Goal: Task Accomplishment & Management: Use online tool/utility

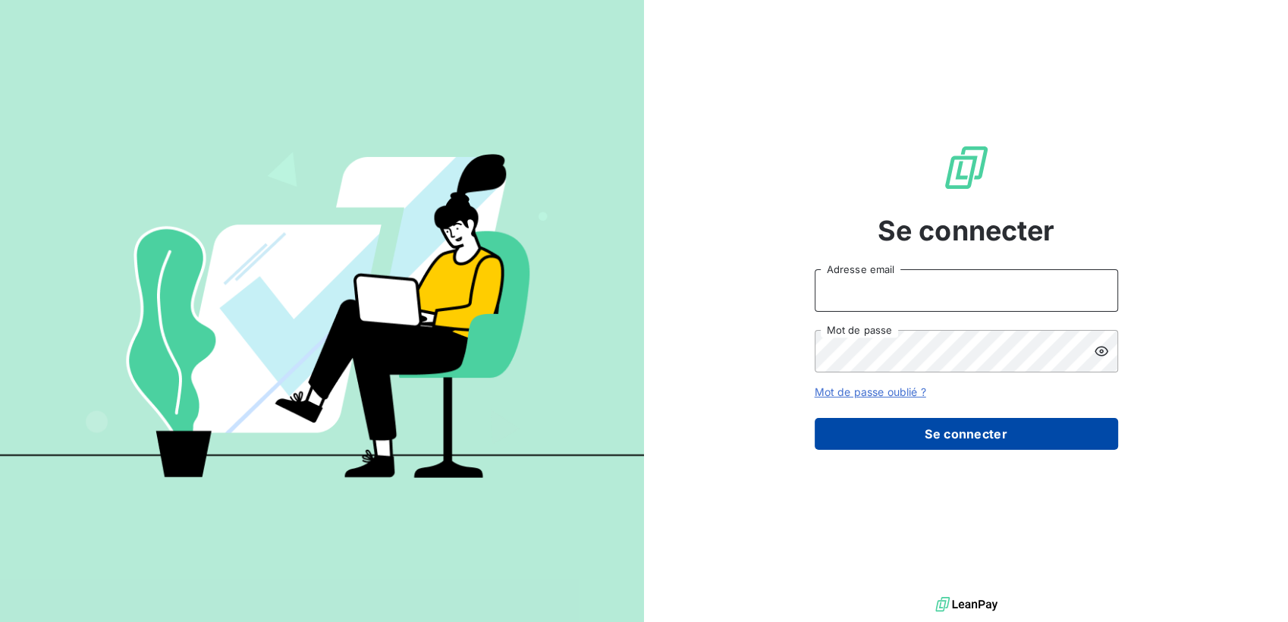
type input "[EMAIL_ADDRESS][DOMAIN_NAME]"
click at [997, 432] on button "Se connecter" at bounding box center [966, 434] width 303 height 32
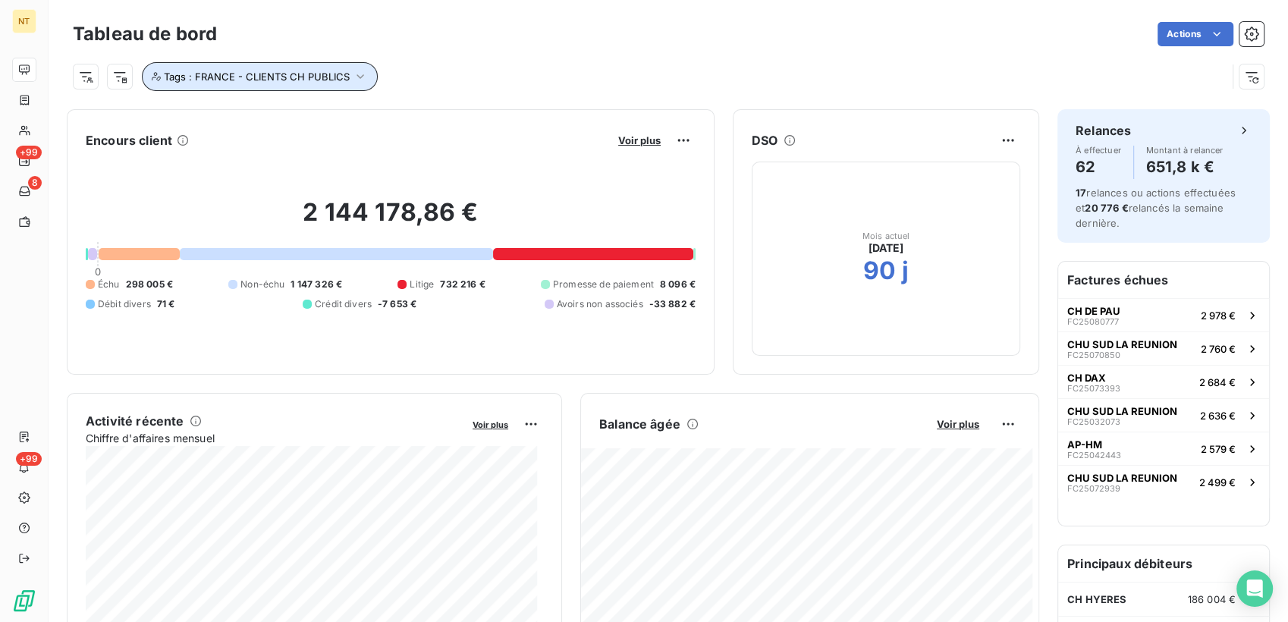
click at [350, 89] on button "Tags : FRANCE - CLIENTS CH PUBLICS" at bounding box center [260, 76] width 236 height 29
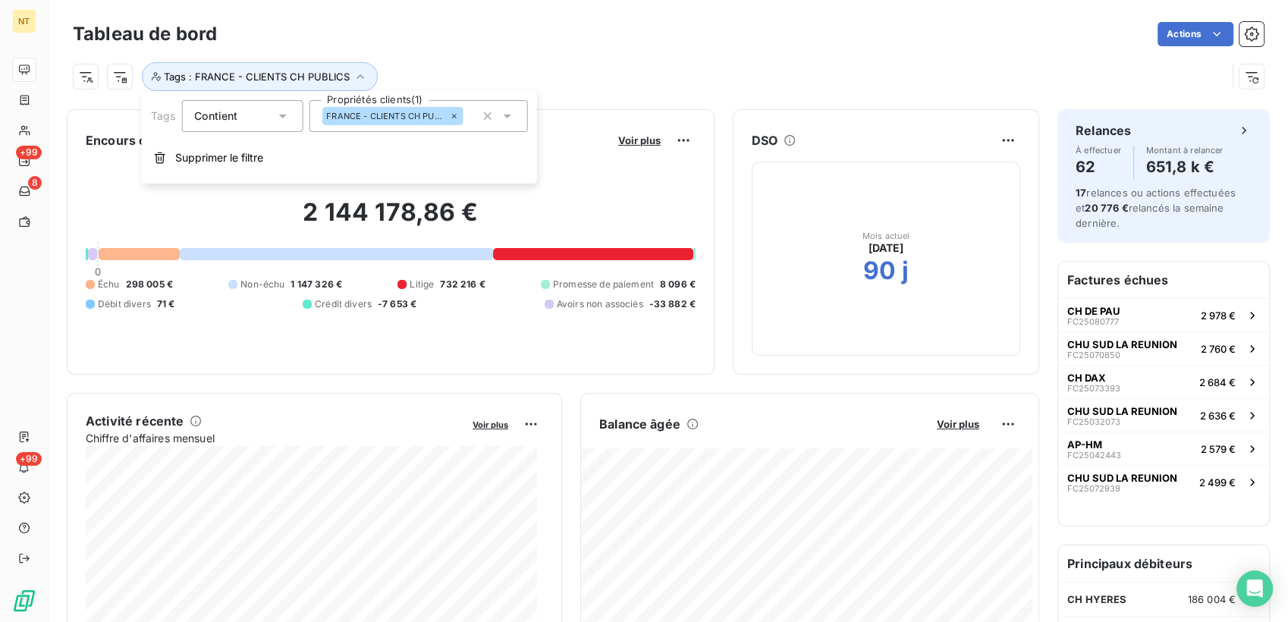
click at [454, 117] on icon at bounding box center [453, 115] width 9 height 9
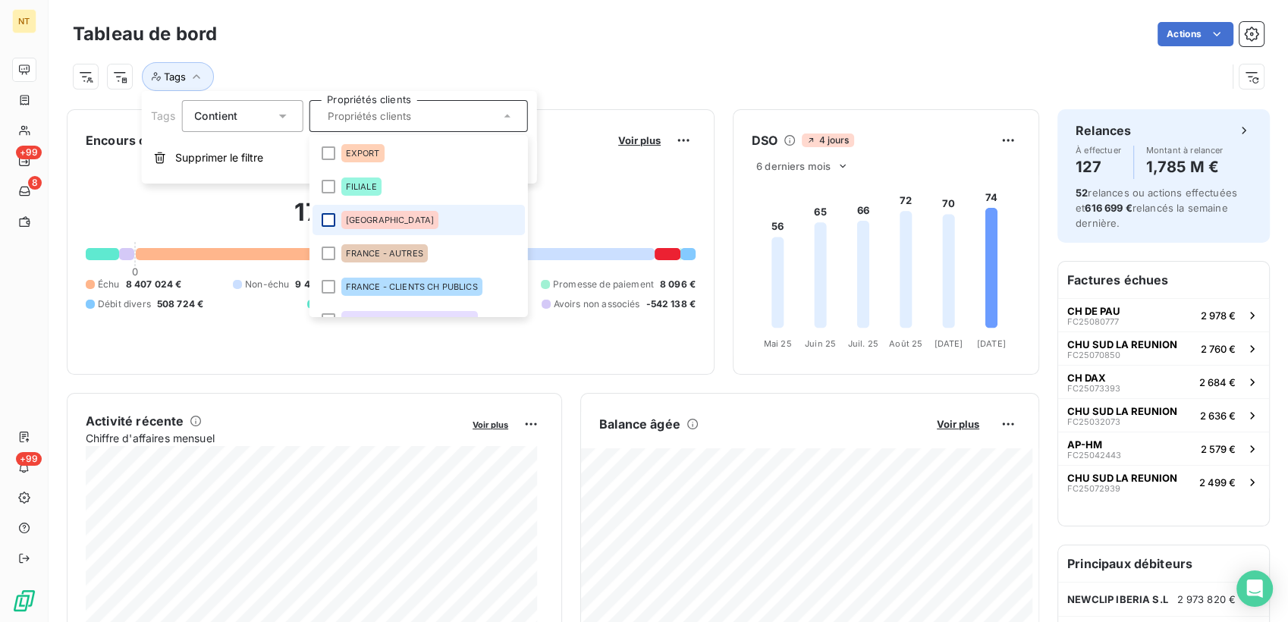
click at [331, 223] on div at bounding box center [328, 220] width 14 height 14
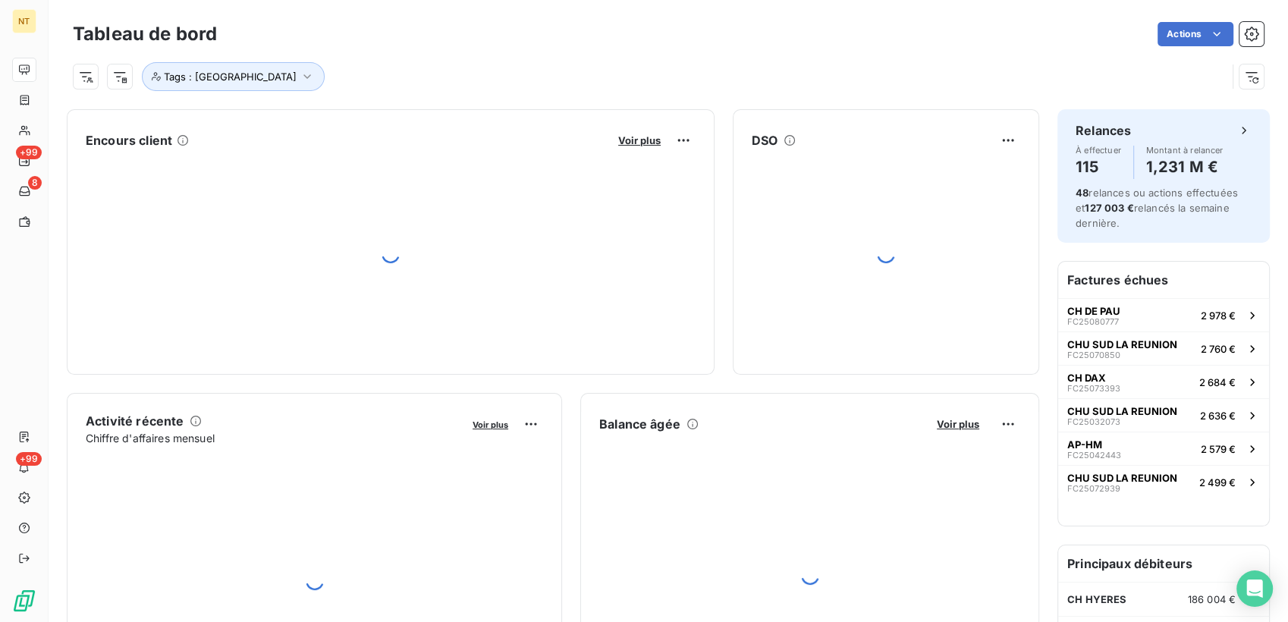
click at [667, 52] on div "Tags : [GEOGRAPHIC_DATA]" at bounding box center [668, 70] width 1191 height 41
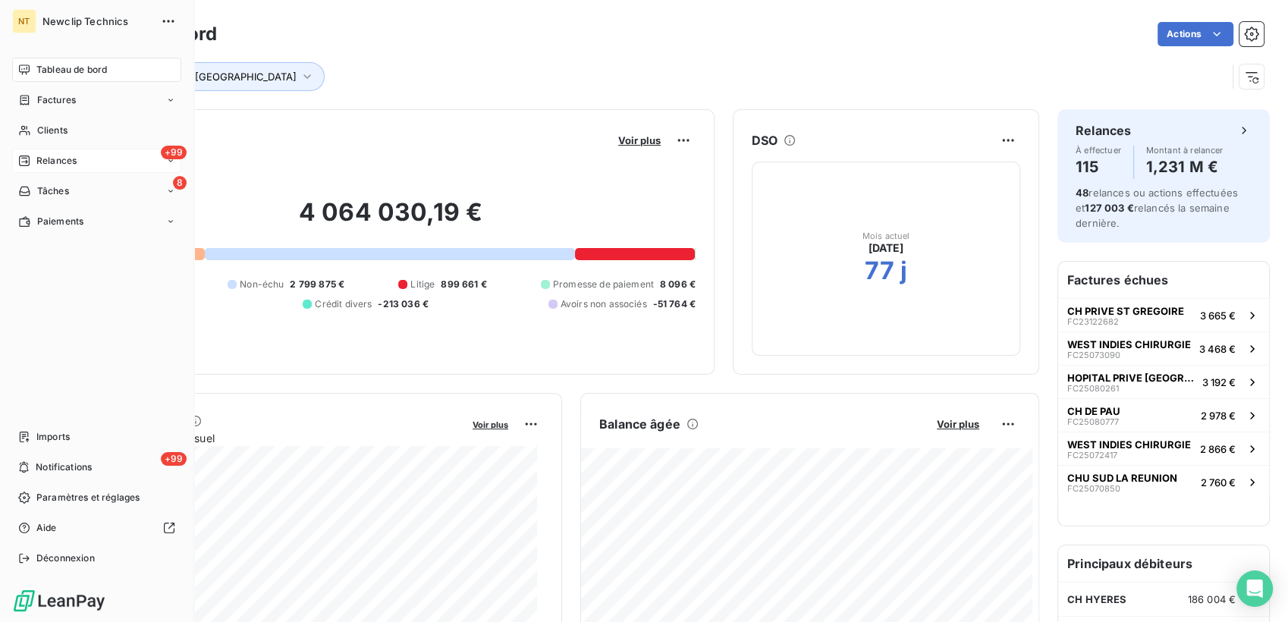
click at [42, 157] on span "Relances" at bounding box center [56, 161] width 40 height 14
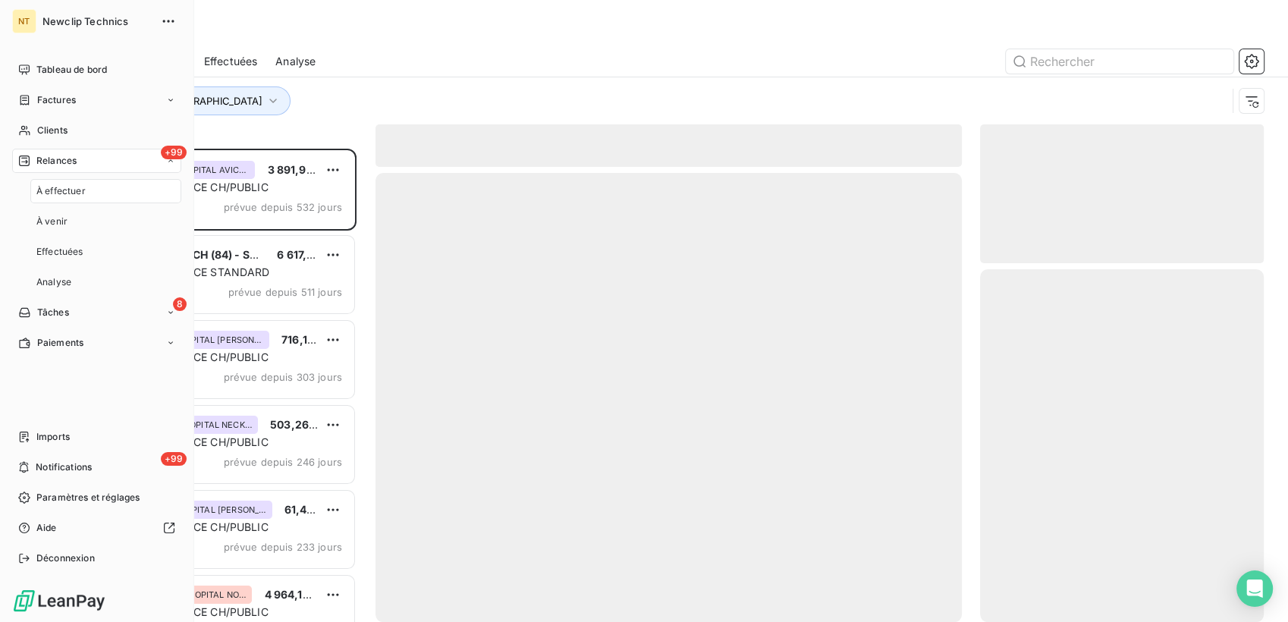
click at [71, 194] on span "À effectuer" at bounding box center [60, 191] width 49 height 14
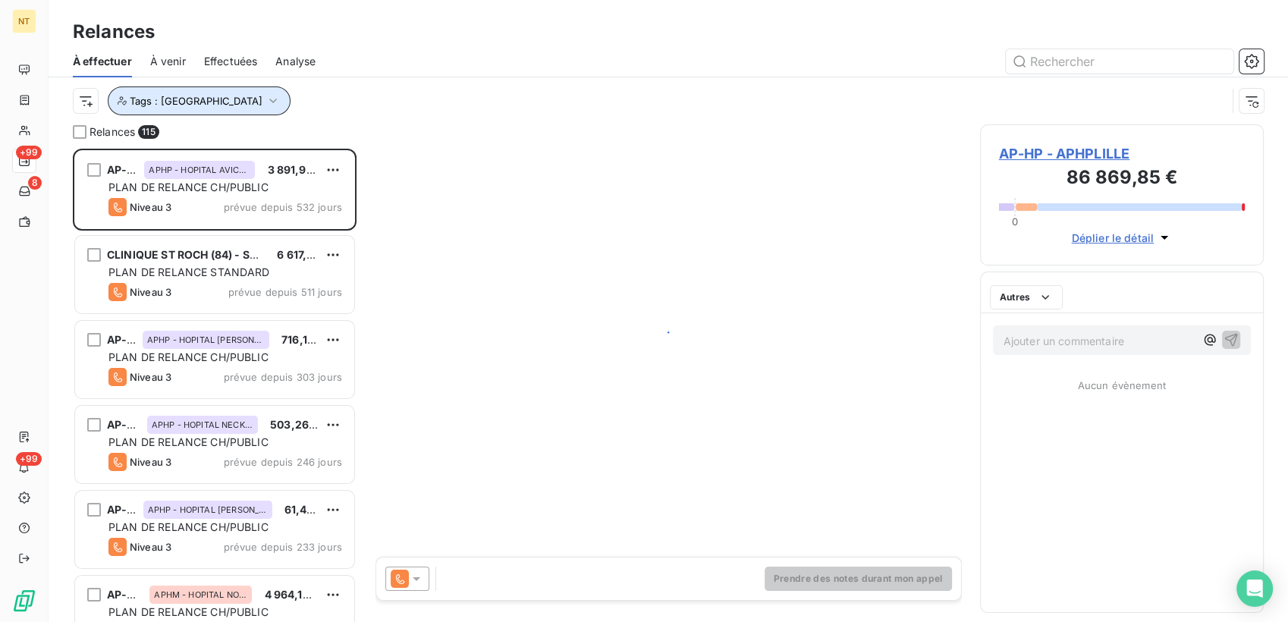
click at [219, 104] on button "Tags : [GEOGRAPHIC_DATA]" at bounding box center [199, 100] width 183 height 29
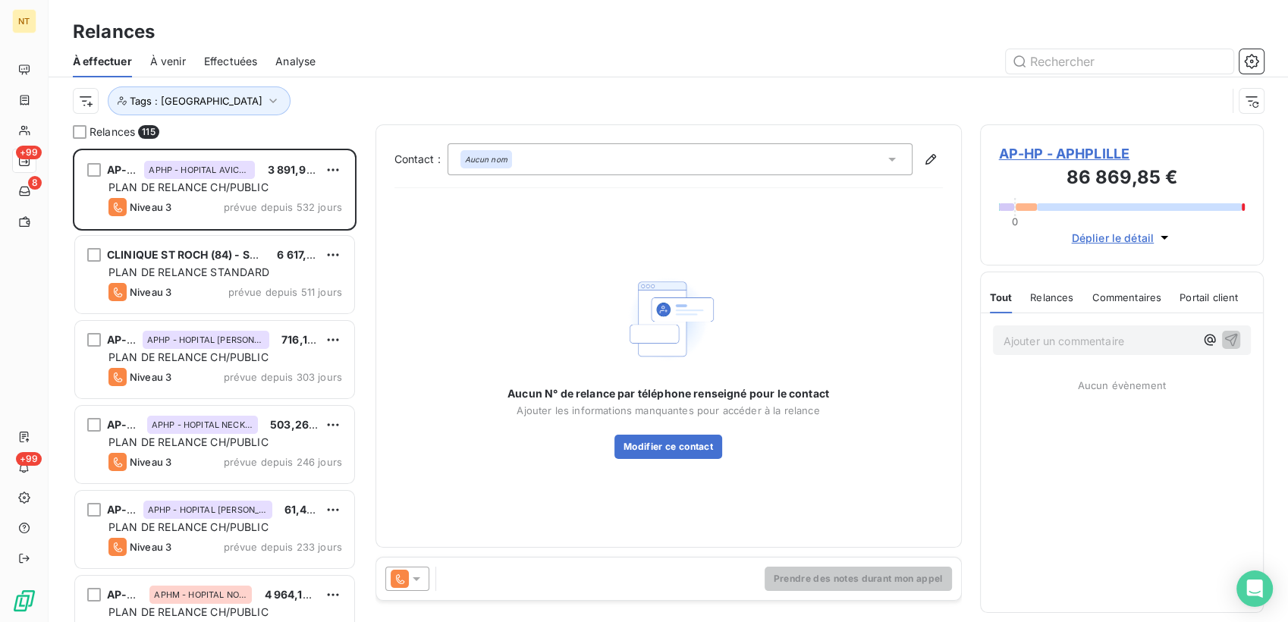
click at [438, 58] on div at bounding box center [799, 61] width 930 height 24
click at [91, 111] on html "NT +99 8 +99 Relances À effectuer À venir Effectuées Analyse Tags : [GEOGRAPHIC…" at bounding box center [644, 311] width 1288 height 622
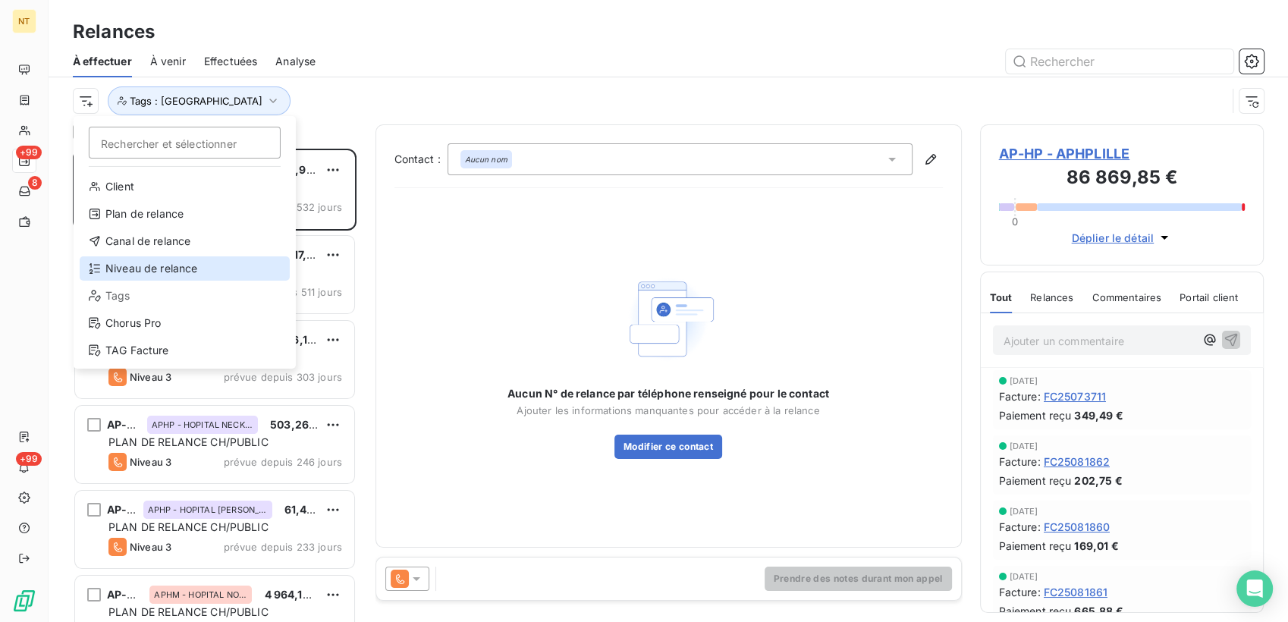
click at [182, 267] on div "Niveau de relance" at bounding box center [185, 268] width 210 height 24
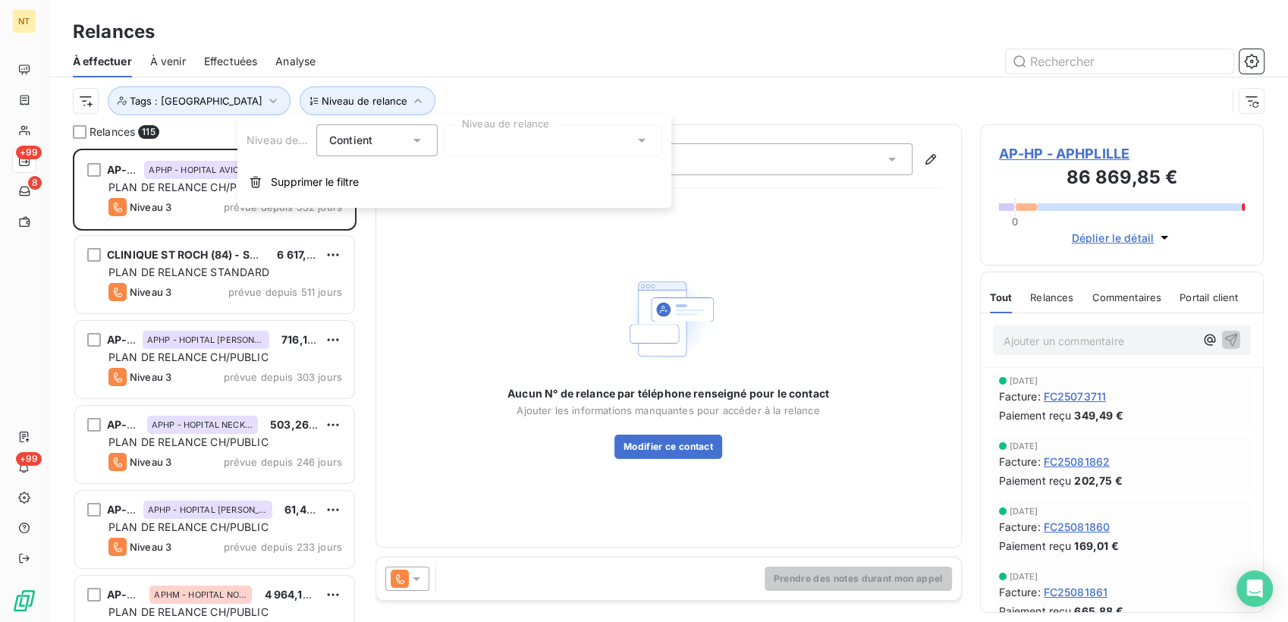
click at [516, 137] on div at bounding box center [553, 140] width 218 height 32
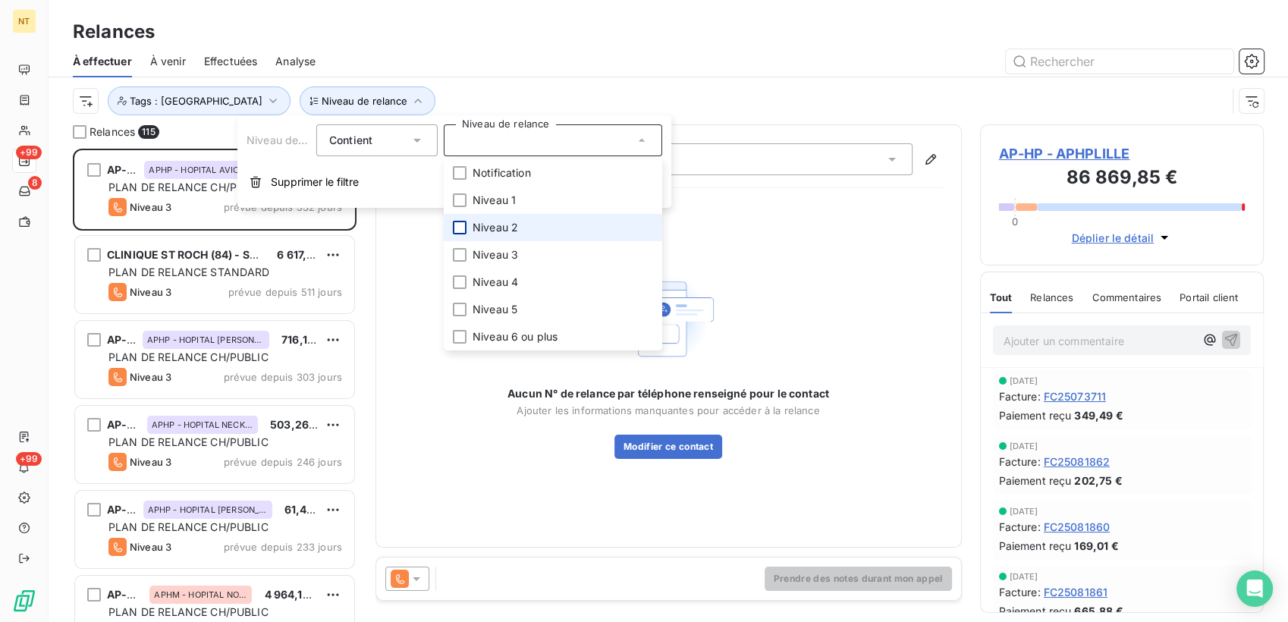
click at [462, 231] on div at bounding box center [460, 228] width 14 height 14
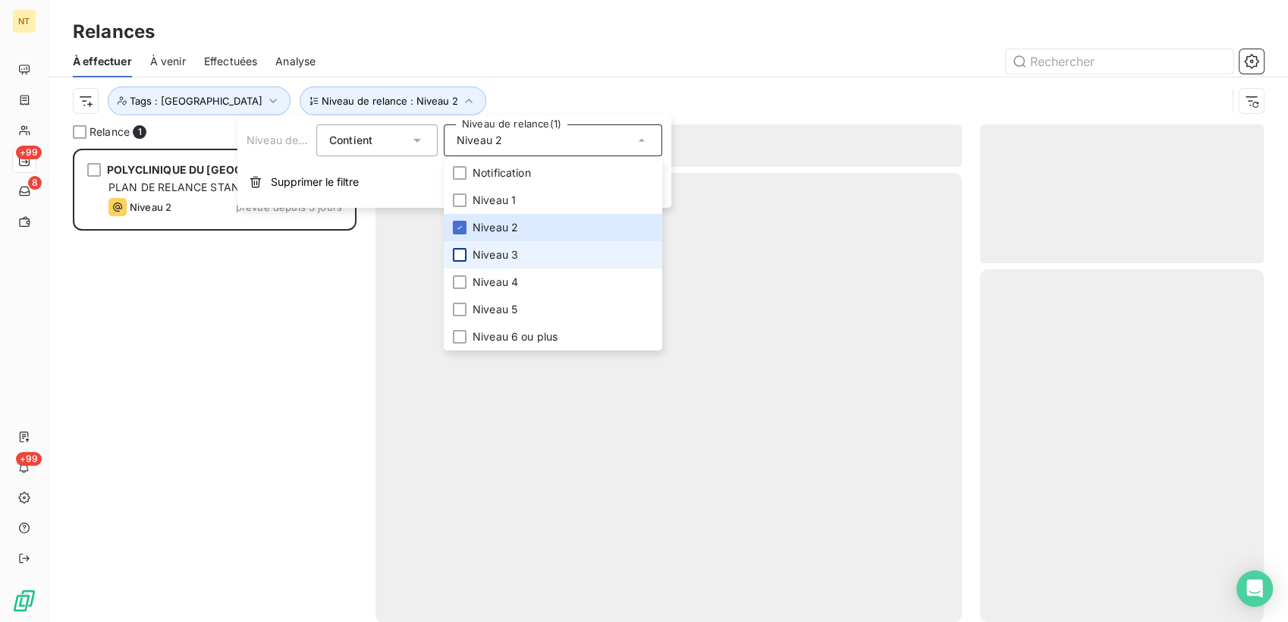
click at [459, 252] on div at bounding box center [460, 255] width 14 height 14
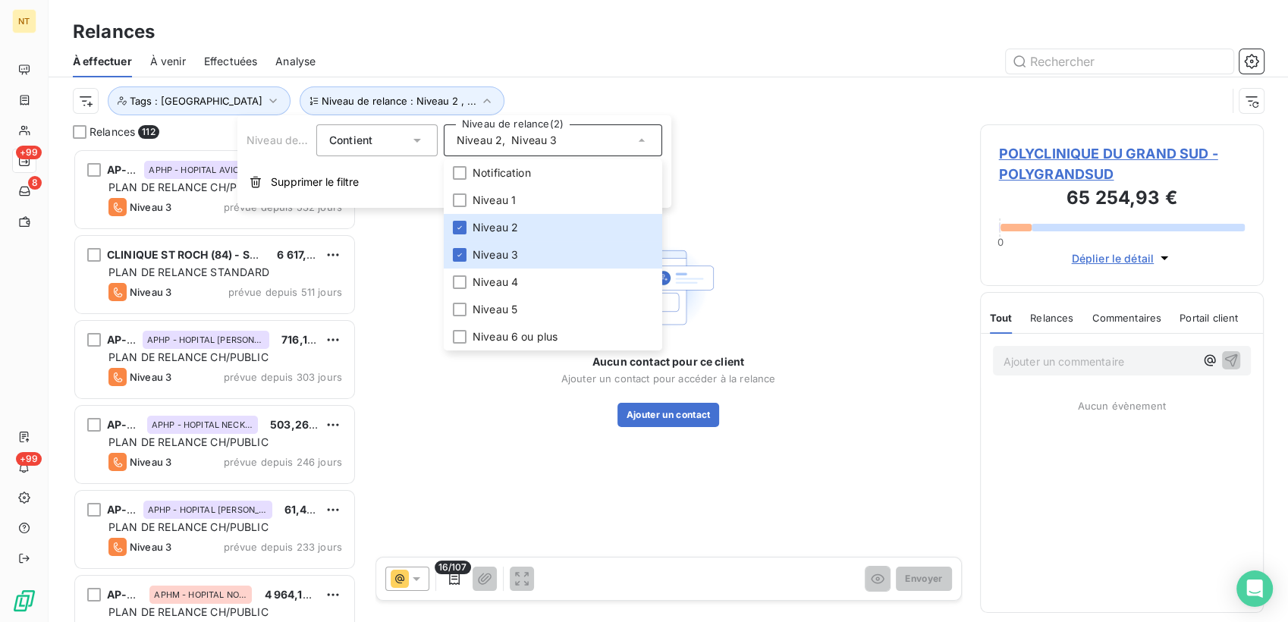
scroll to position [460, 272]
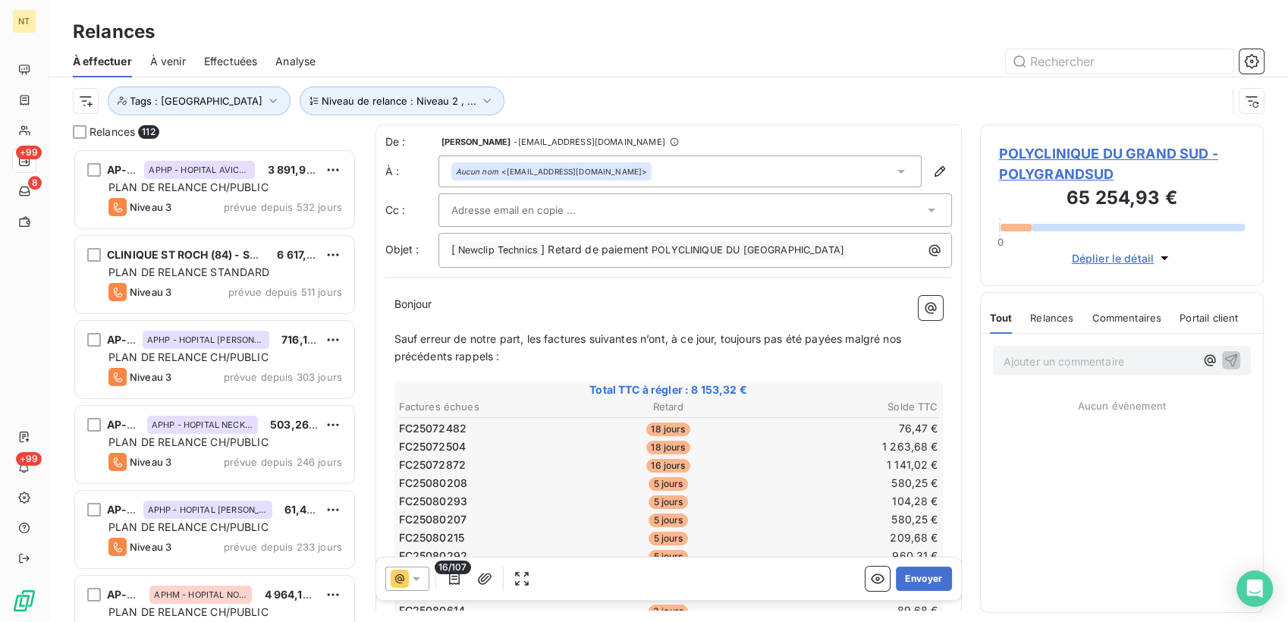
click at [604, 60] on div at bounding box center [799, 61] width 930 height 24
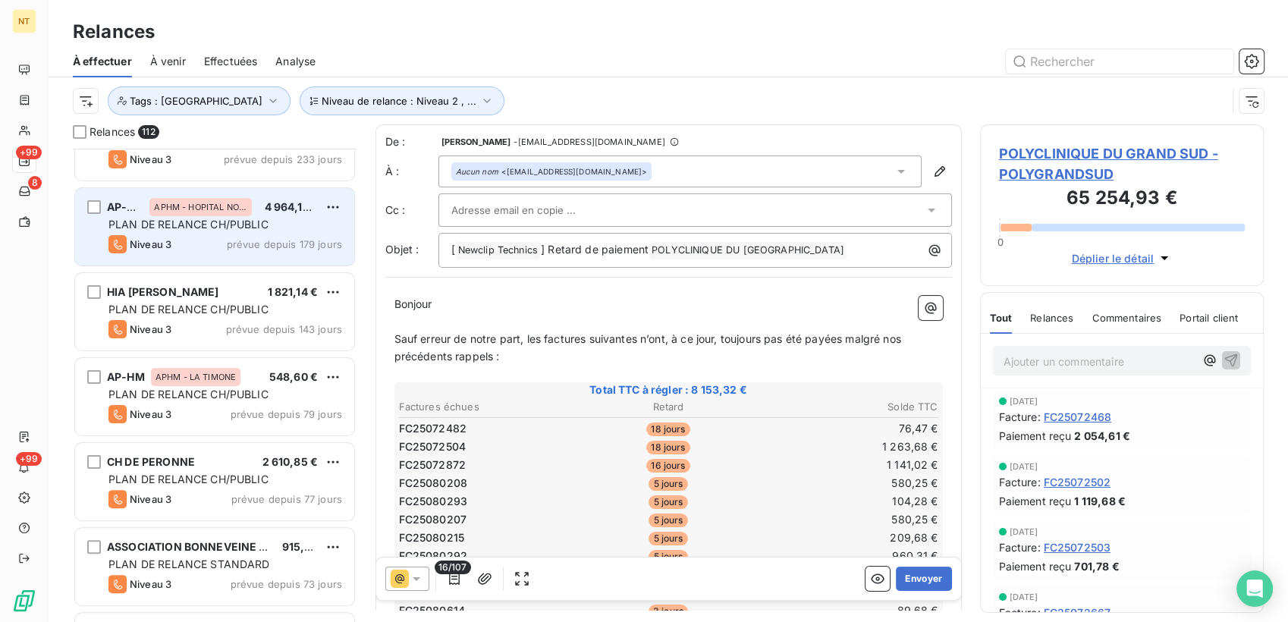
scroll to position [422, 0]
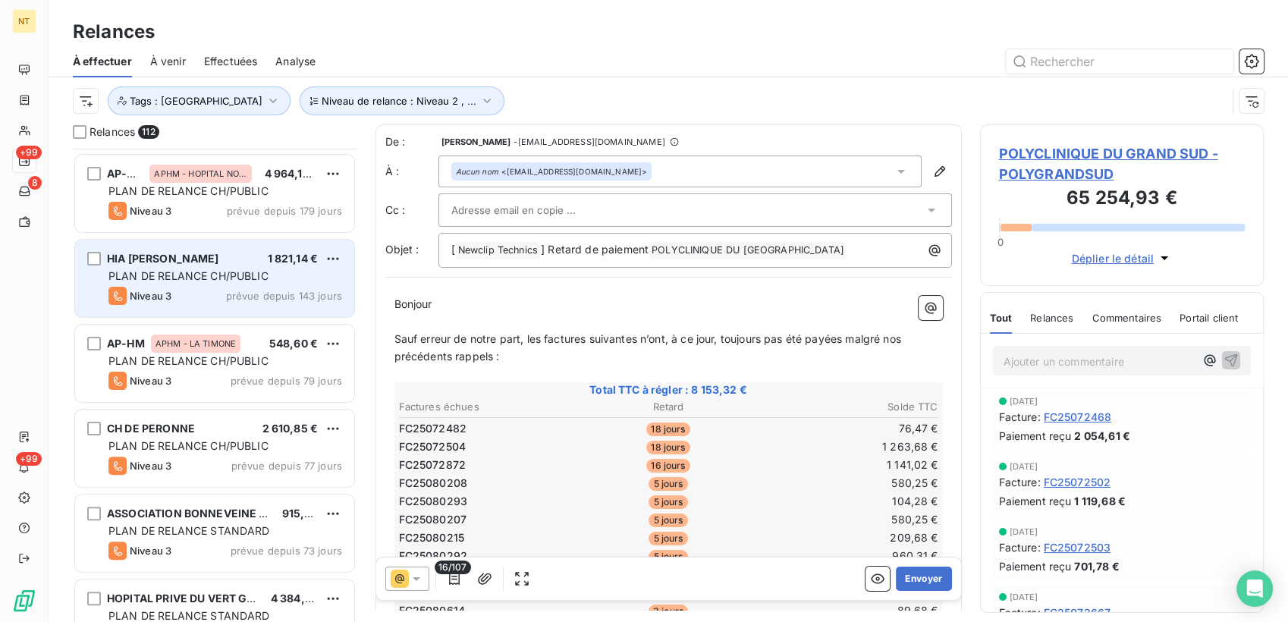
click at [208, 287] on div "Niveau 3 prévue depuis 143 jours" at bounding box center [225, 296] width 234 height 18
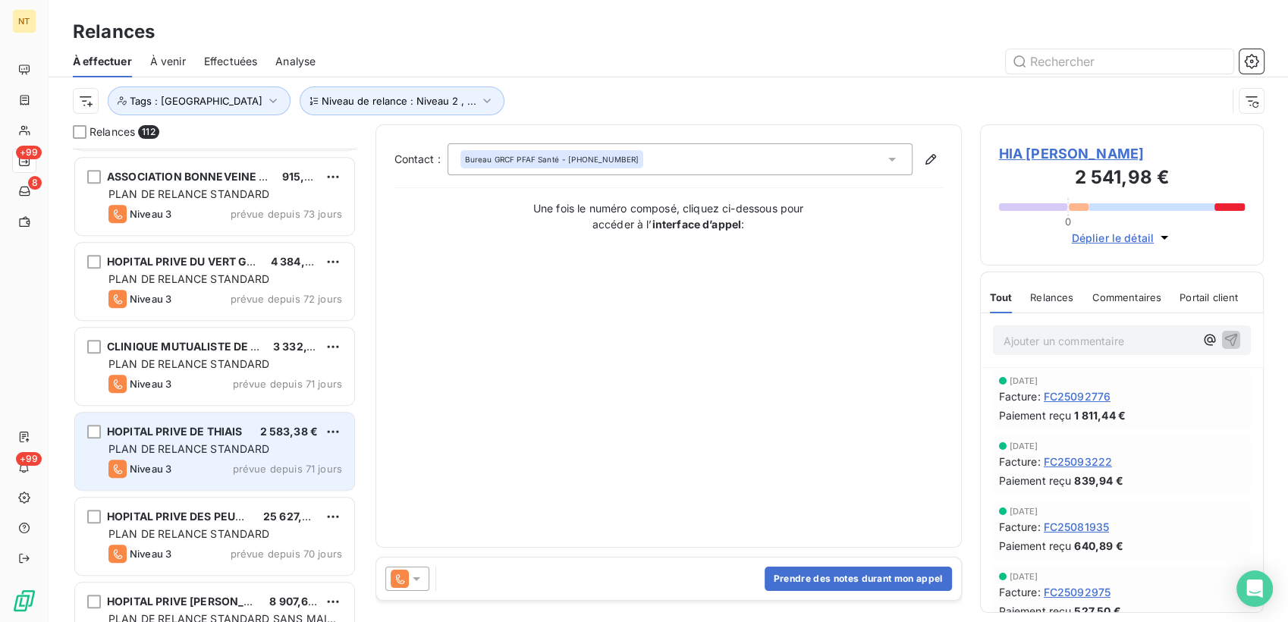
scroll to position [928, 0]
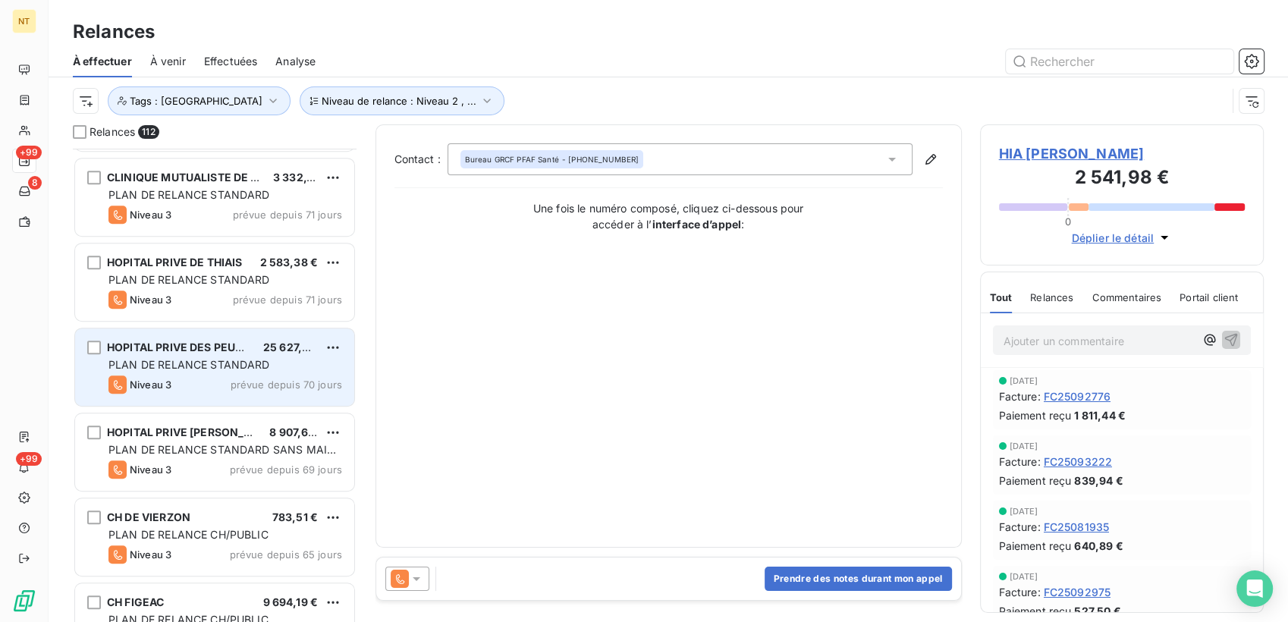
click at [208, 365] on span "PLAN DE RELANCE STANDARD" at bounding box center [189, 364] width 162 height 13
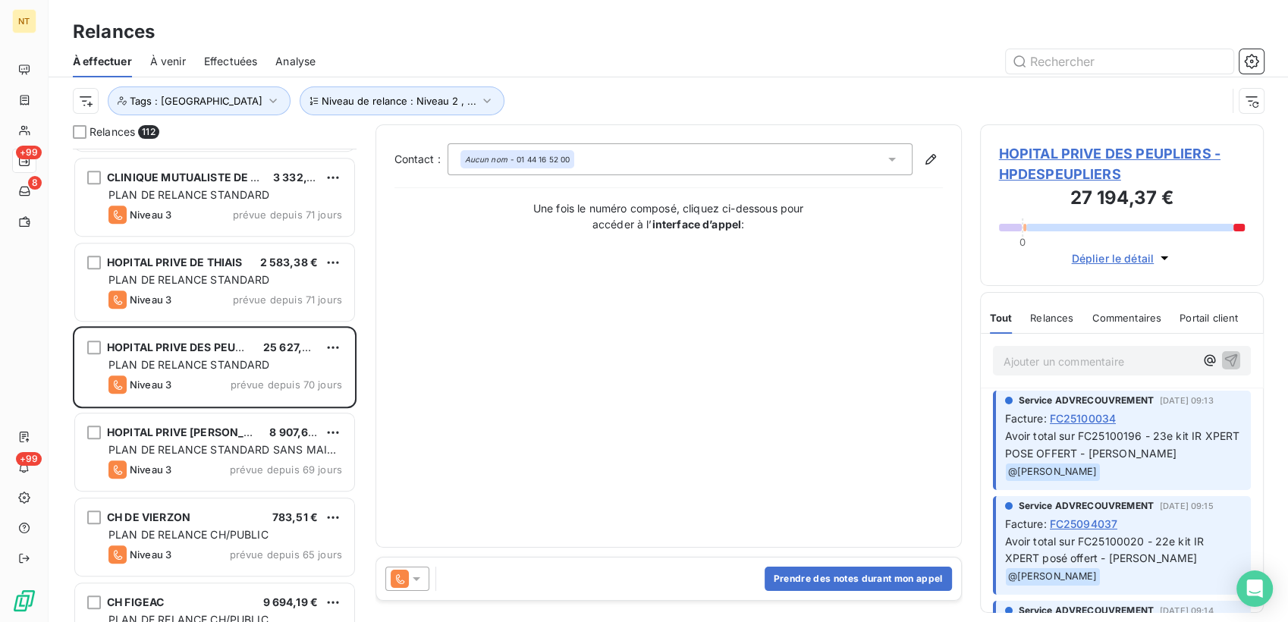
scroll to position [1012, 0]
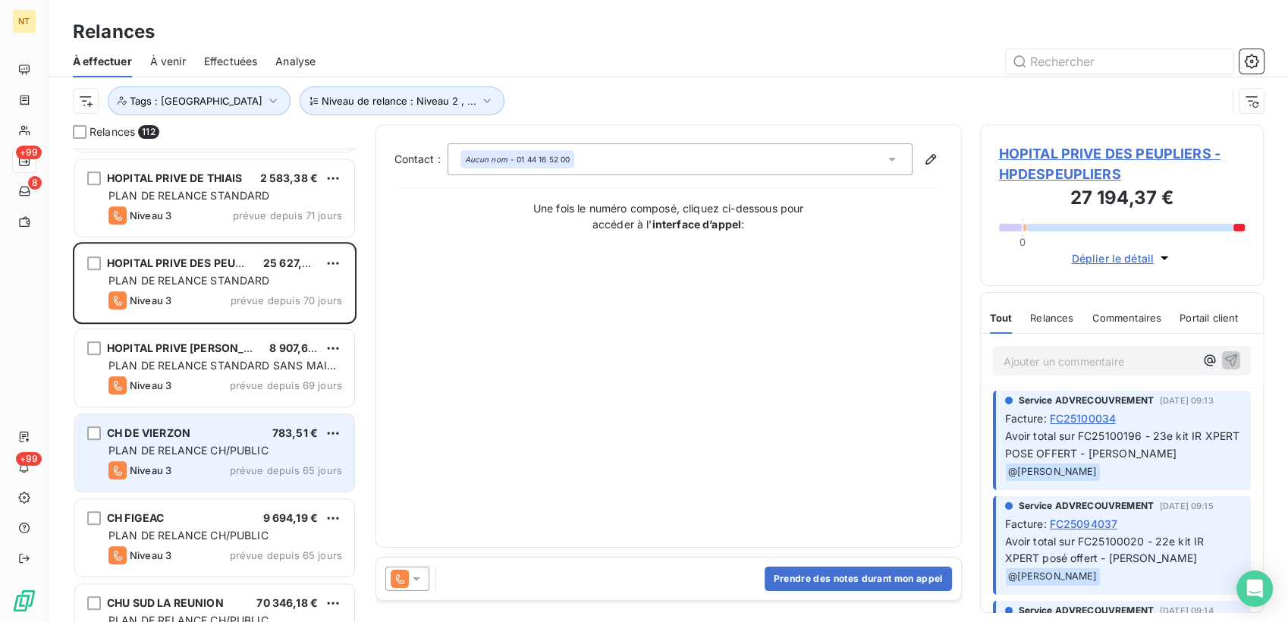
click at [209, 469] on div "Niveau 3 prévue depuis 65 jours" at bounding box center [225, 470] width 234 height 18
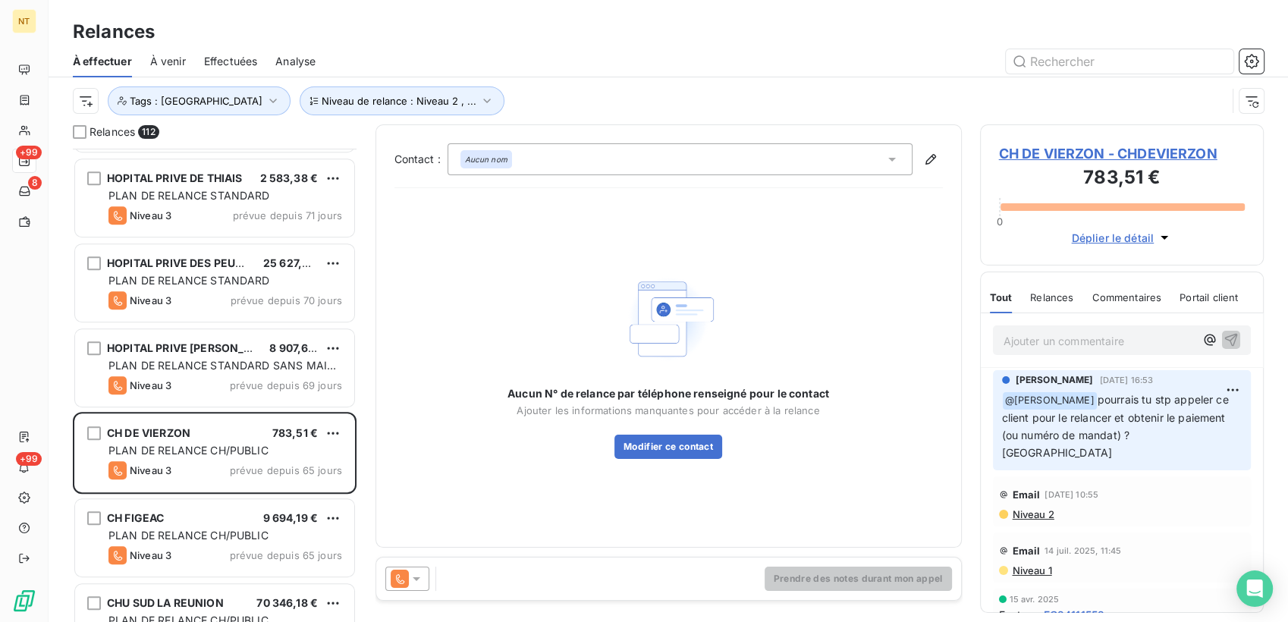
click at [1111, 144] on span "CH DE VIERZON - CHDEVIERZON" at bounding box center [1122, 153] width 246 height 20
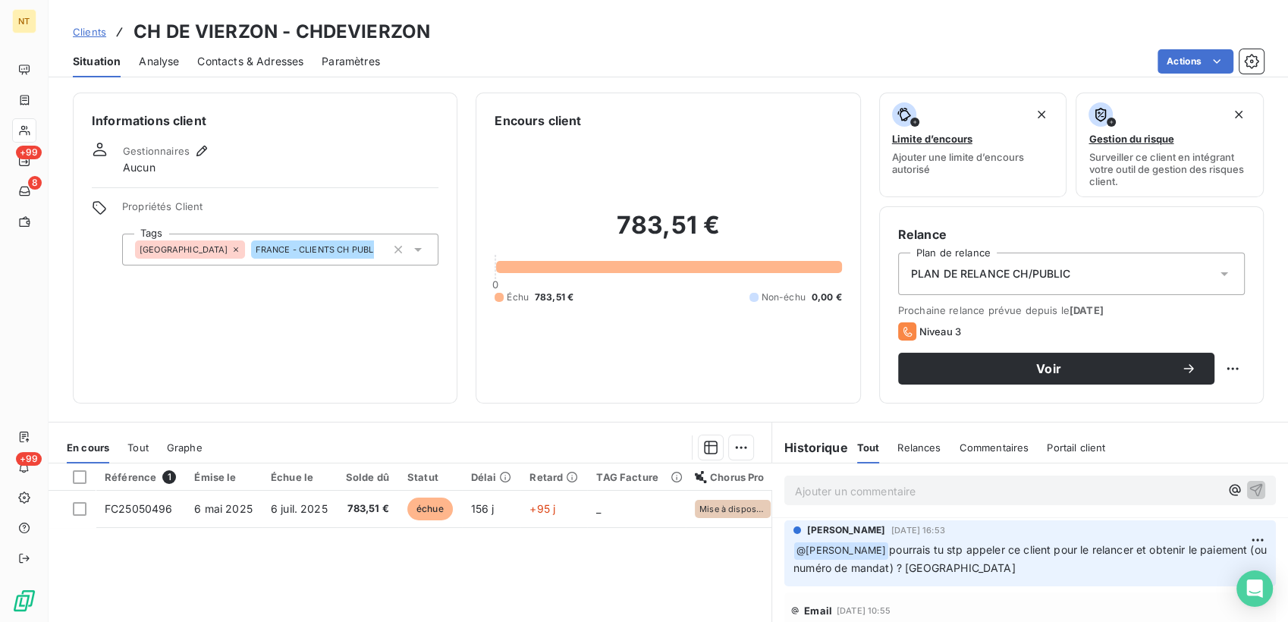
click at [265, 58] on span "Contacts & Adresses" at bounding box center [250, 61] width 106 height 15
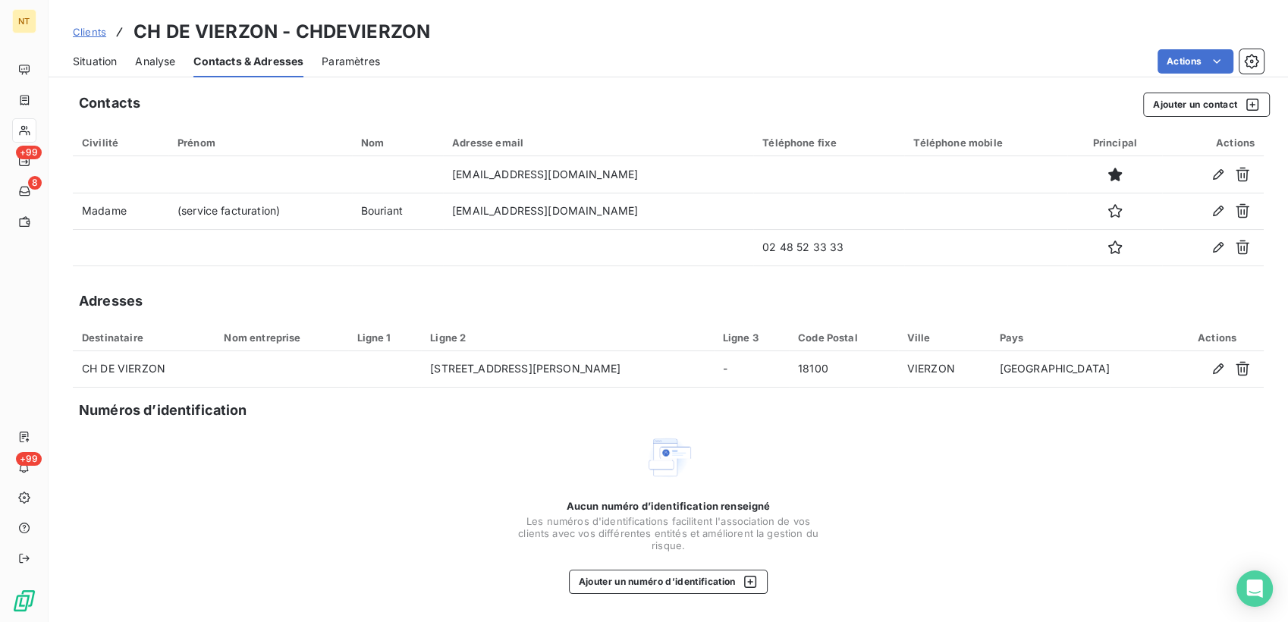
click at [89, 58] on span "Situation" at bounding box center [95, 61] width 44 height 15
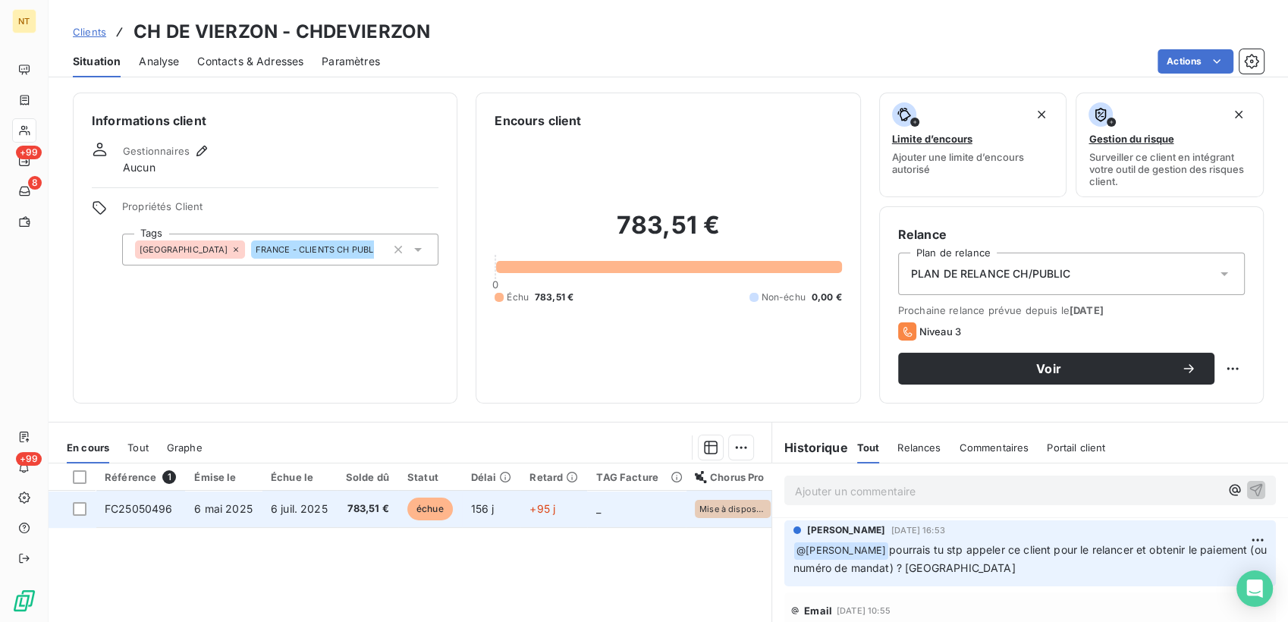
click at [377, 511] on span "783,51 €" at bounding box center [367, 508] width 43 height 15
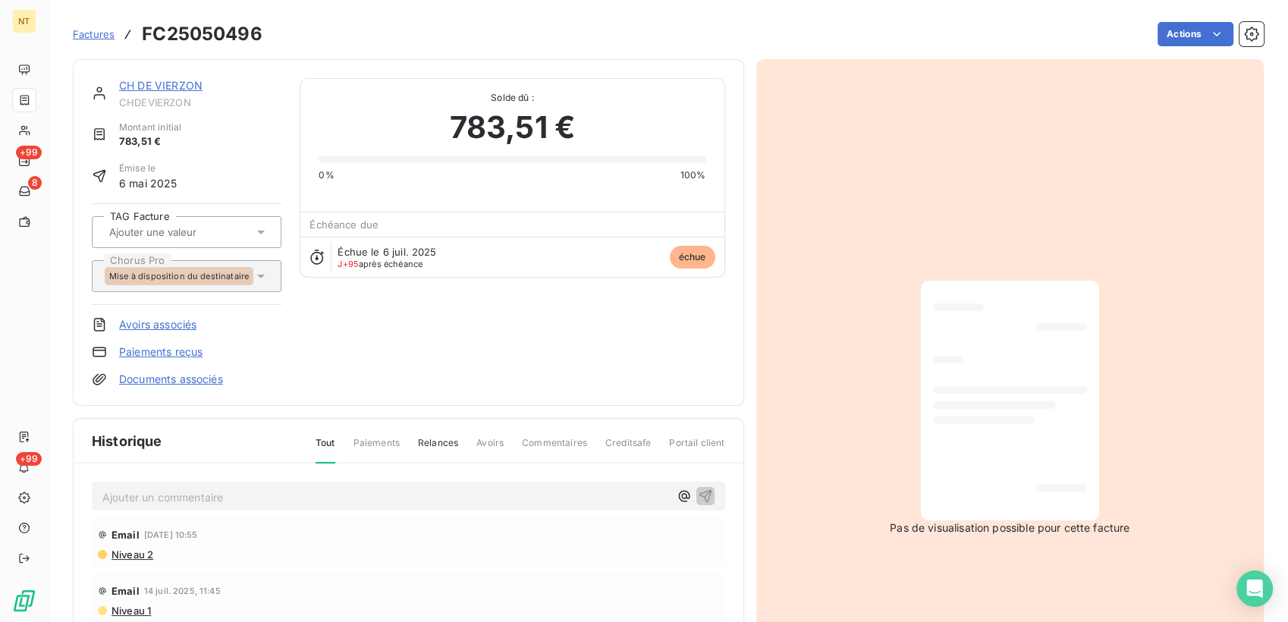
click at [256, 501] on p "Ajouter un commentaire ﻿" at bounding box center [385, 497] width 567 height 19
click at [197, 88] on link "CH DE VIERZON" at bounding box center [160, 85] width 83 height 13
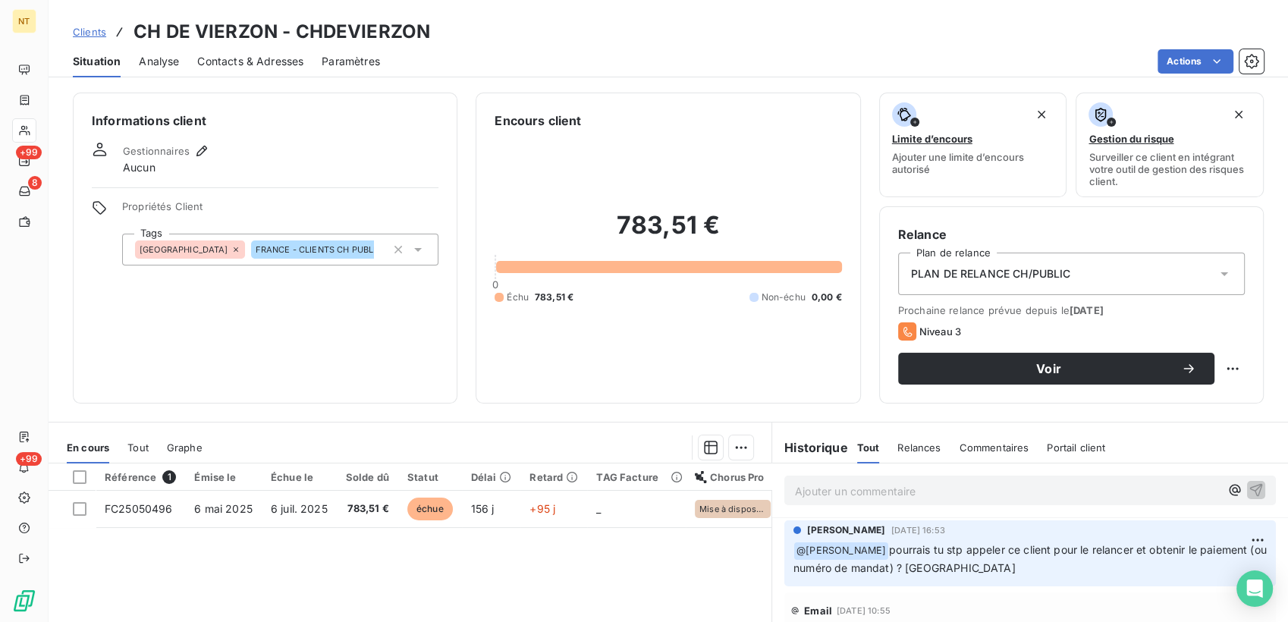
click at [272, 61] on span "Contacts & Adresses" at bounding box center [250, 61] width 106 height 15
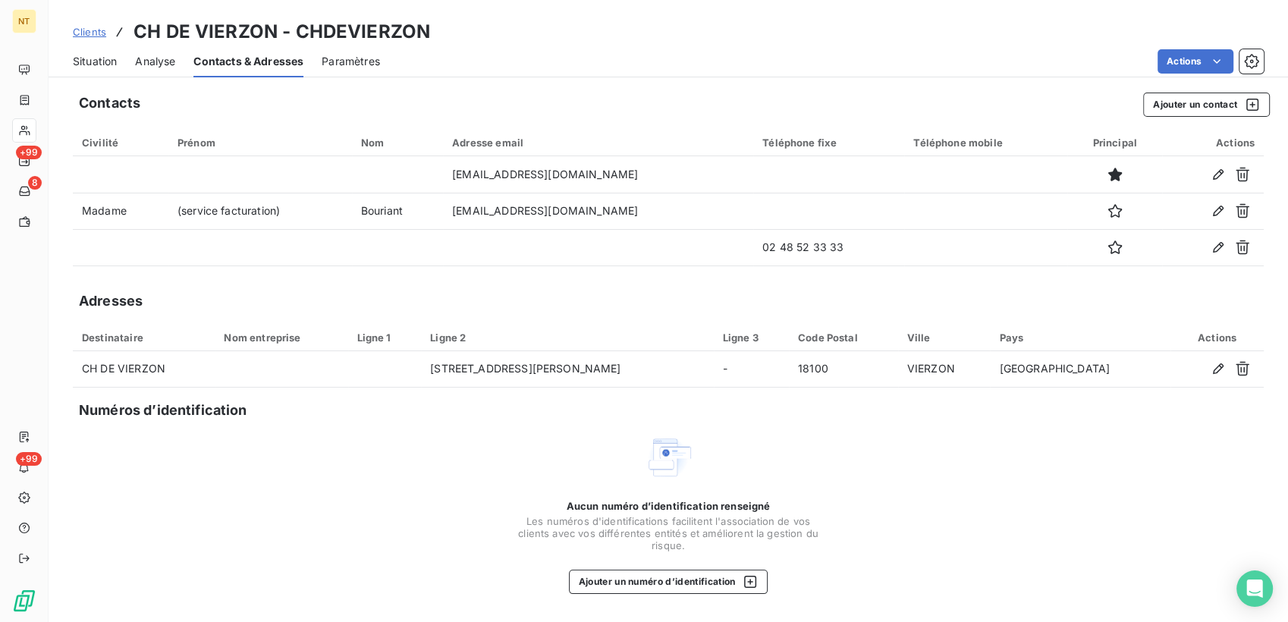
click at [105, 59] on span "Situation" at bounding box center [95, 61] width 44 height 15
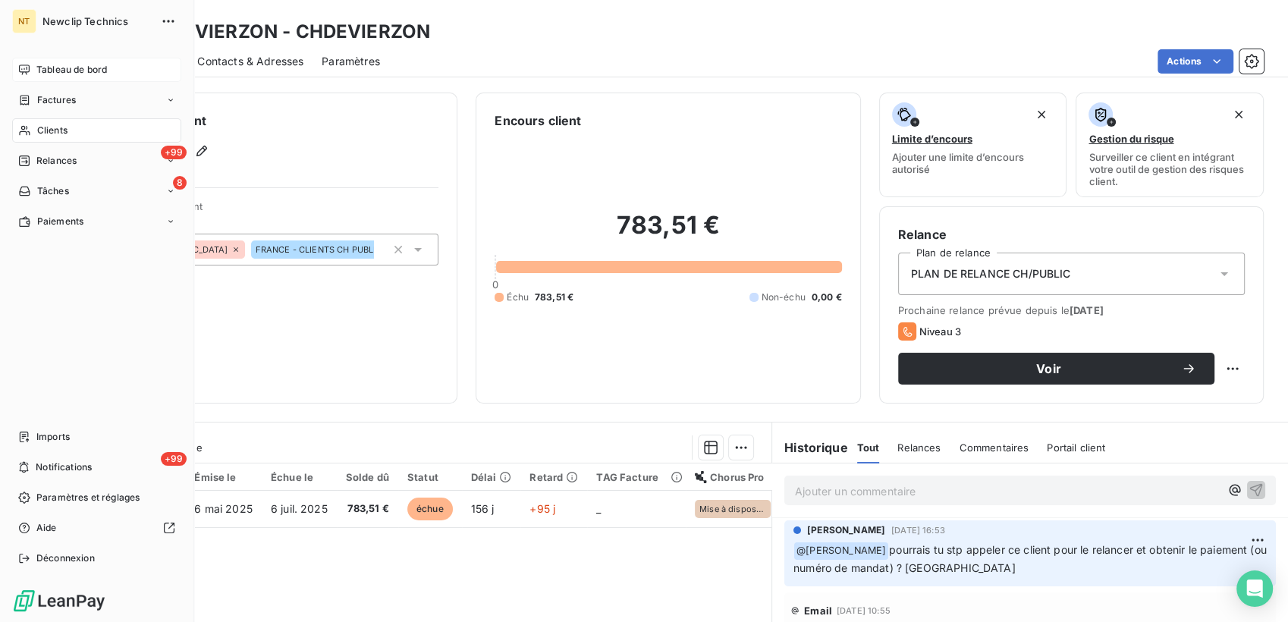
click at [23, 67] on icon at bounding box center [24, 70] width 12 height 12
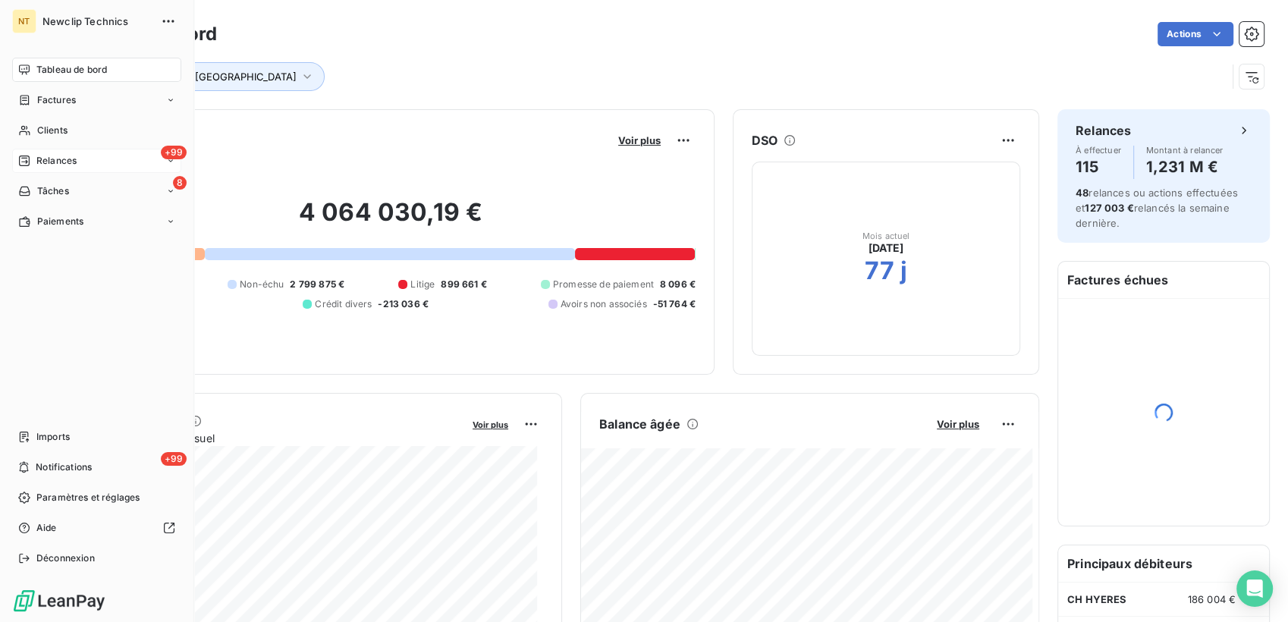
click at [71, 159] on span "Relances" at bounding box center [56, 161] width 40 height 14
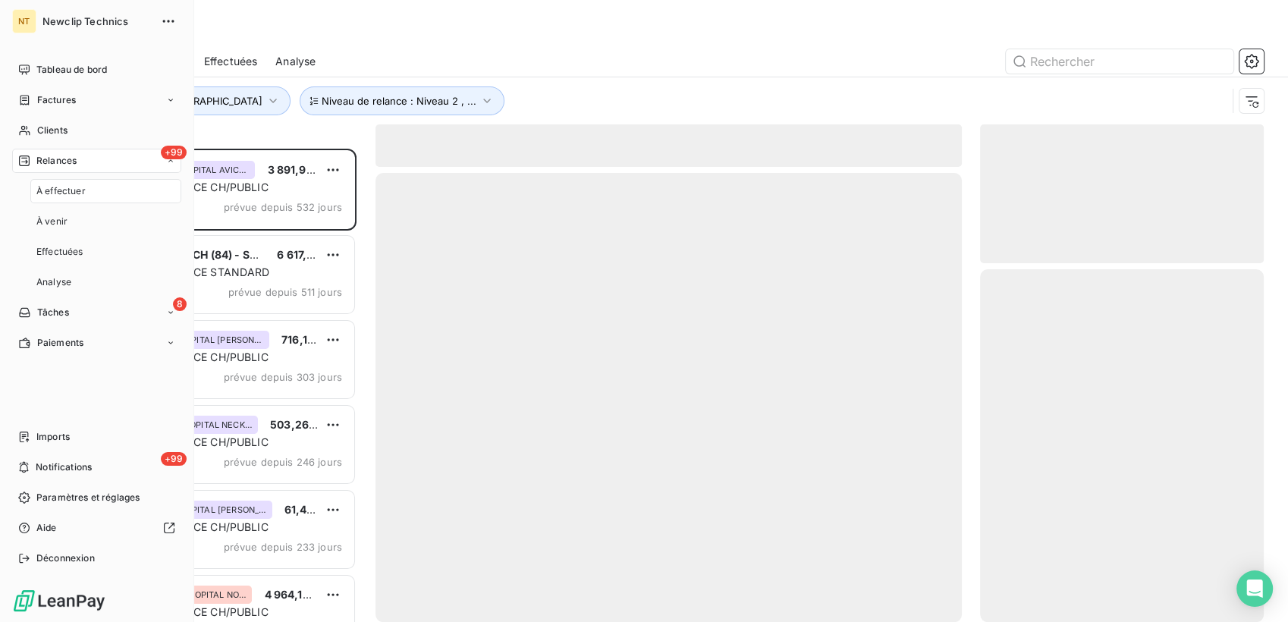
scroll to position [460, 272]
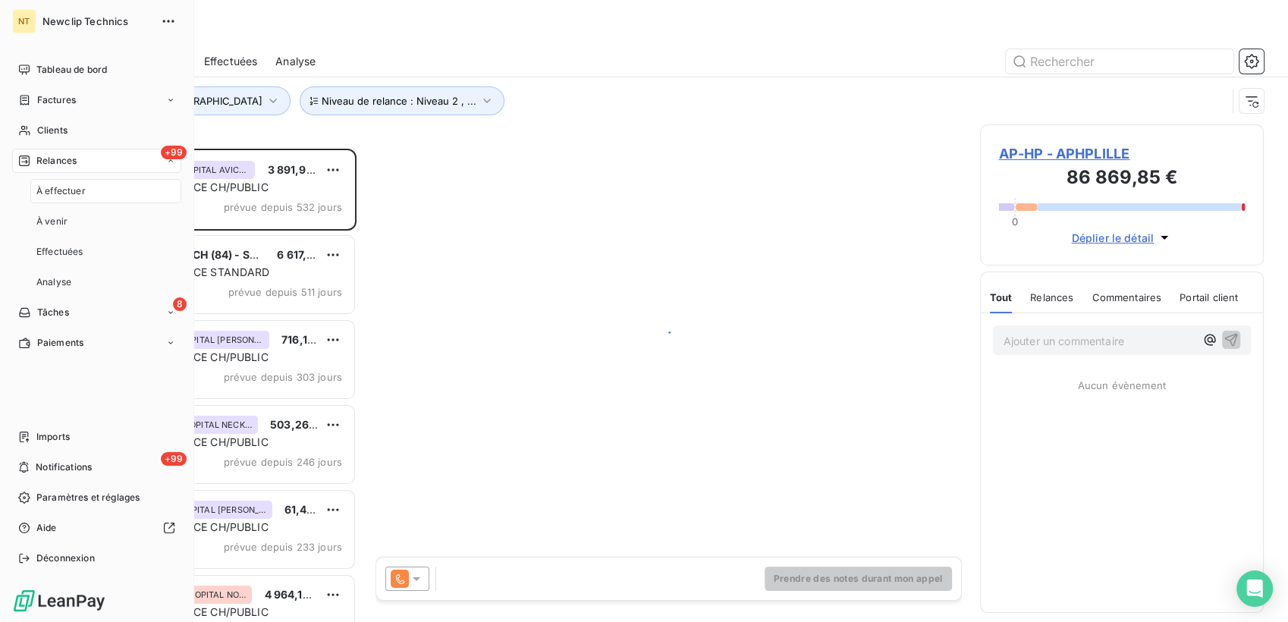
click at [73, 193] on span "À effectuer" at bounding box center [60, 191] width 49 height 14
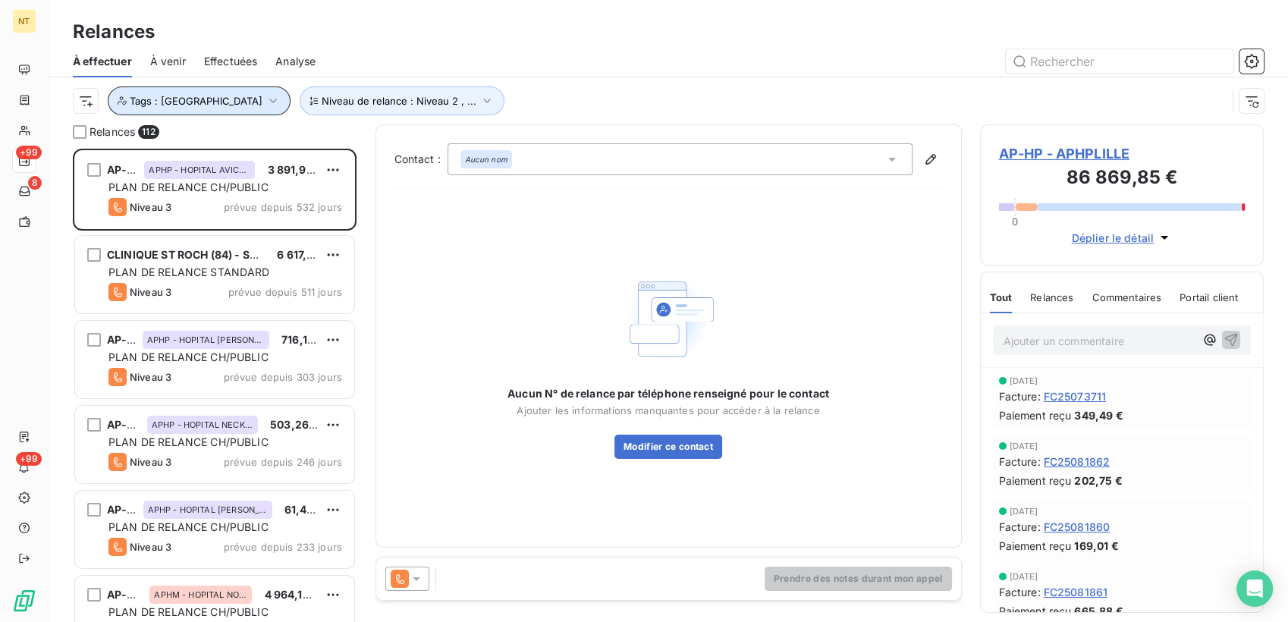
click at [202, 100] on button "Tags : [GEOGRAPHIC_DATA]" at bounding box center [199, 100] width 183 height 29
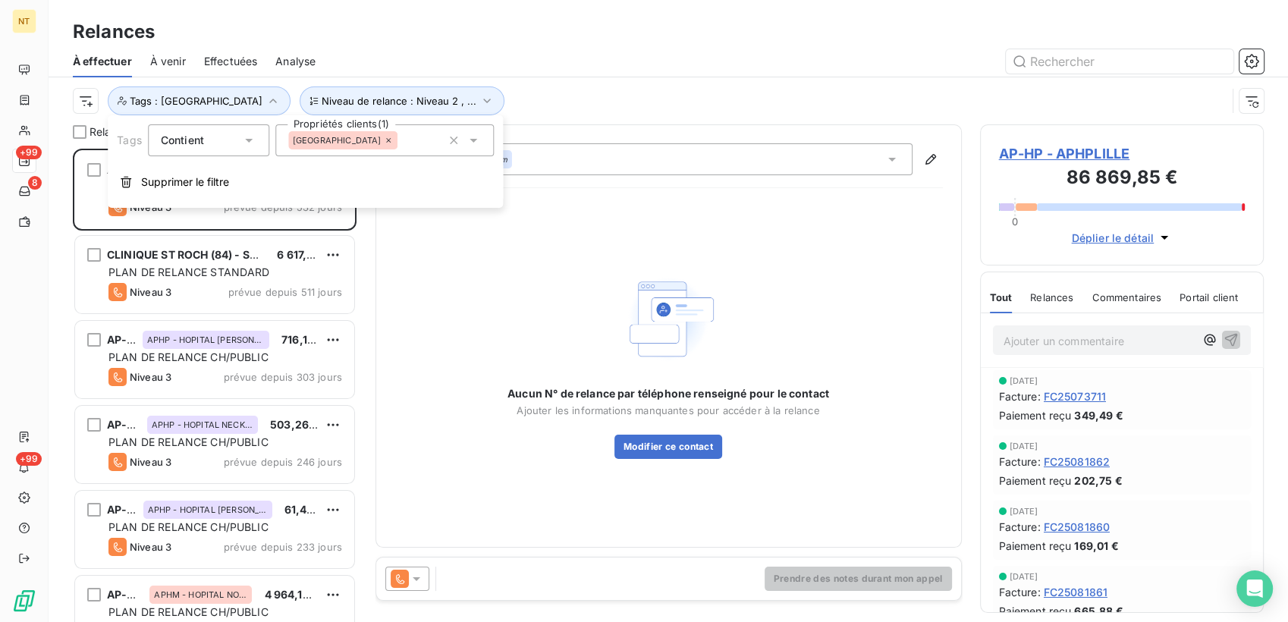
click at [389, 143] on div "[GEOGRAPHIC_DATA]" at bounding box center [384, 140] width 218 height 32
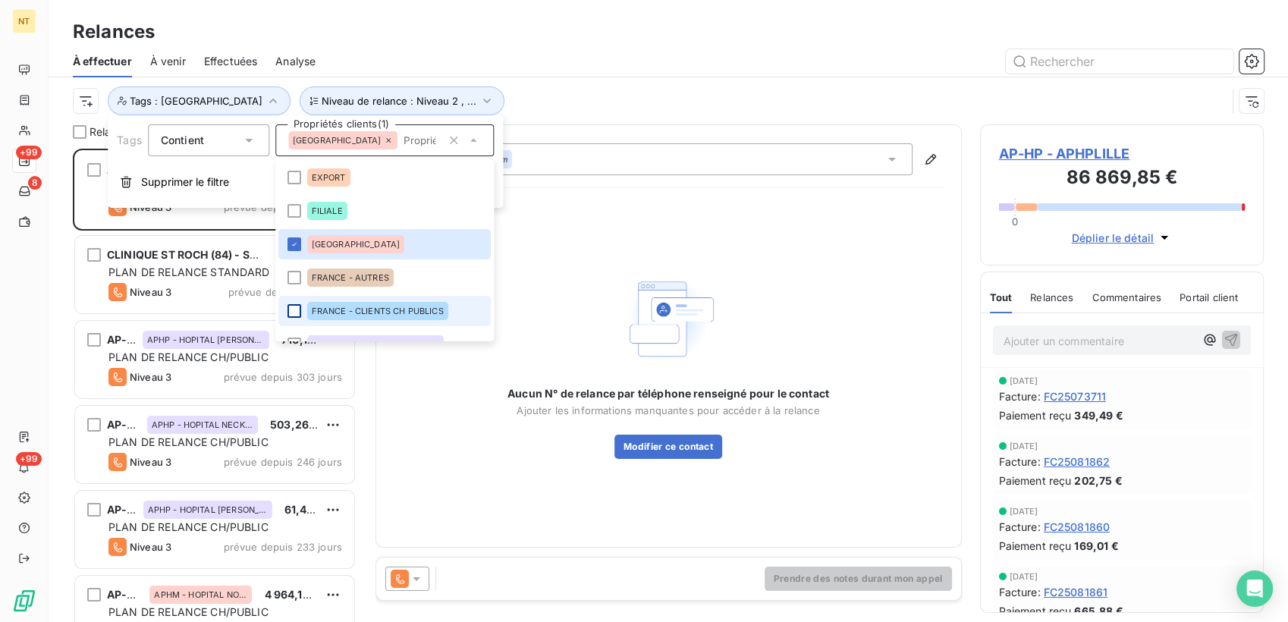
click at [292, 306] on div at bounding box center [294, 311] width 14 height 14
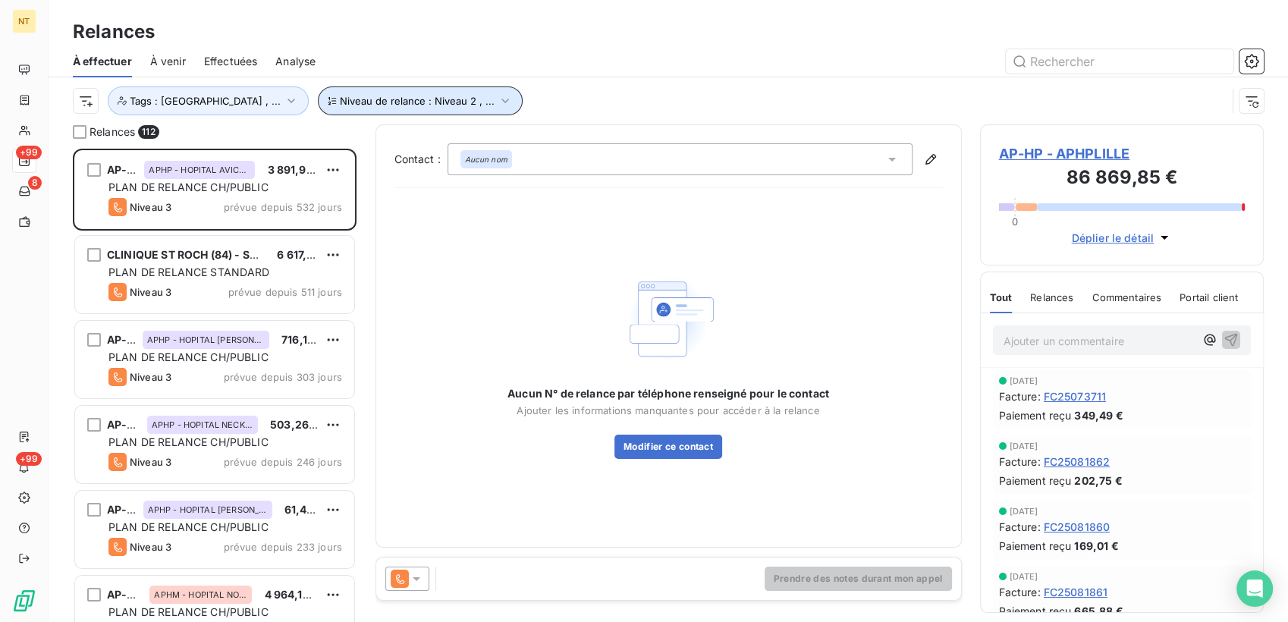
click at [498, 98] on icon "button" at bounding box center [505, 100] width 15 height 15
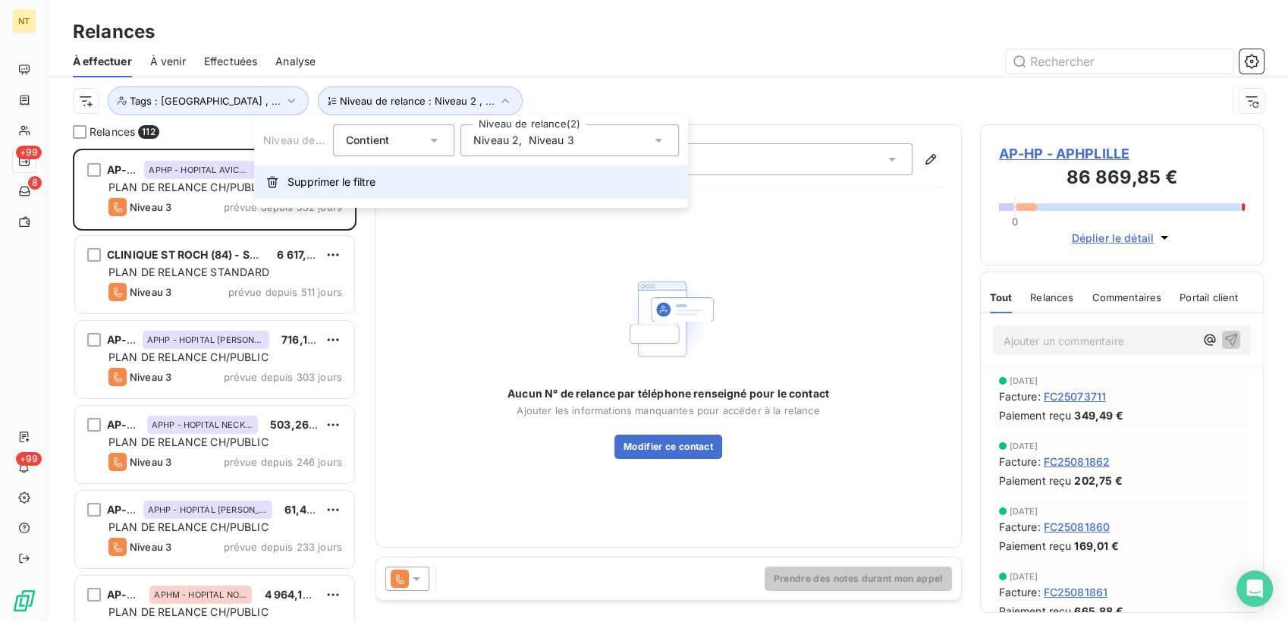
click at [340, 172] on button "Supprimer le filtre" at bounding box center [471, 181] width 434 height 33
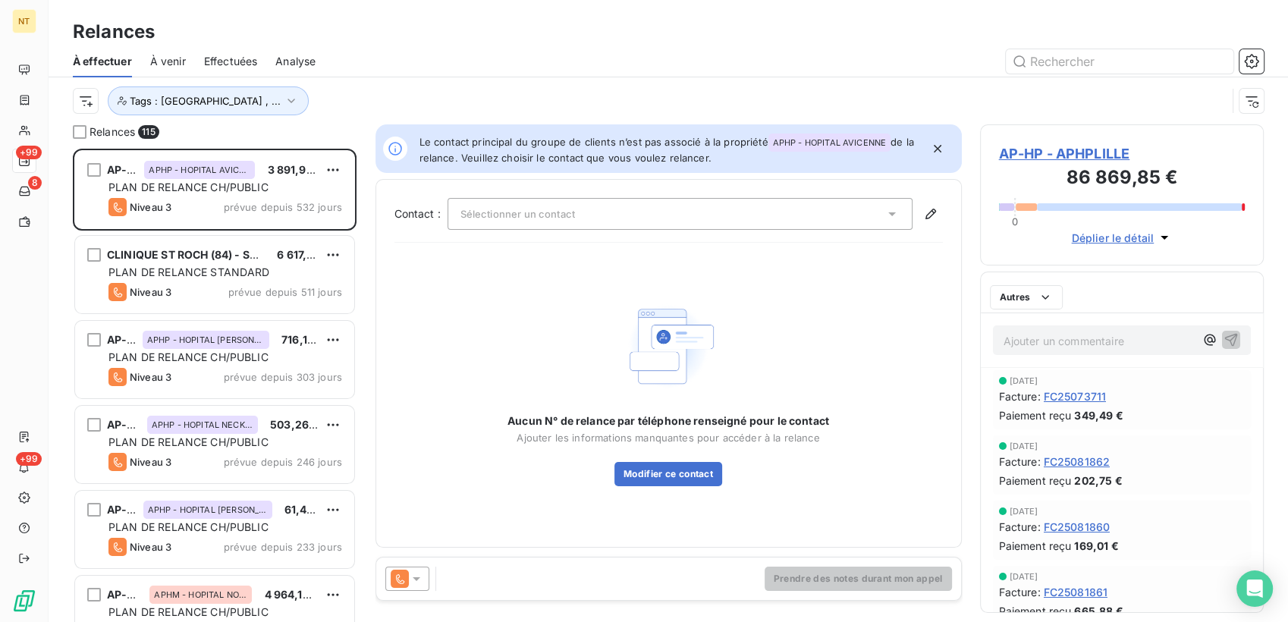
drag, startPoint x: 523, startPoint y: 81, endPoint x: 494, endPoint y: 89, distance: 29.3
click at [522, 81] on div "Tags : [GEOGRAPHIC_DATA] , ..." at bounding box center [668, 100] width 1191 height 47
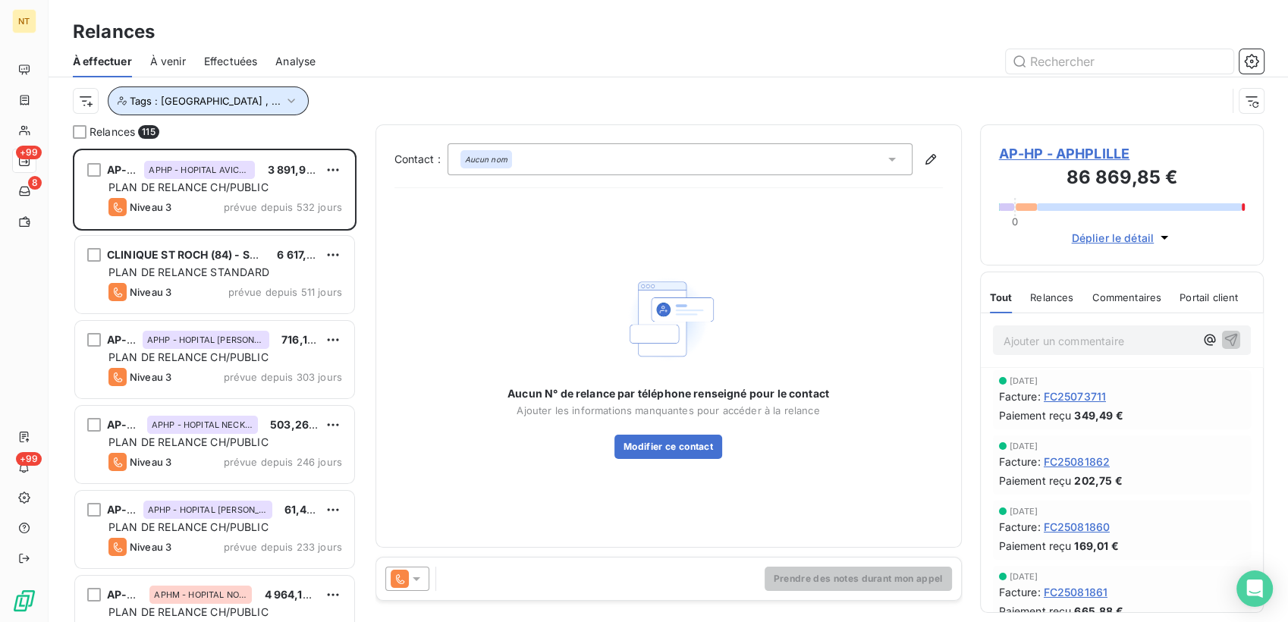
click at [284, 96] on icon "button" at bounding box center [291, 100] width 15 height 15
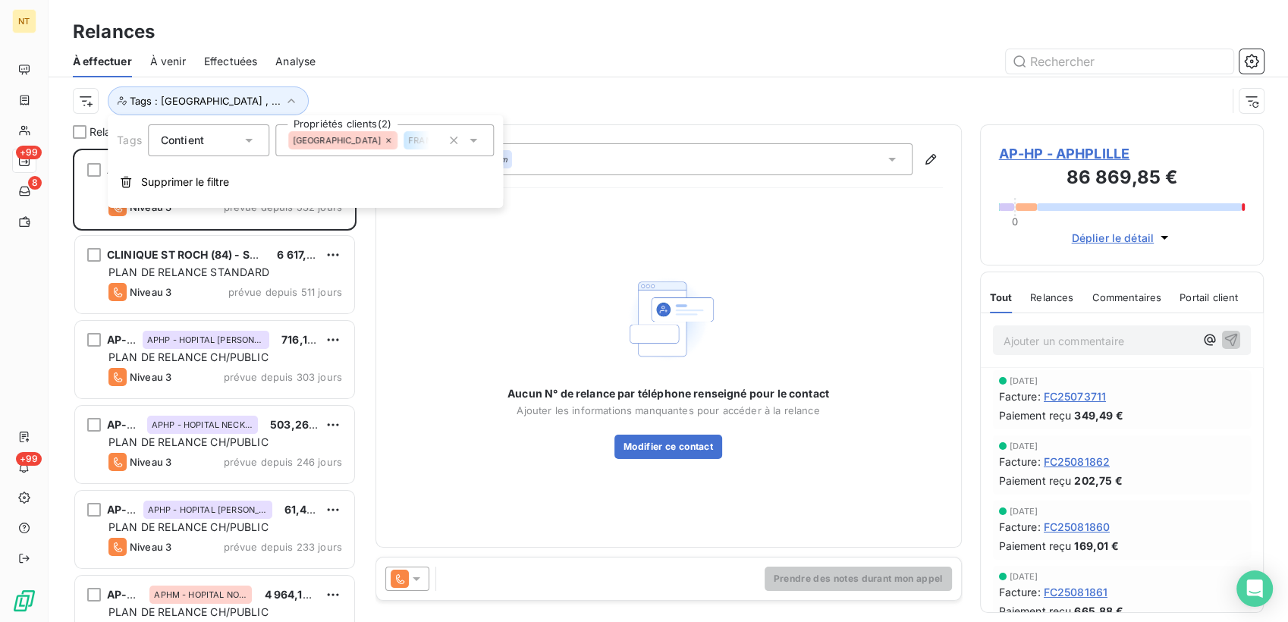
click at [384, 139] on icon at bounding box center [388, 140] width 9 height 9
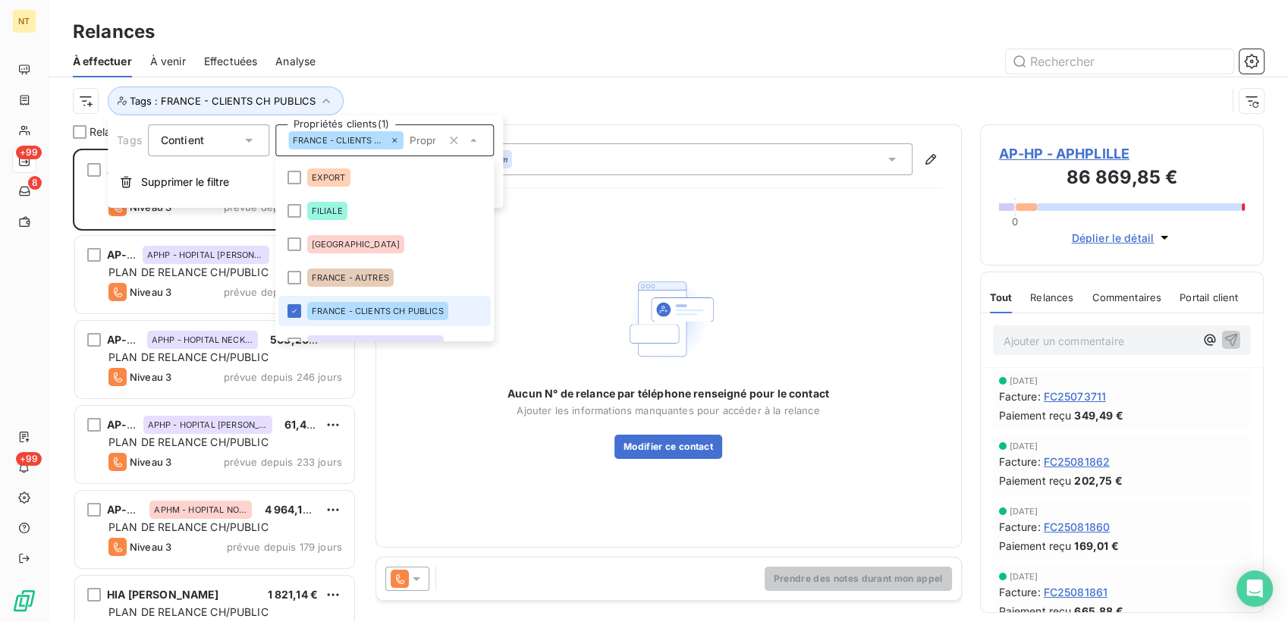
click at [466, 91] on div "Tags : FRANCE - CLIENTS CH PUBLICS" at bounding box center [650, 100] width 1154 height 29
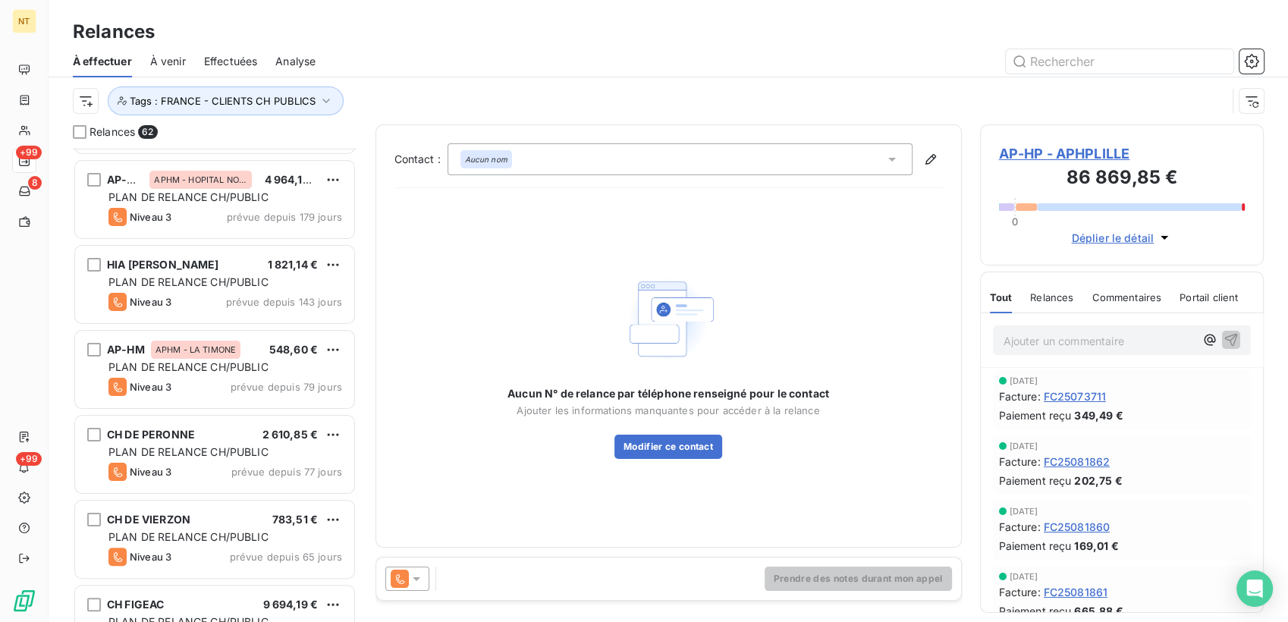
scroll to position [422, 0]
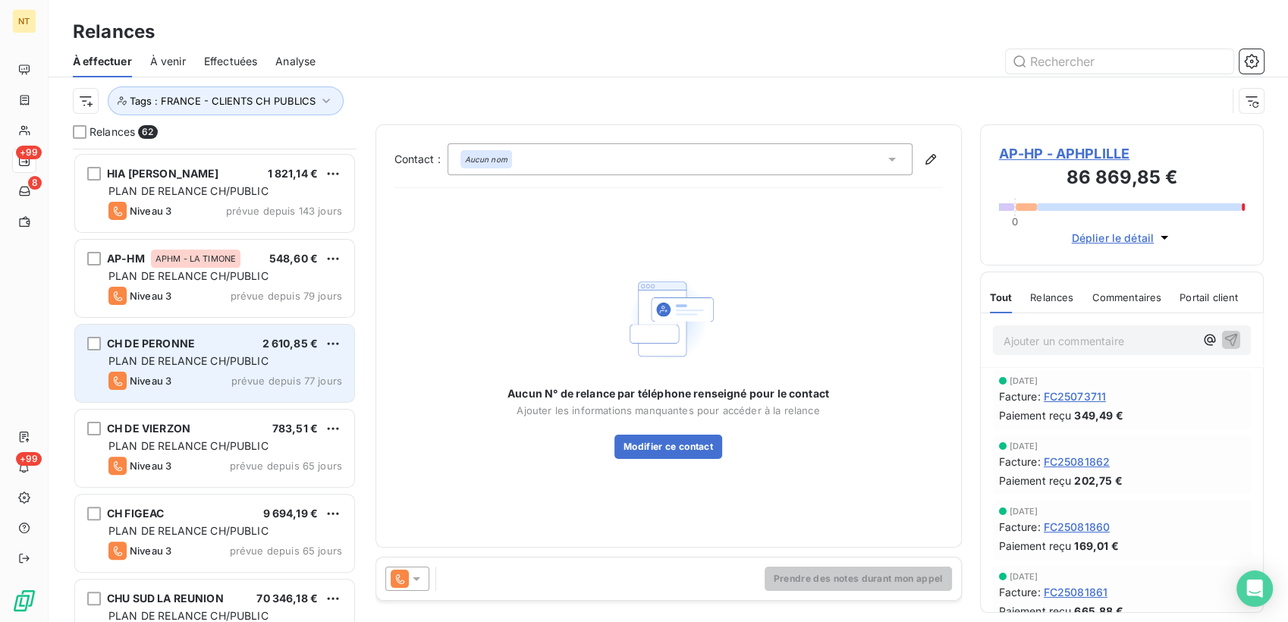
click at [217, 367] on div "PLAN DE RELANCE CH/PUBLIC" at bounding box center [225, 360] width 234 height 15
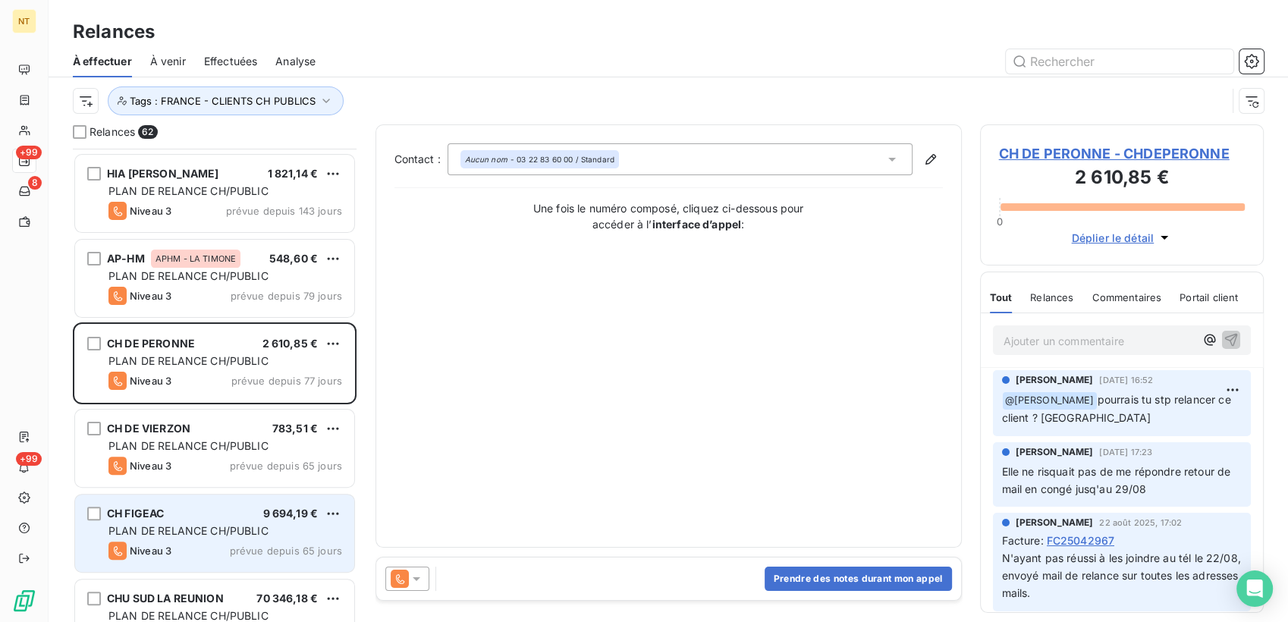
click at [195, 528] on span "PLAN DE RELANCE CH/PUBLIC" at bounding box center [188, 530] width 160 height 13
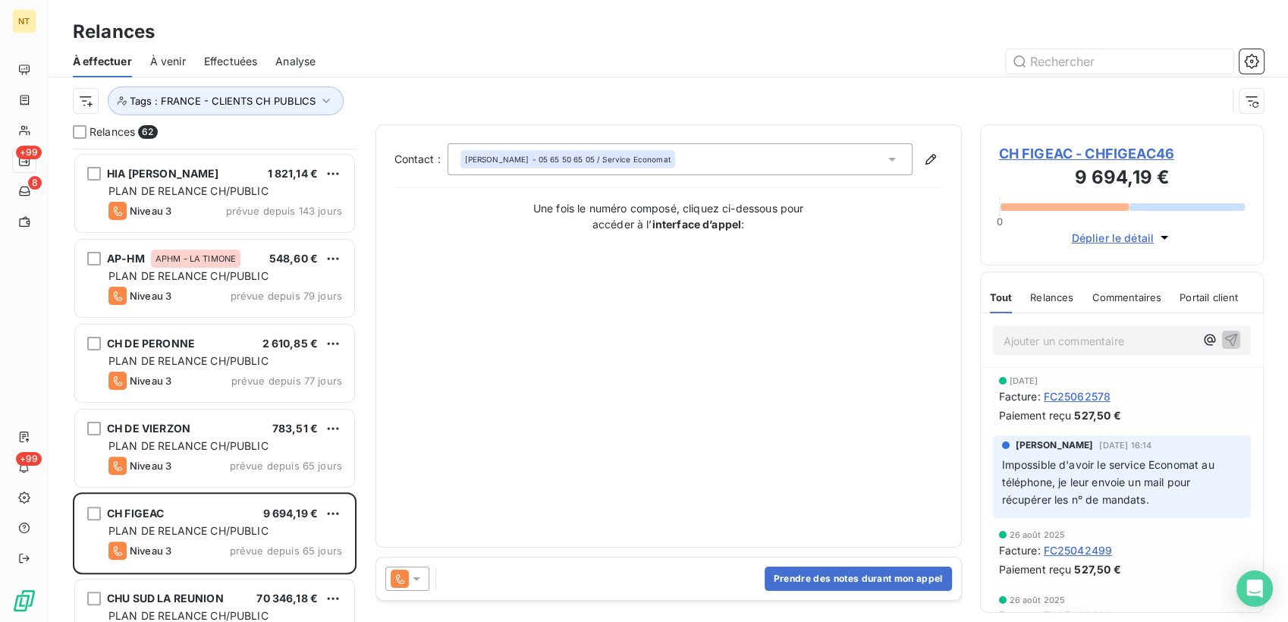
click at [1104, 152] on span "CH FIGEAC - CHFIGEAC46" at bounding box center [1122, 153] width 246 height 20
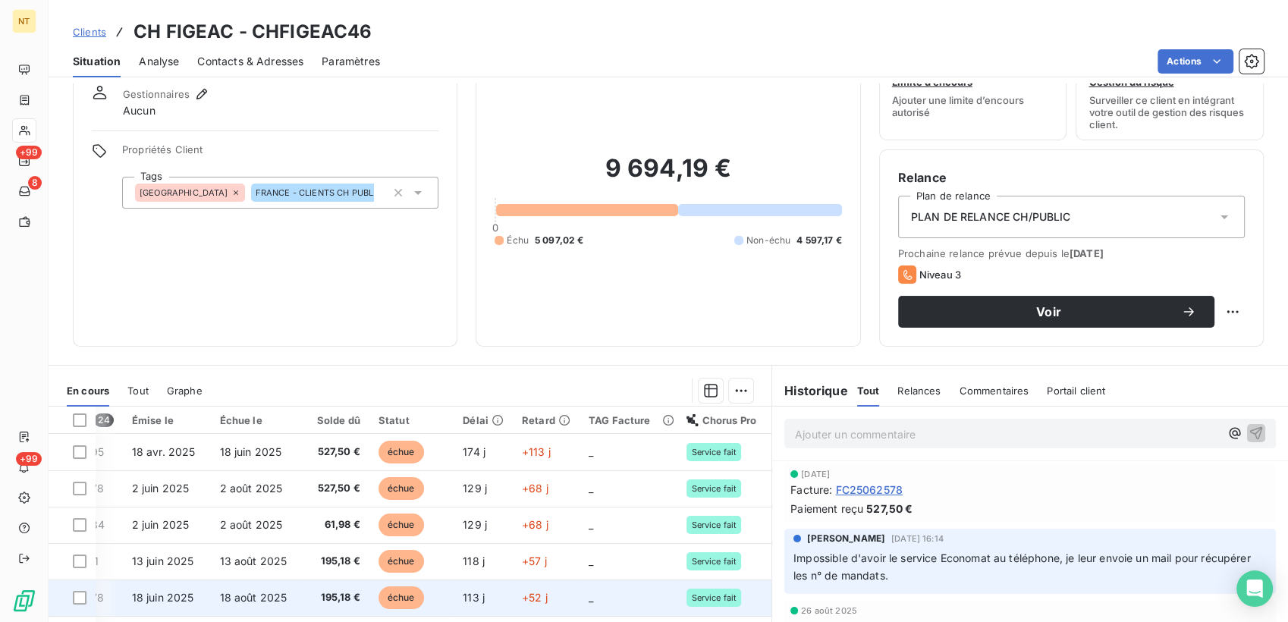
scroll to position [168, 0]
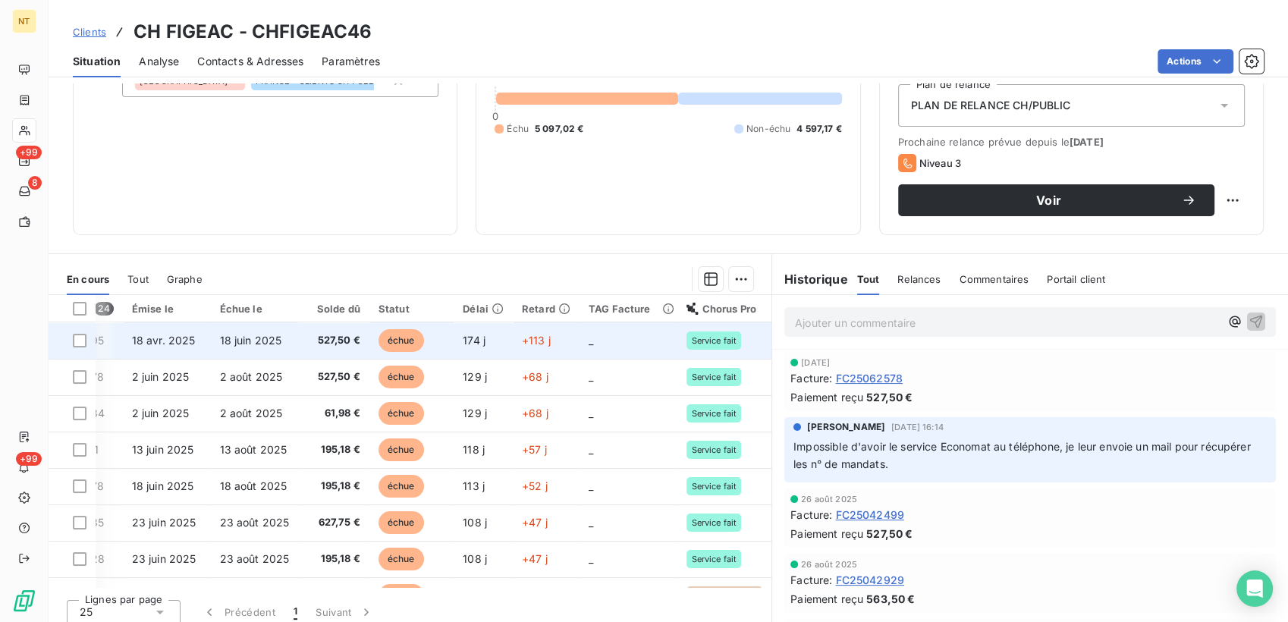
click at [251, 334] on span "18 juin 2025" at bounding box center [250, 340] width 62 height 13
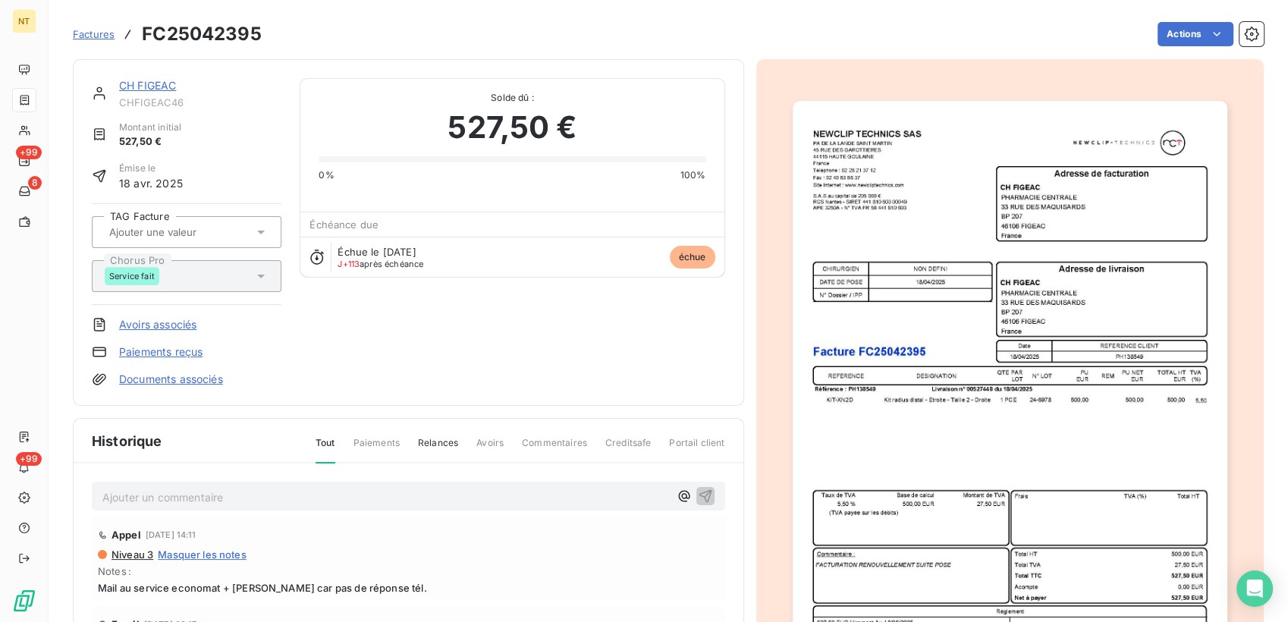
click at [1109, 336] on img "button" at bounding box center [1010, 408] width 435 height 614
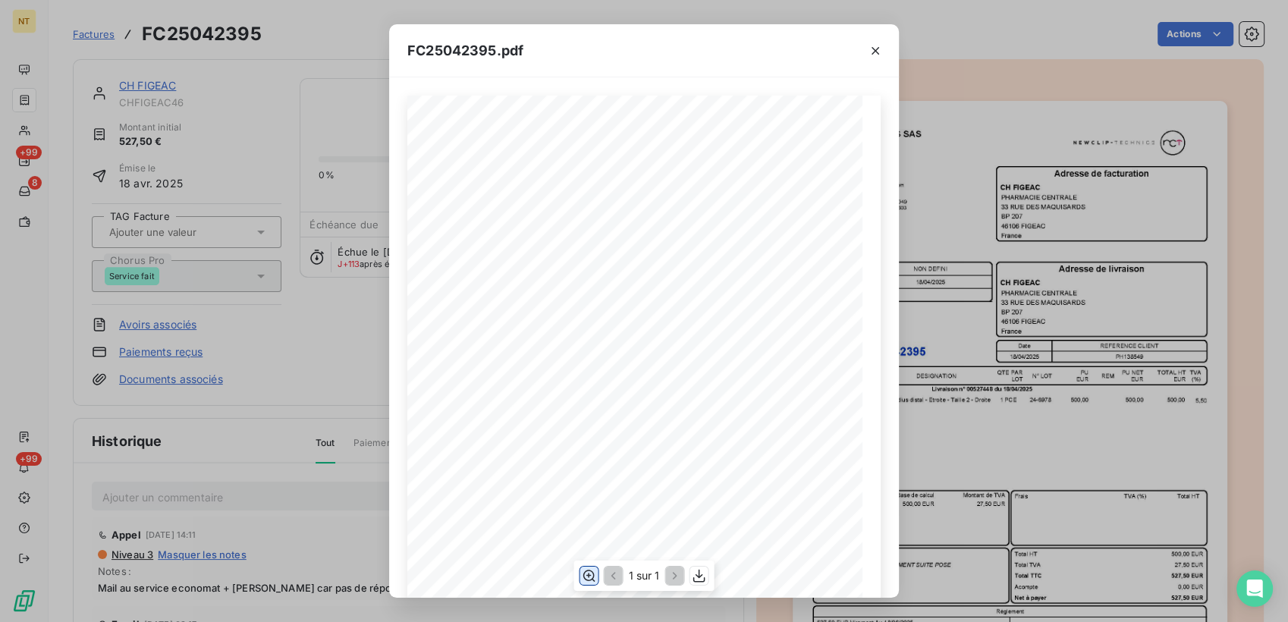
click at [595, 585] on button "button" at bounding box center [588, 576] width 18 height 18
click at [874, 47] on icon "button" at bounding box center [875, 50] width 15 height 15
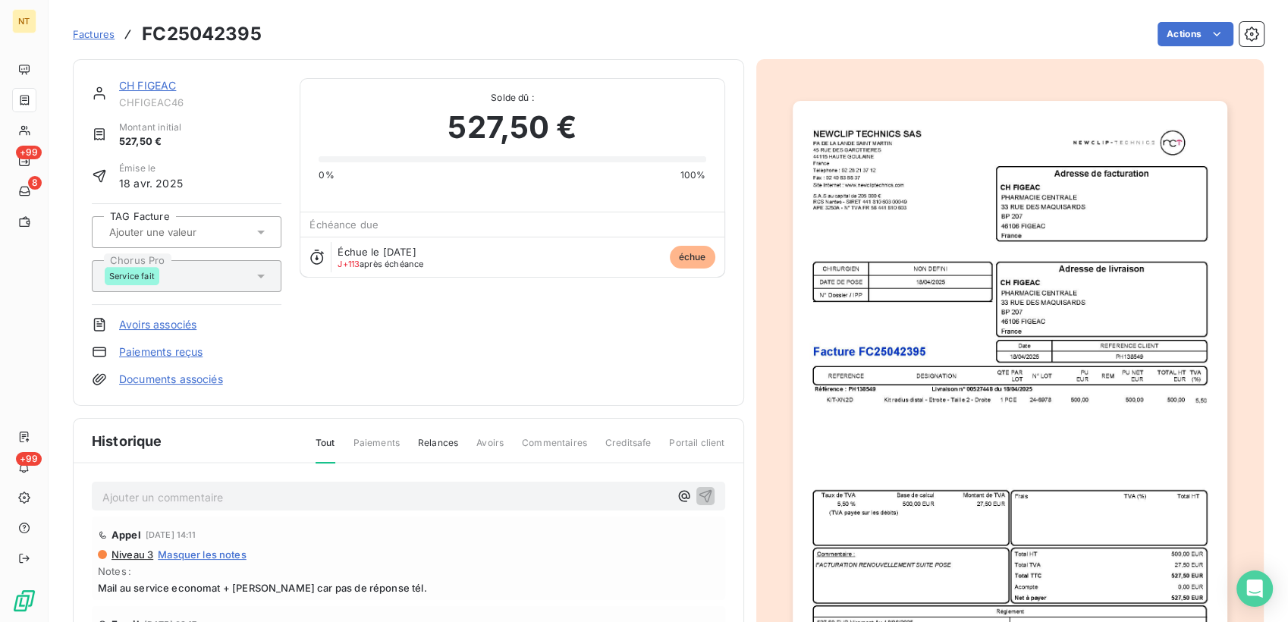
click at [325, 482] on div "Ajouter un commentaire ﻿" at bounding box center [408, 497] width 633 height 30
click at [312, 494] on p "Ajouter un commentaire ﻿" at bounding box center [385, 497] width 567 height 19
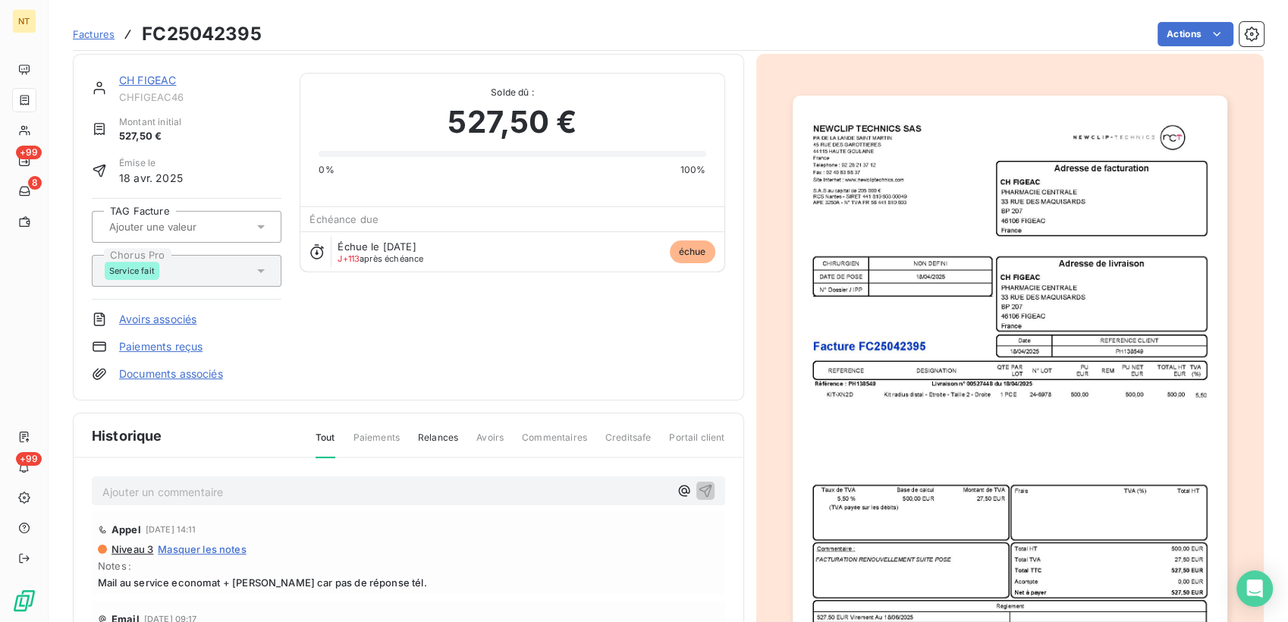
scroll to position [0, 0]
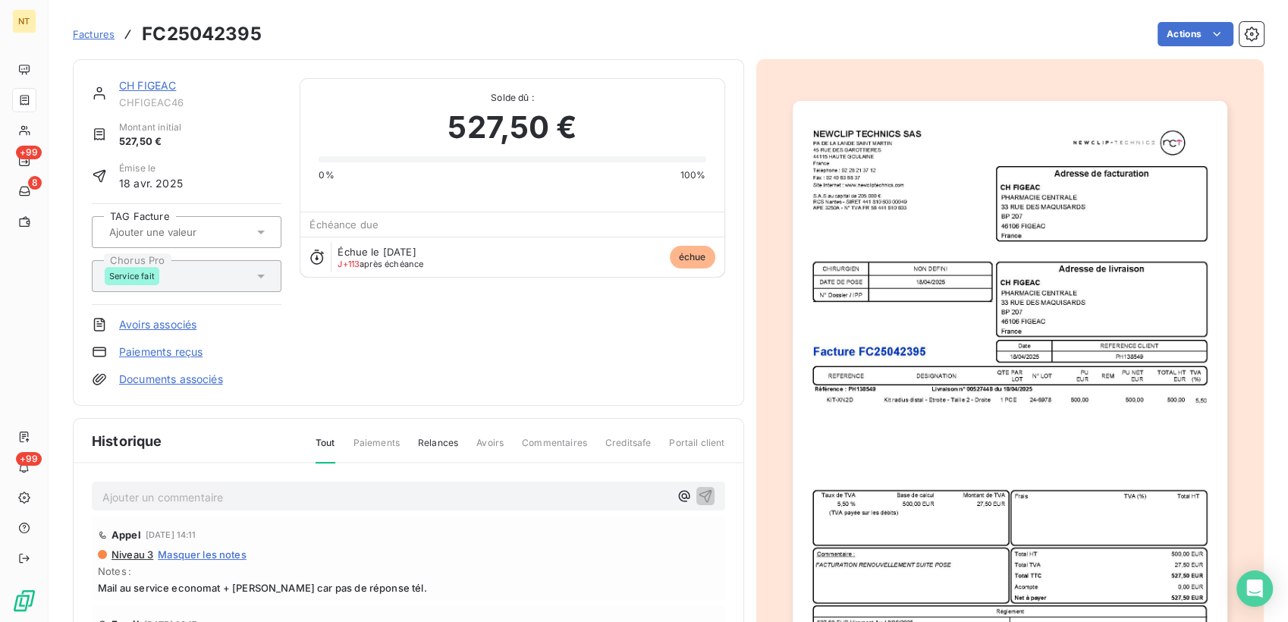
click at [159, 82] on link "CH FIGEAC" at bounding box center [147, 85] width 57 height 13
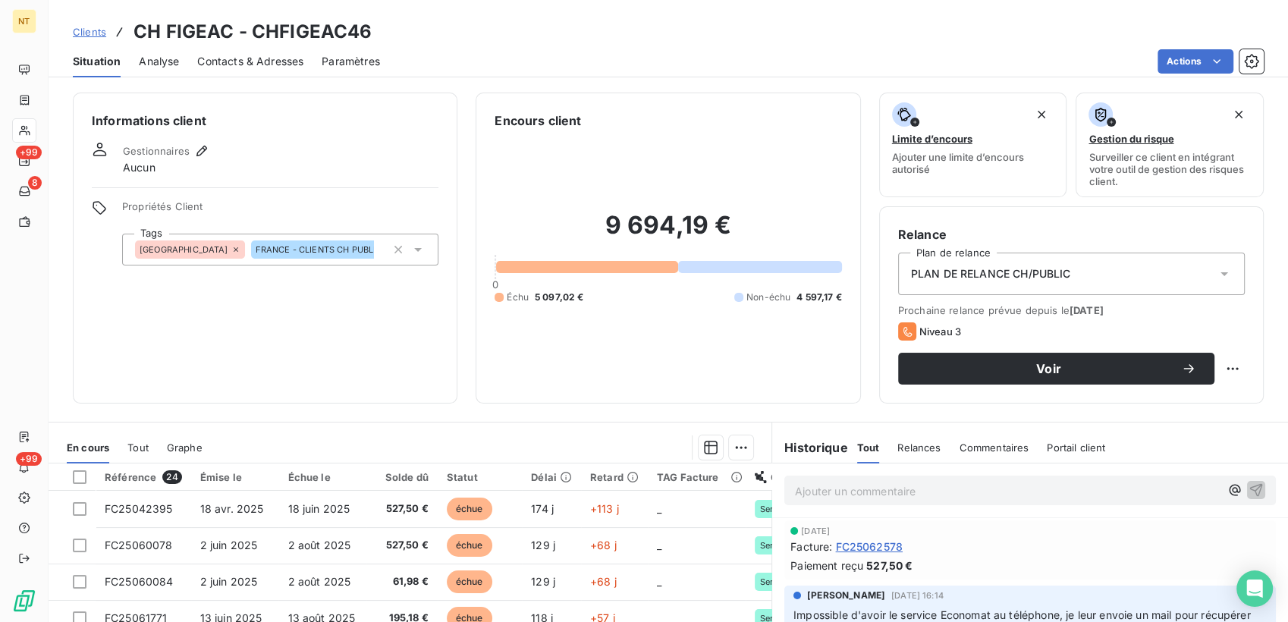
click at [274, 55] on span "Contacts & Adresses" at bounding box center [250, 61] width 106 height 15
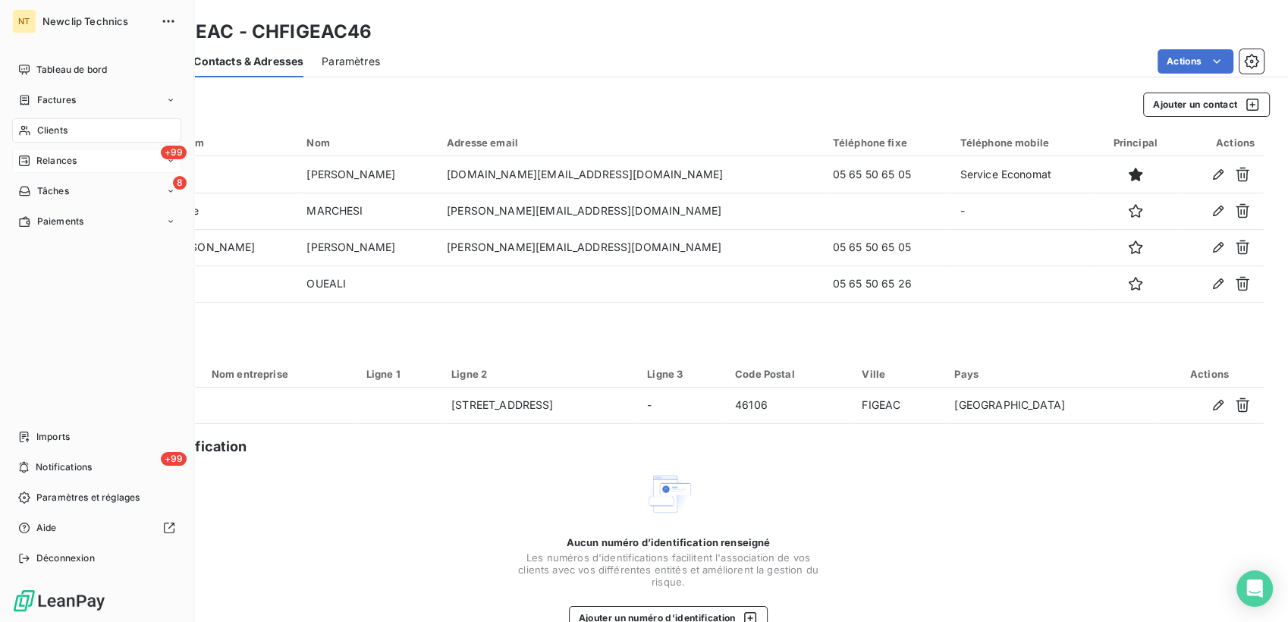
click at [37, 171] on div "+99 Relances" at bounding box center [96, 161] width 169 height 24
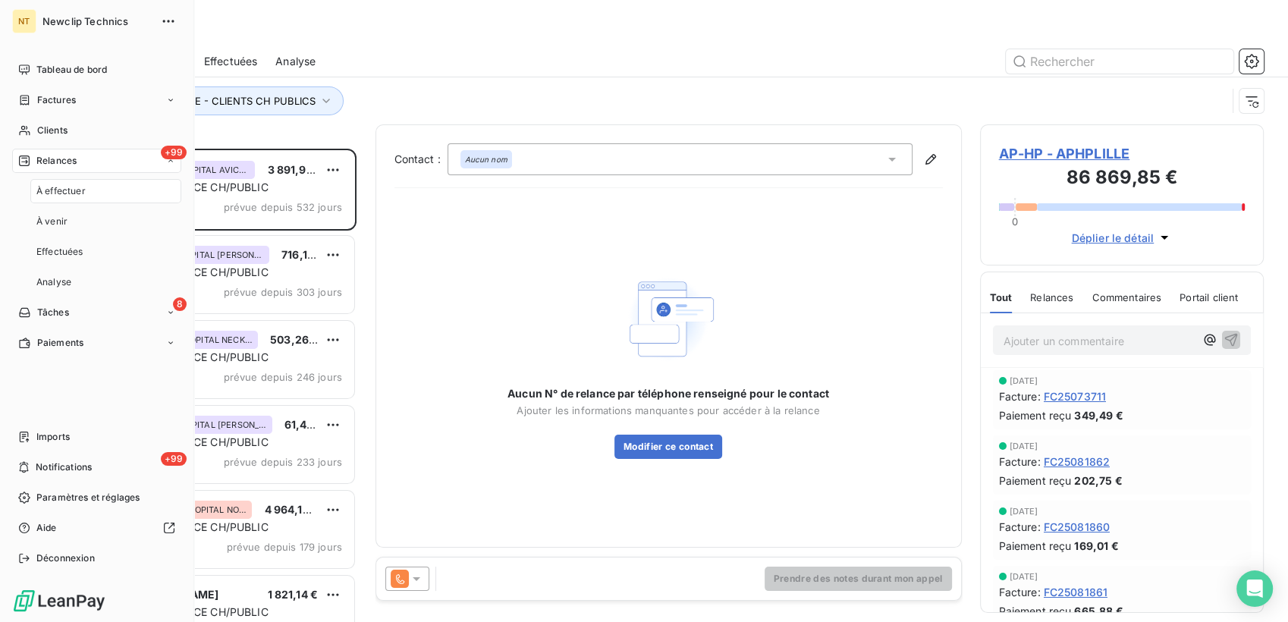
scroll to position [460, 272]
click at [73, 194] on span "À effectuer" at bounding box center [60, 191] width 49 height 14
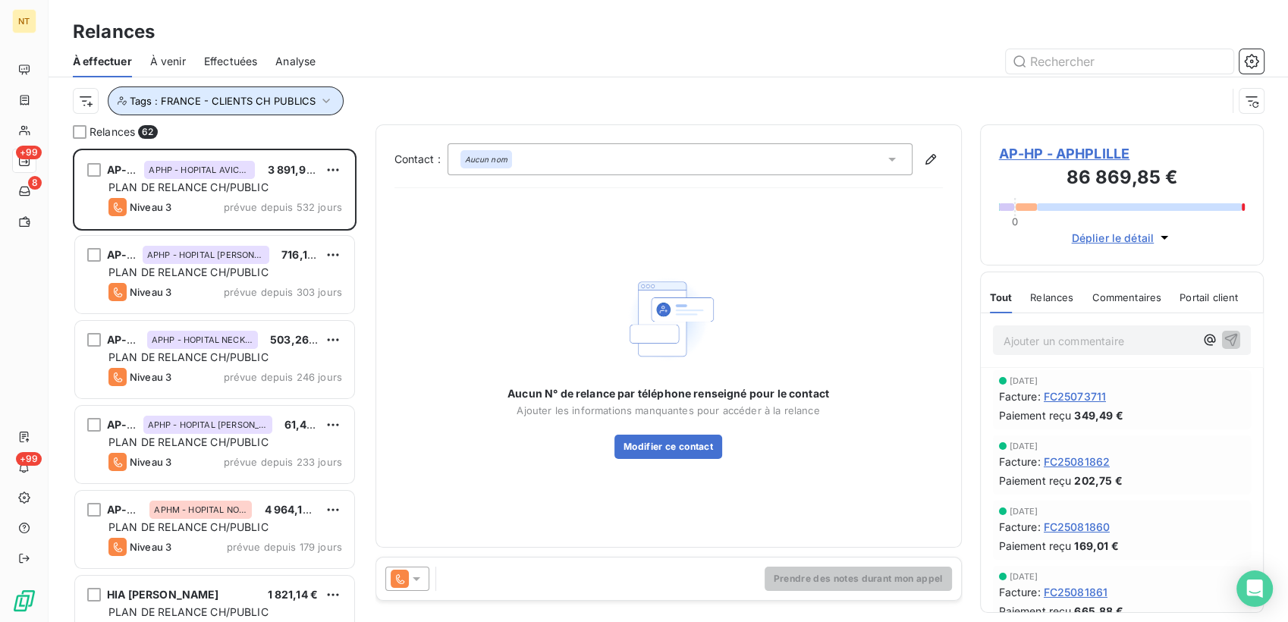
click at [215, 93] on button "Tags : FRANCE - CLIENTS CH PUBLICS" at bounding box center [226, 100] width 236 height 29
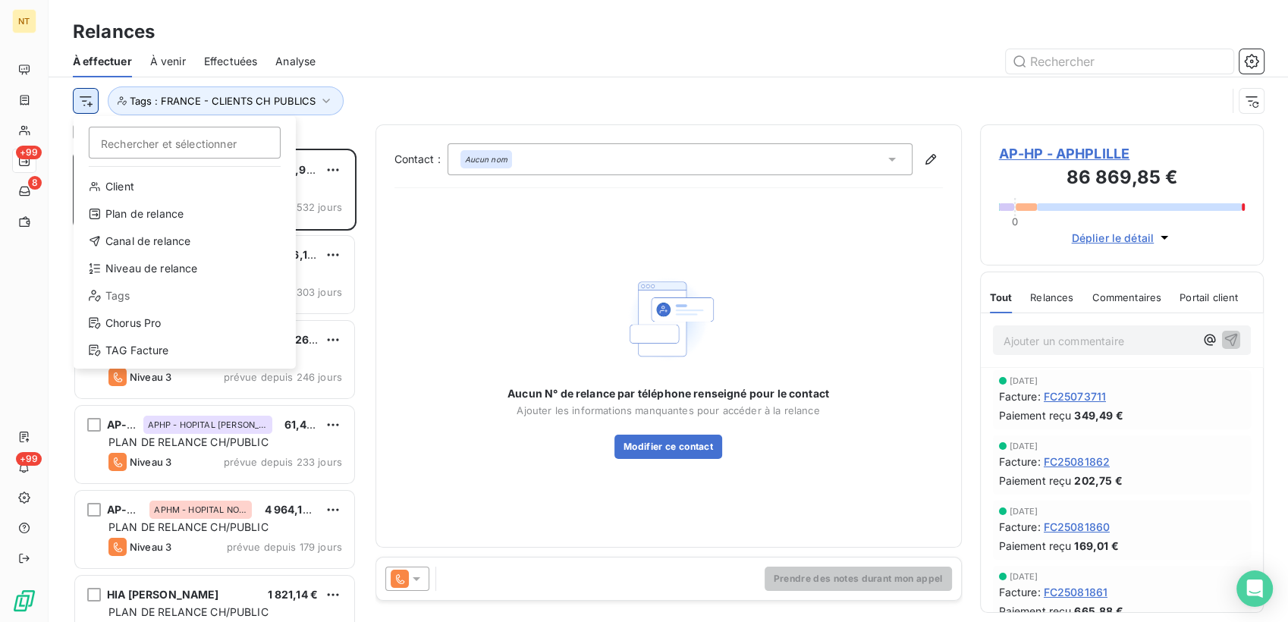
click at [80, 106] on html "NT +99 8 +99 Relances À effectuer À venir Effectuées Analyse Rechercher et séle…" at bounding box center [644, 311] width 1288 height 622
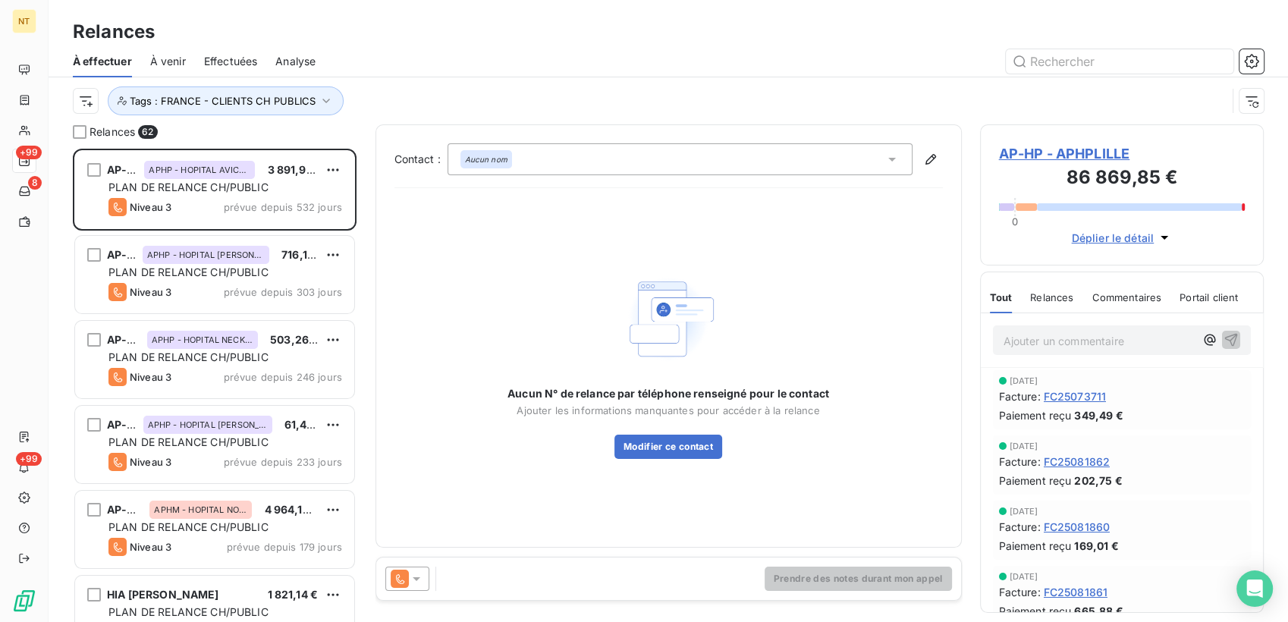
click at [469, 88] on html "NT +99 8 +99 Relances À effectuer À venir Effectuées Analyse Tags : FRANCE - CL…" at bounding box center [644, 311] width 1288 height 622
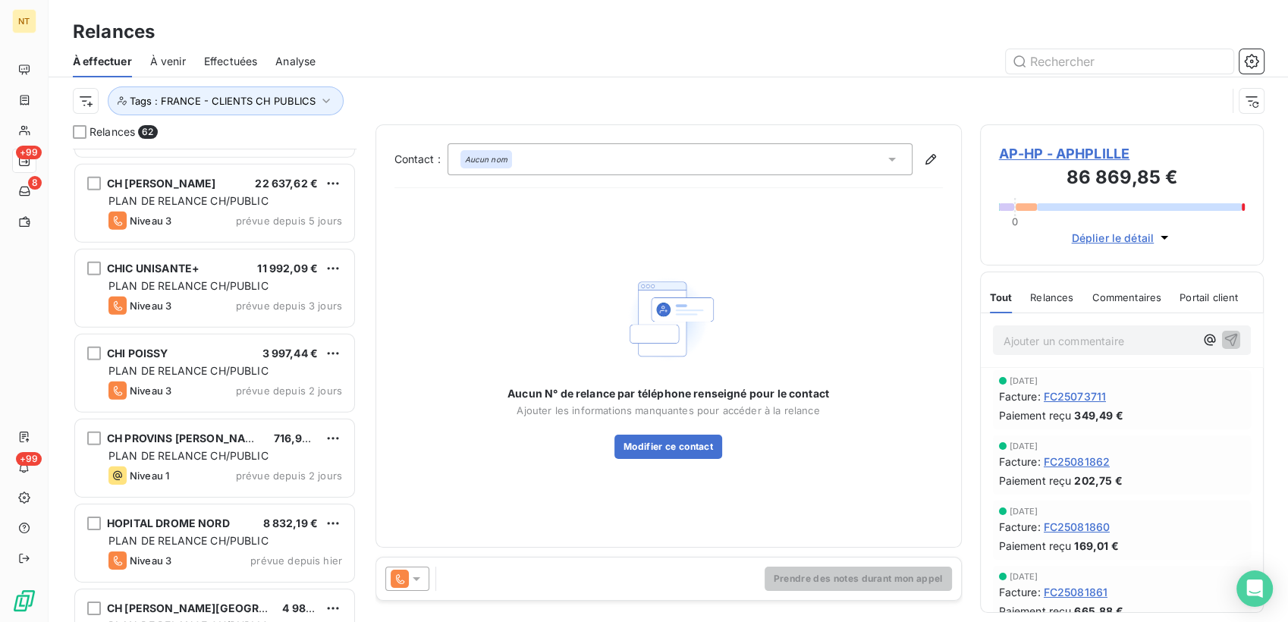
scroll to position [4793, 0]
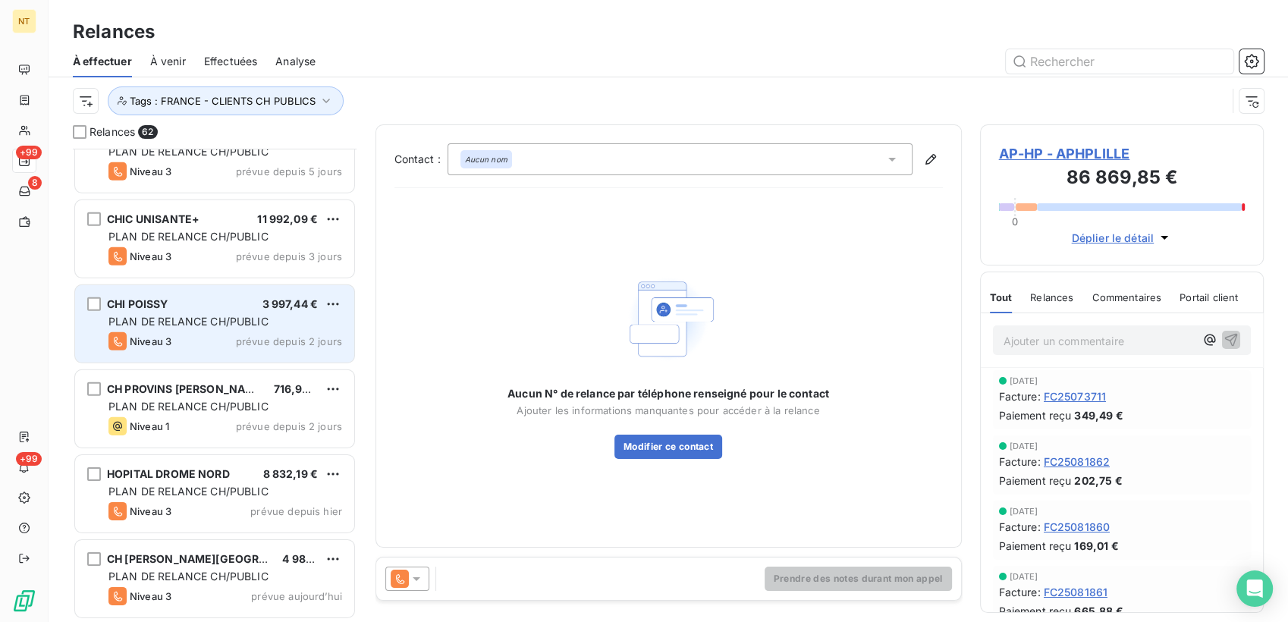
click at [209, 327] on div "PLAN DE RELANCE CH/PUBLIC" at bounding box center [225, 321] width 234 height 15
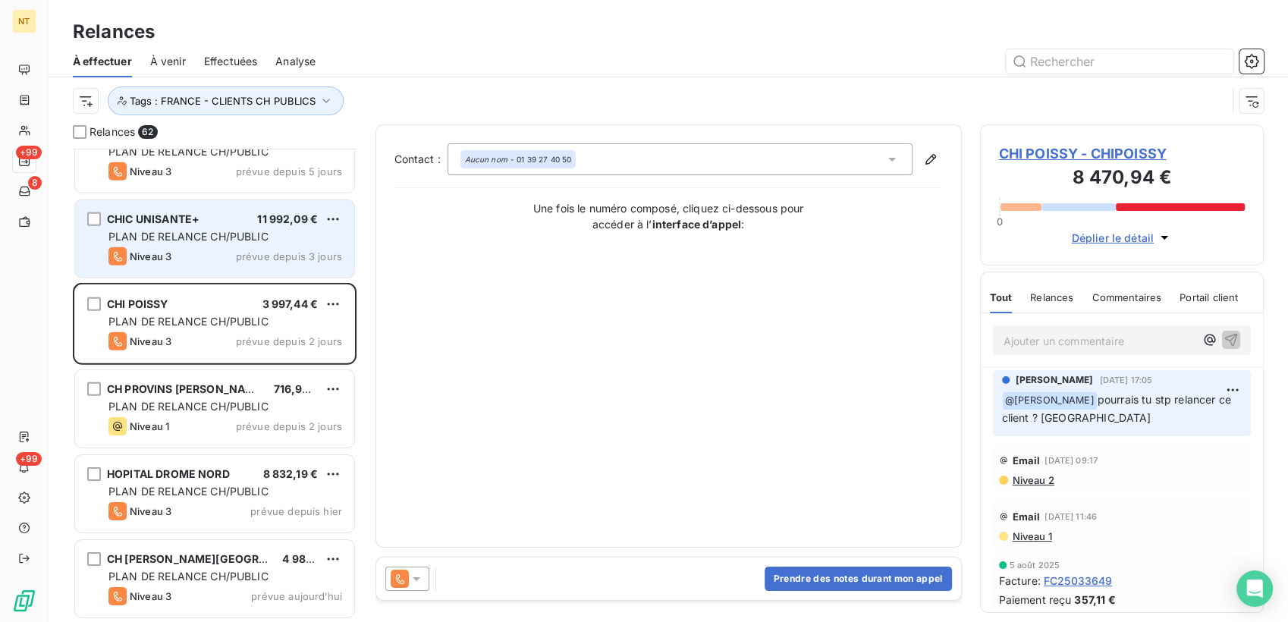
click at [199, 221] on span "CHIC UNISANTE+" at bounding box center [153, 218] width 93 height 13
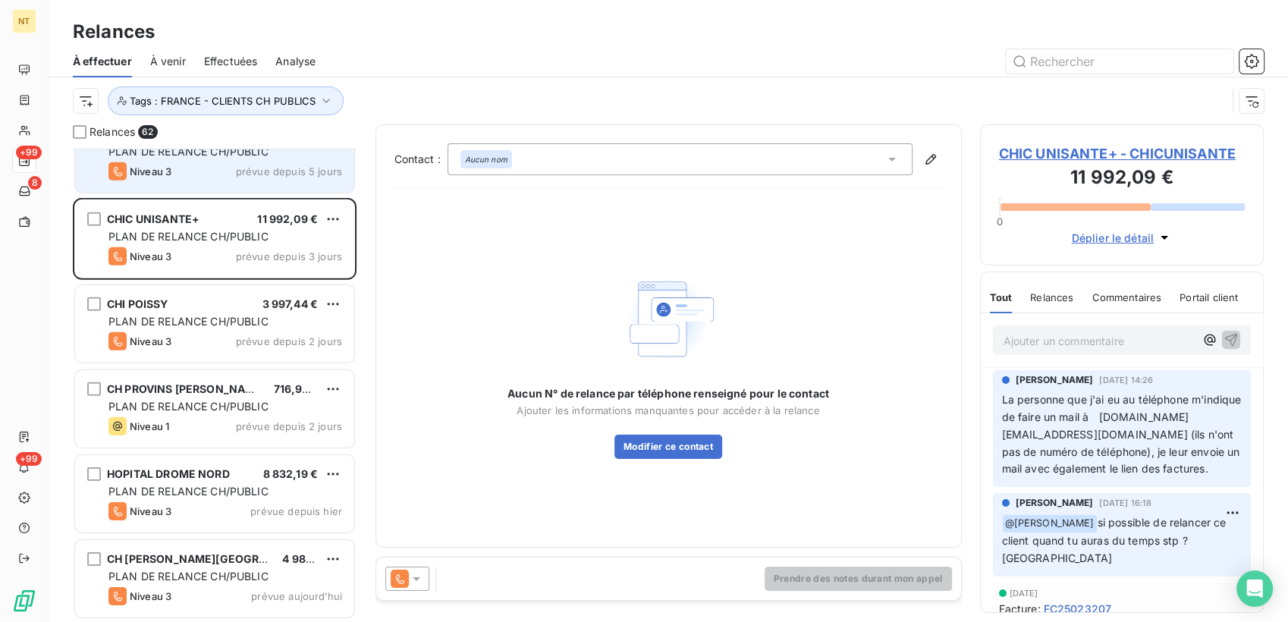
click at [202, 163] on div "Niveau 3 prévue depuis 5 jours" at bounding box center [225, 171] width 234 height 18
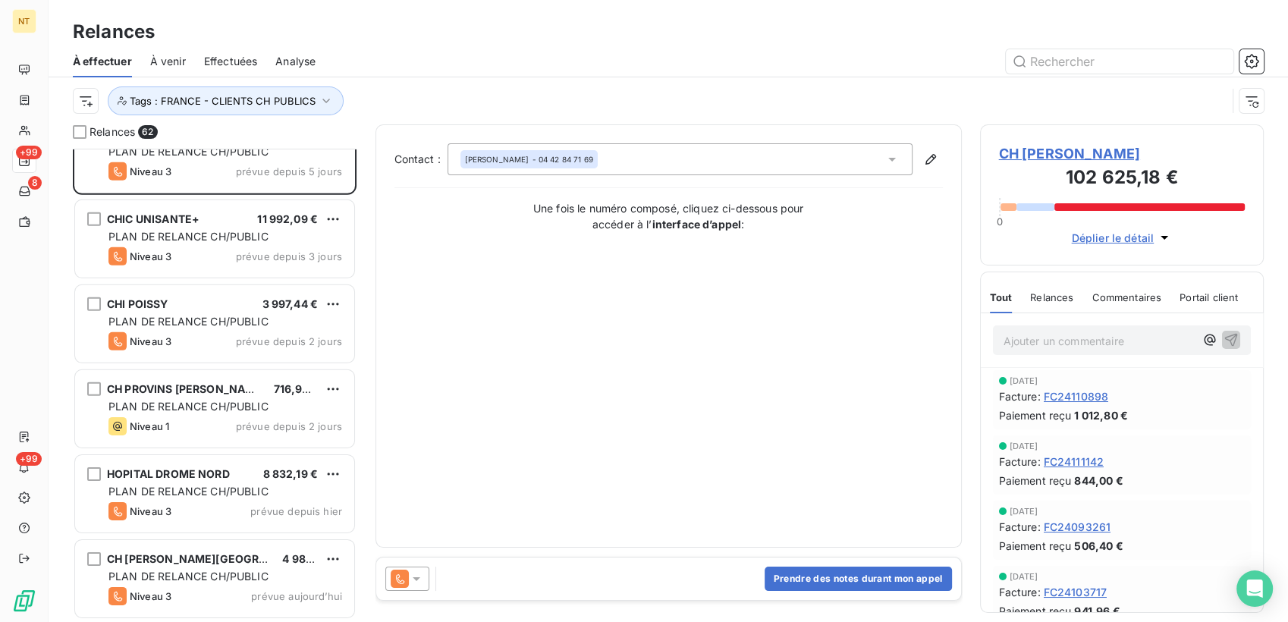
click at [1076, 161] on span "CH [PERSON_NAME]" at bounding box center [1122, 153] width 246 height 20
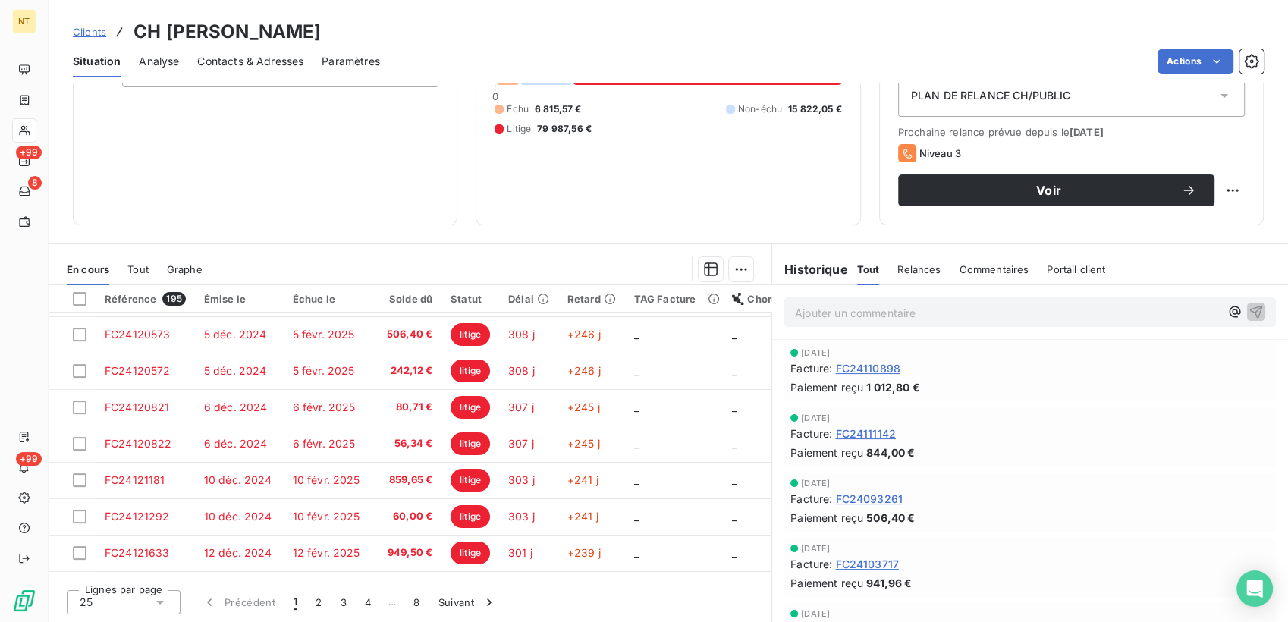
scroll to position [231, 0]
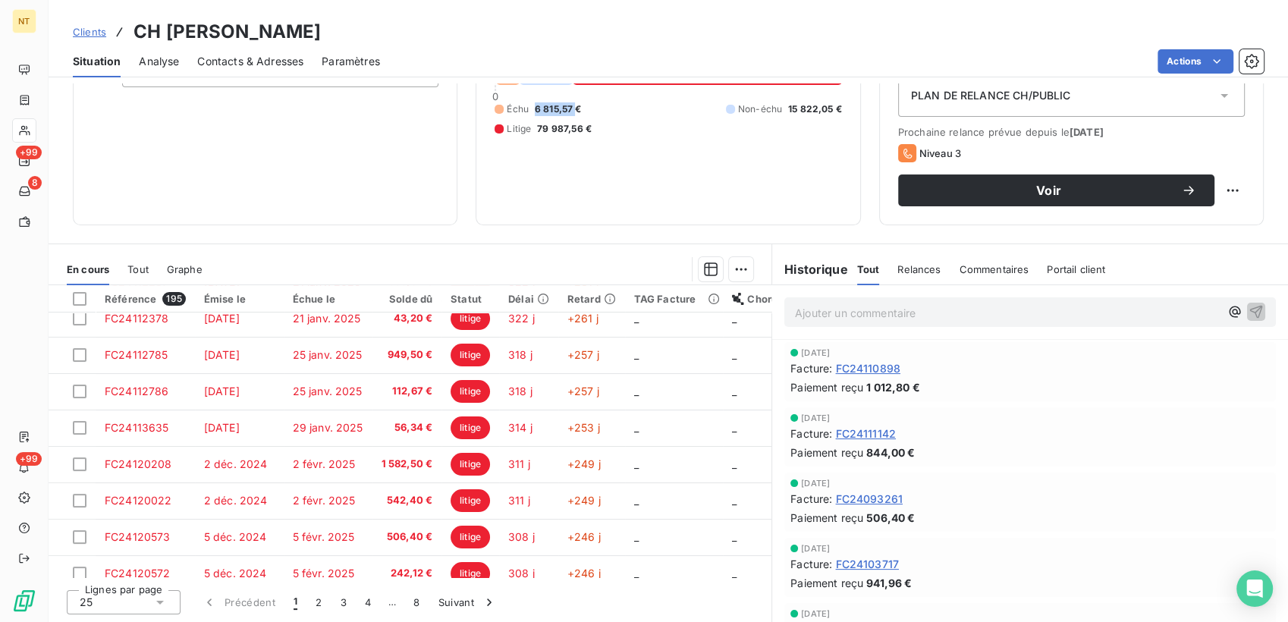
drag, startPoint x: 526, startPoint y: 111, endPoint x: 570, endPoint y: 106, distance: 45.1
click at [570, 106] on div "Échu 6 815,57 €" at bounding box center [537, 109] width 86 height 14
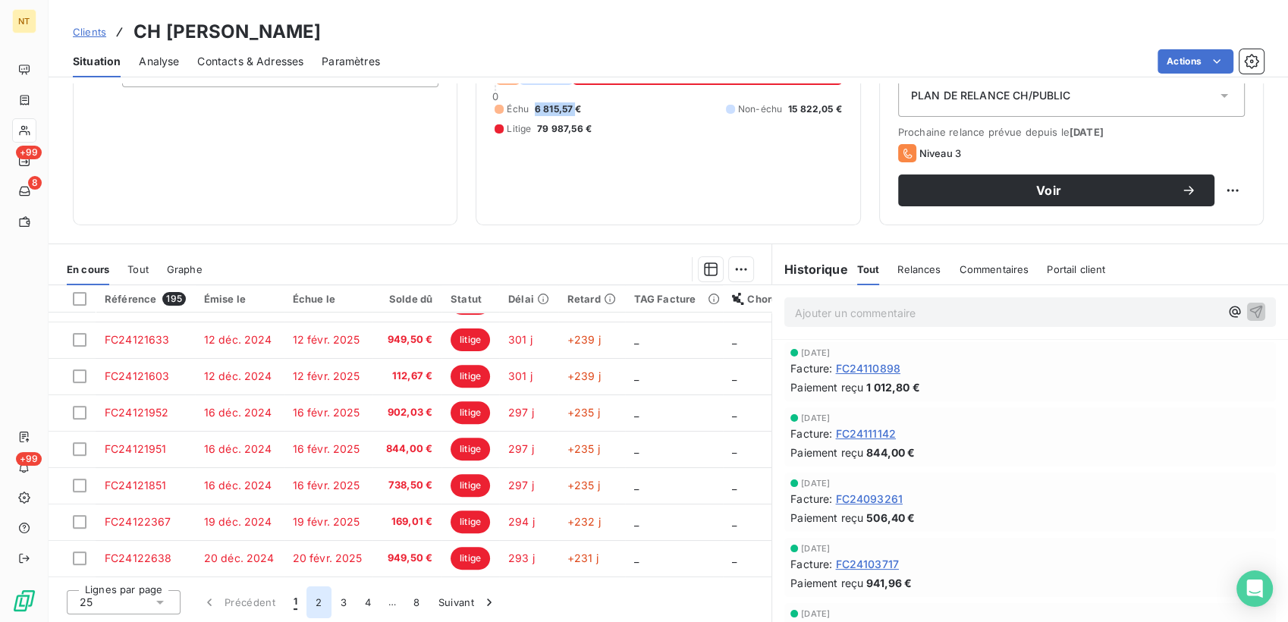
click at [316, 601] on button "2" at bounding box center [318, 602] width 24 height 32
click at [332, 603] on button "3" at bounding box center [343, 602] width 24 height 32
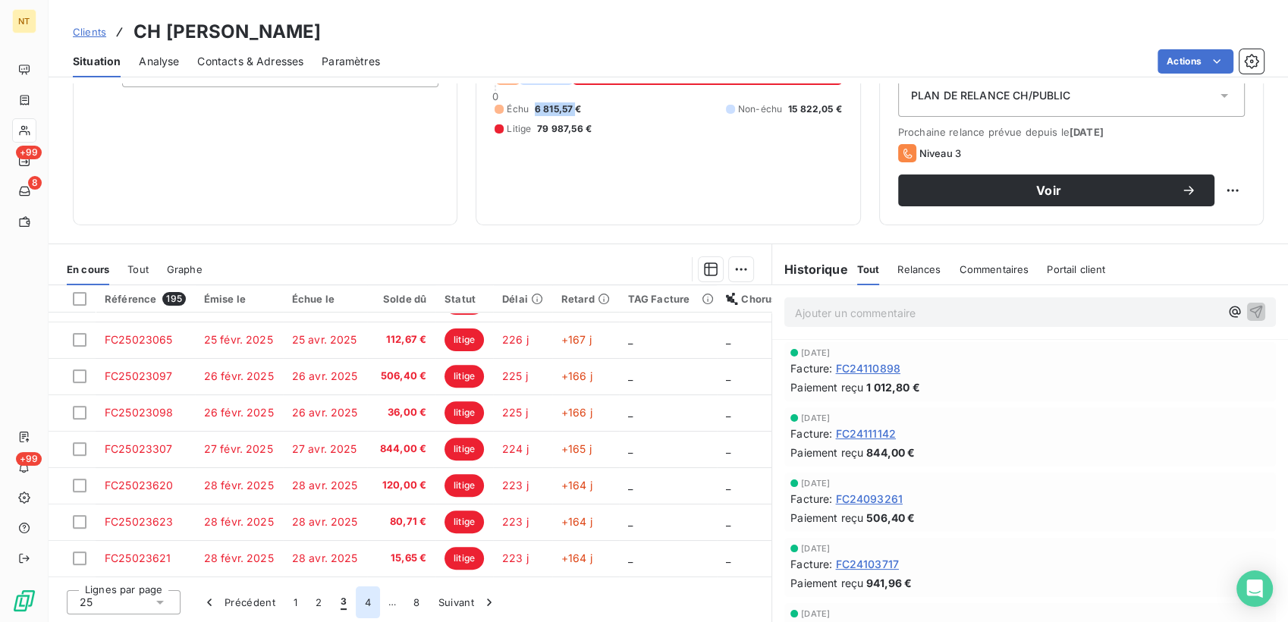
click at [369, 602] on button "4" at bounding box center [368, 602] width 24 height 32
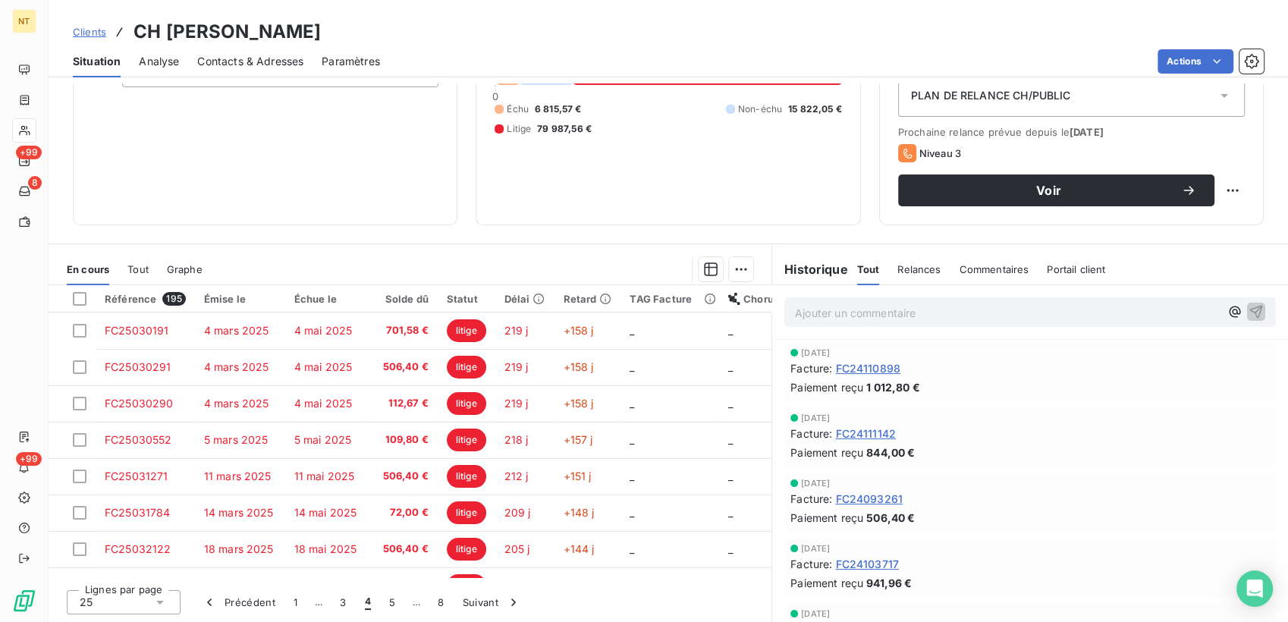
click at [143, 608] on div "25" at bounding box center [124, 602] width 114 height 24
click at [141, 579] on li "100" at bounding box center [124, 573] width 114 height 27
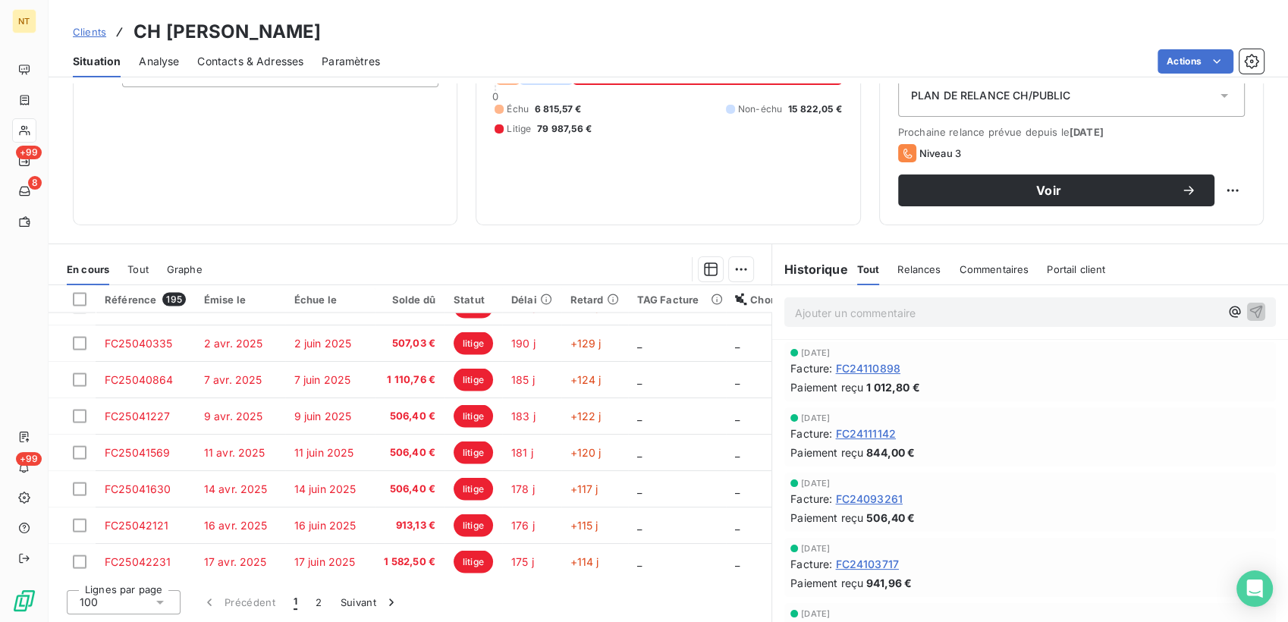
scroll to position [3382, 0]
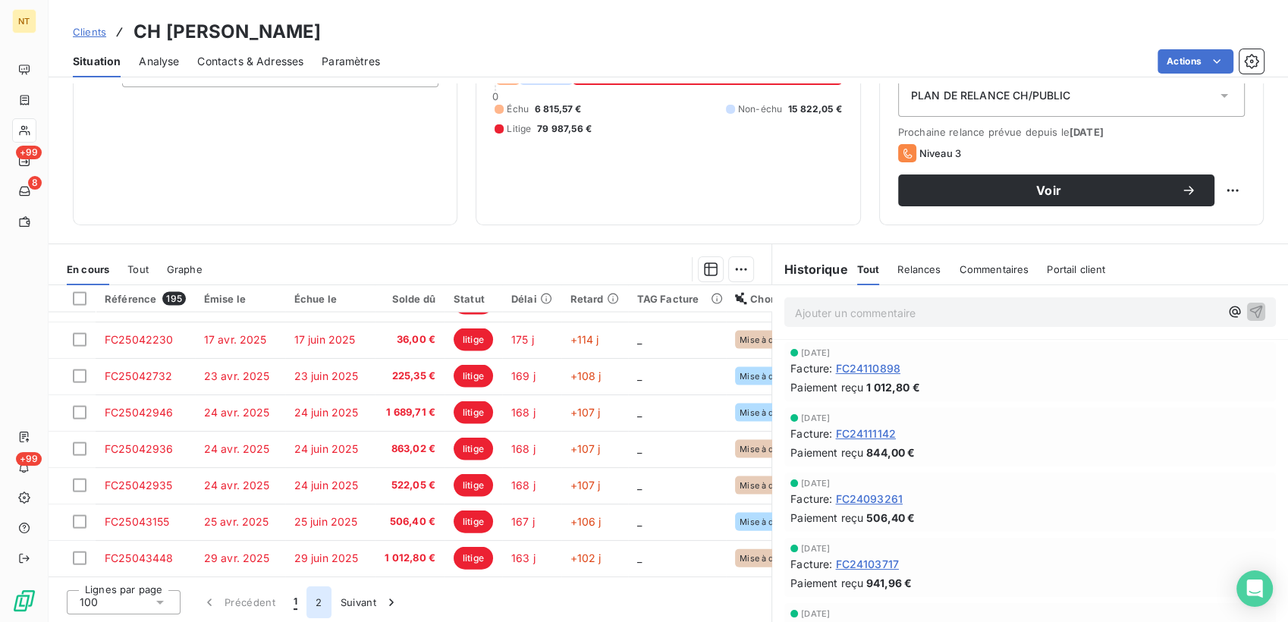
click at [316, 602] on button "2" at bounding box center [318, 602] width 24 height 32
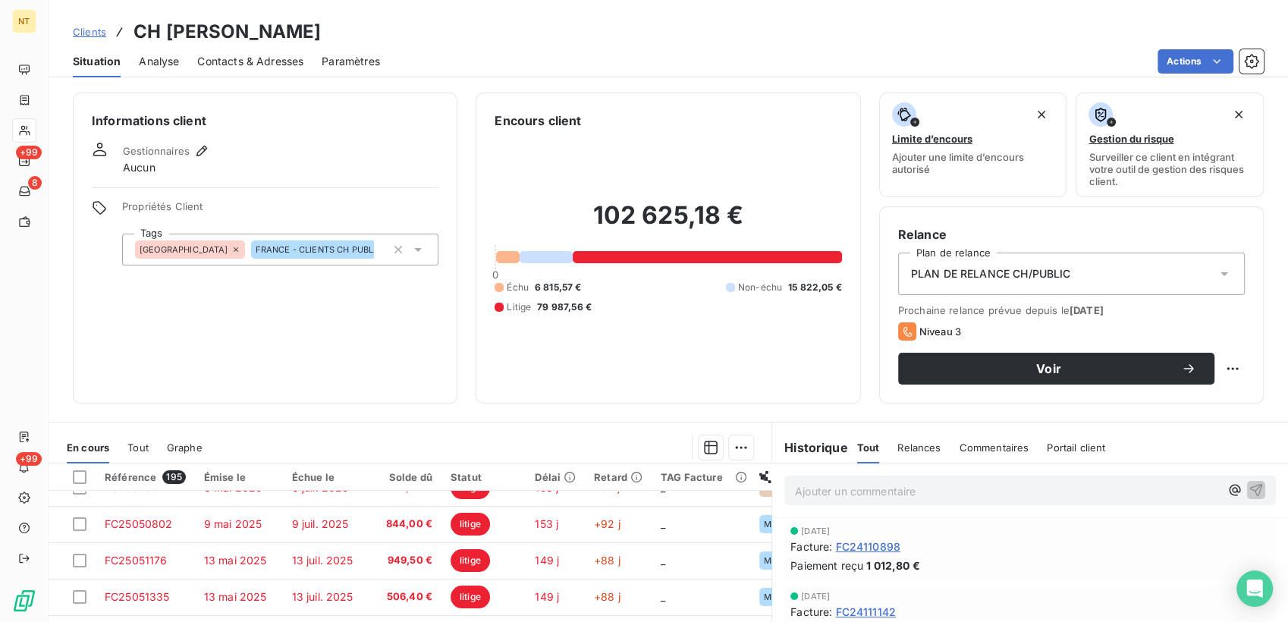
scroll to position [168, 0]
click at [998, 491] on p "Ajouter un commentaire ﻿" at bounding box center [1007, 491] width 425 height 19
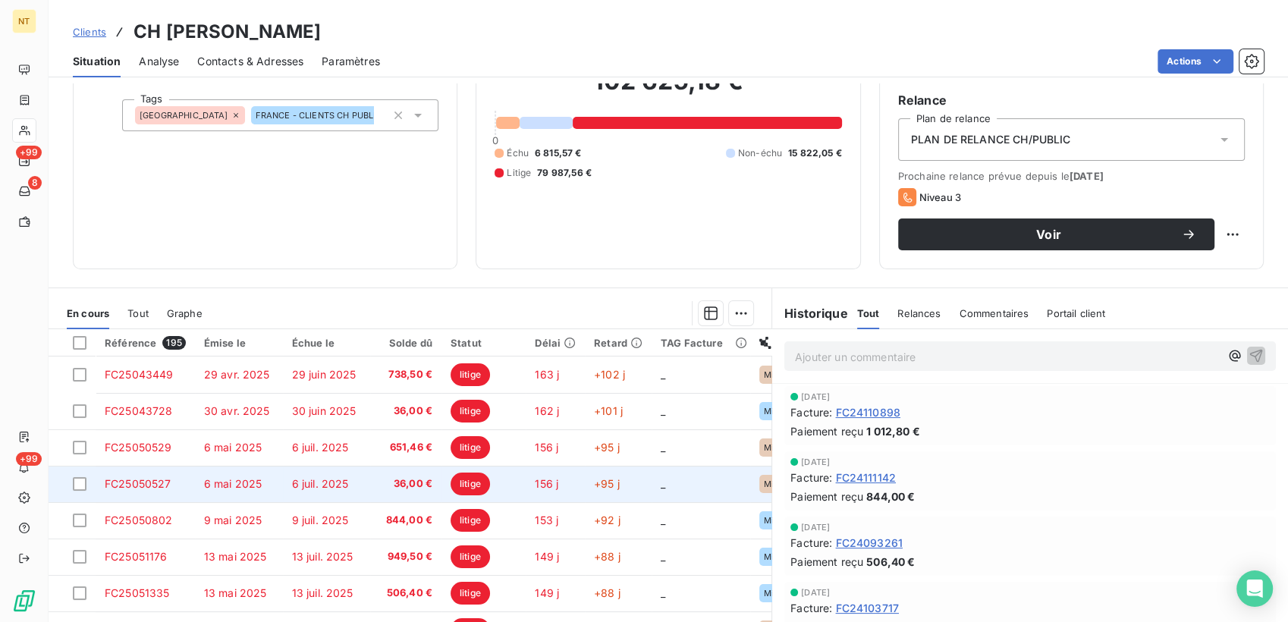
scroll to position [94, 0]
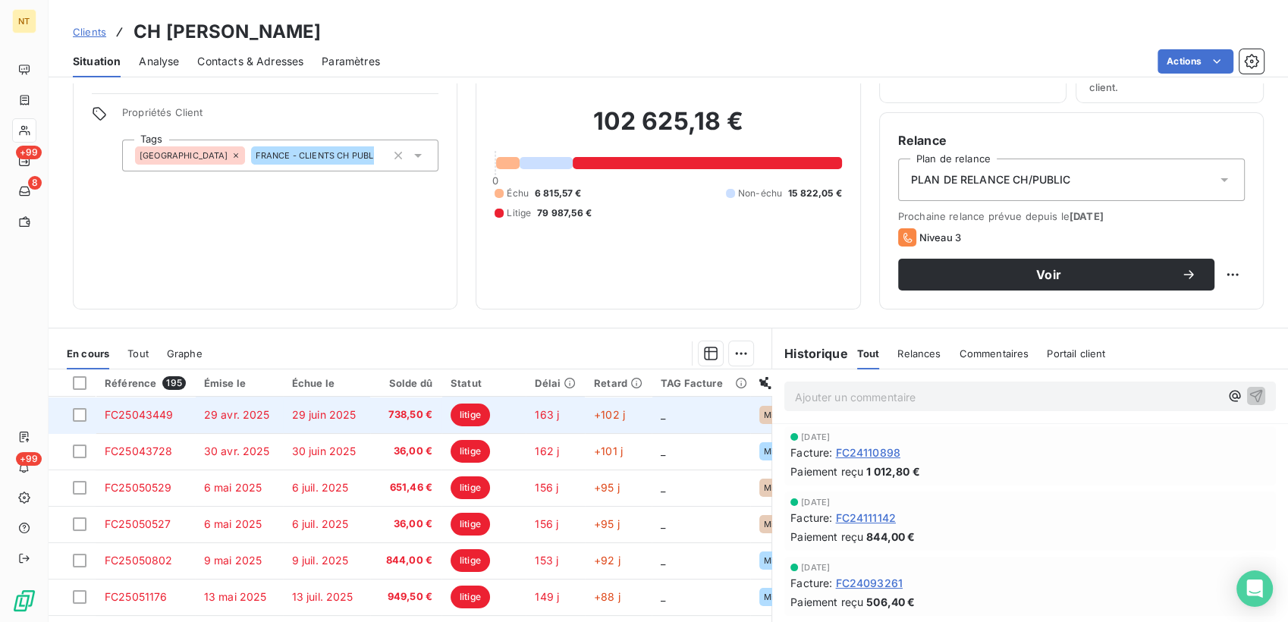
click at [569, 408] on td "163 j" at bounding box center [555, 415] width 59 height 36
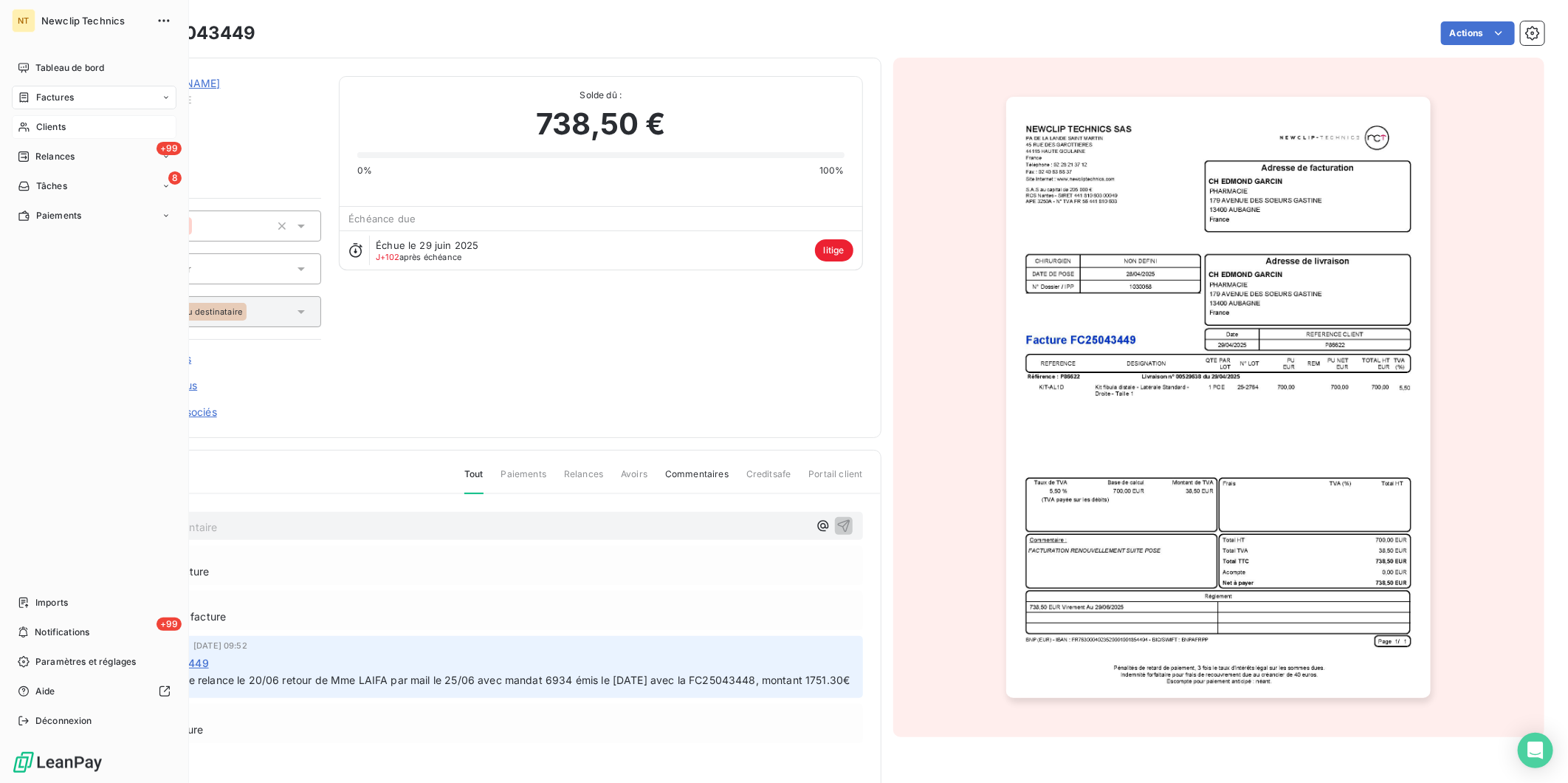
click at [53, 127] on span "Clients" at bounding box center [51, 128] width 29 height 14
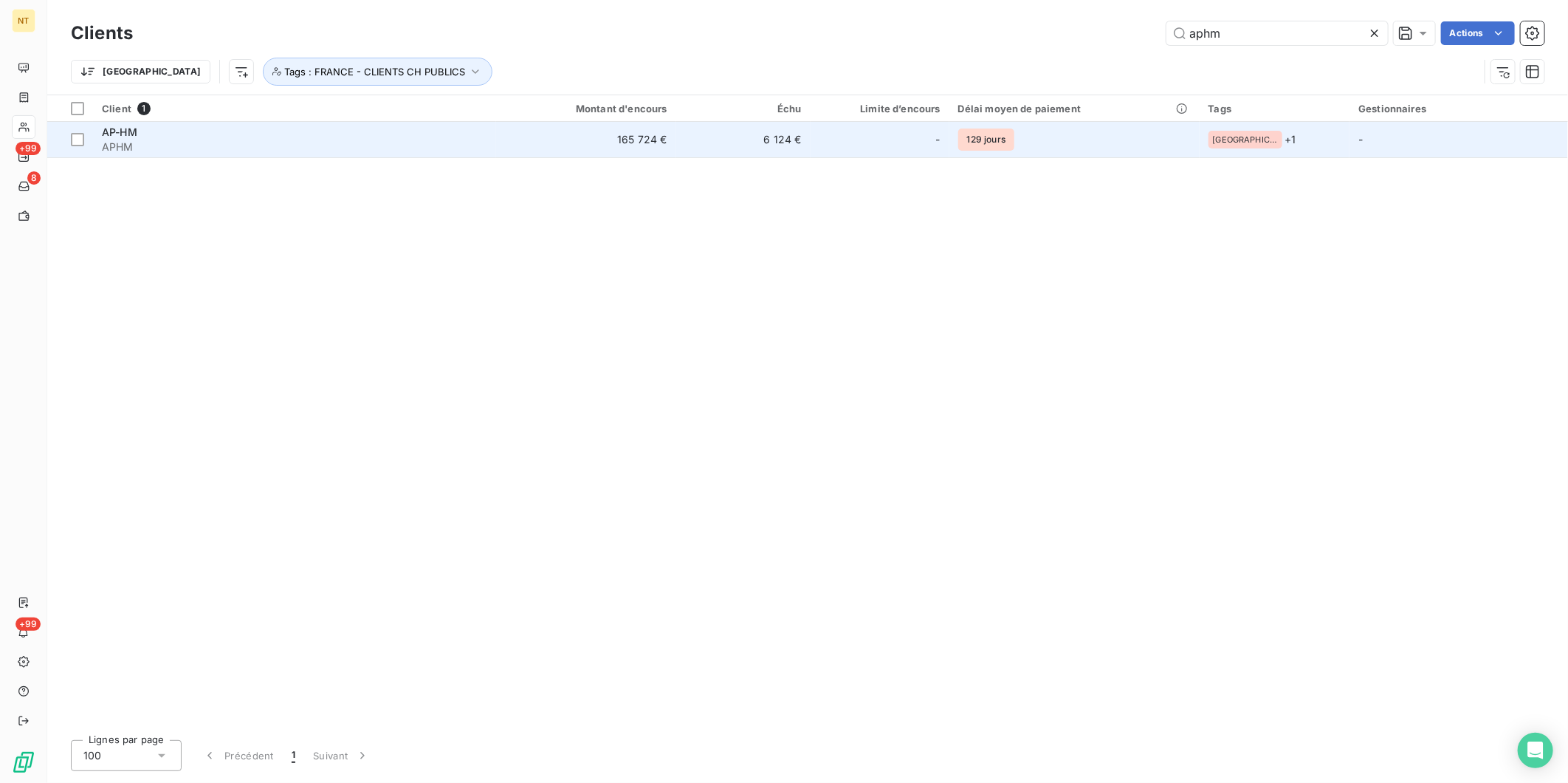
type input "aphm"
click at [597, 134] on td "165 724 €" at bounding box center [586, 139] width 180 height 35
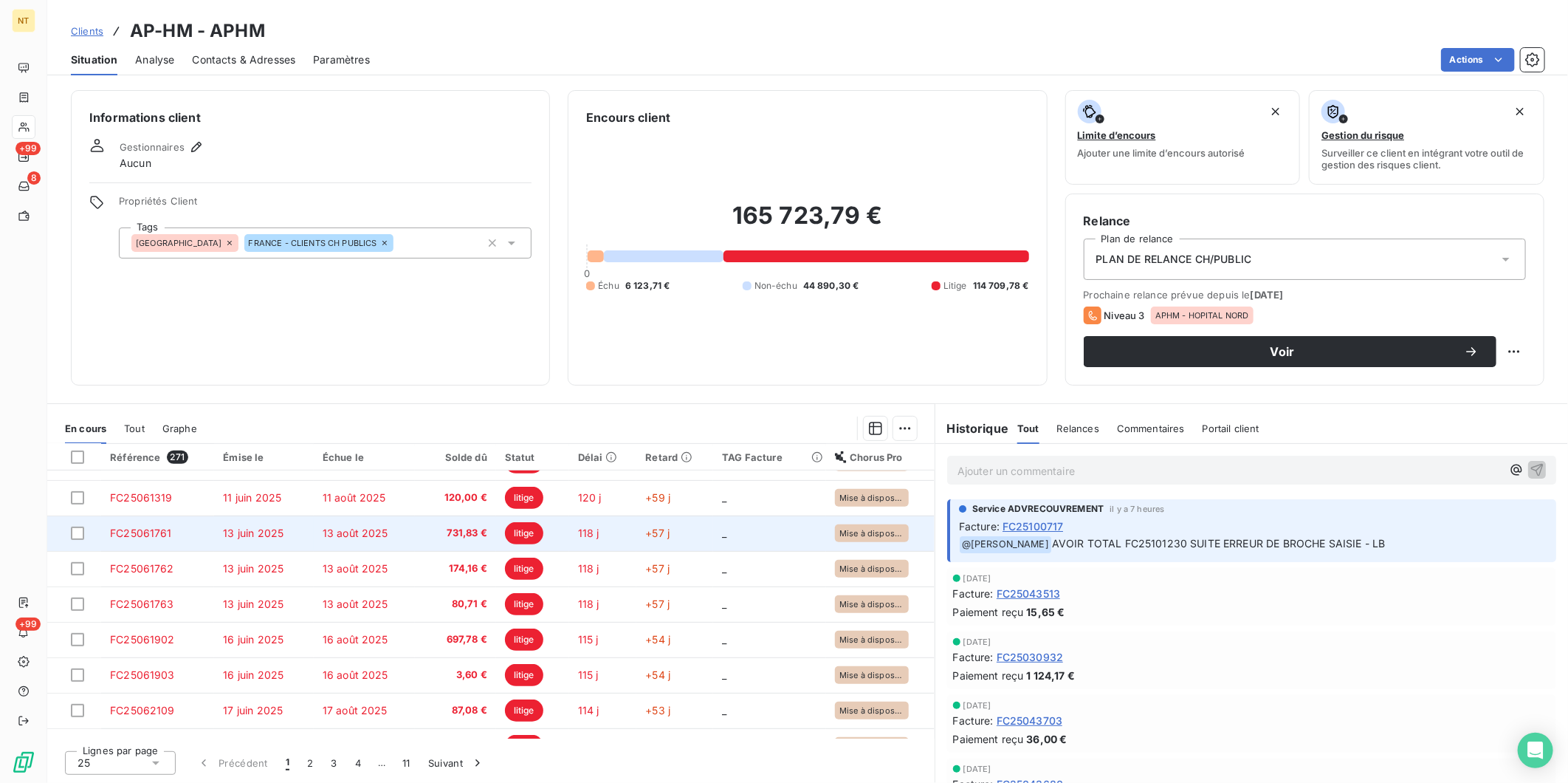
scroll to position [618, 0]
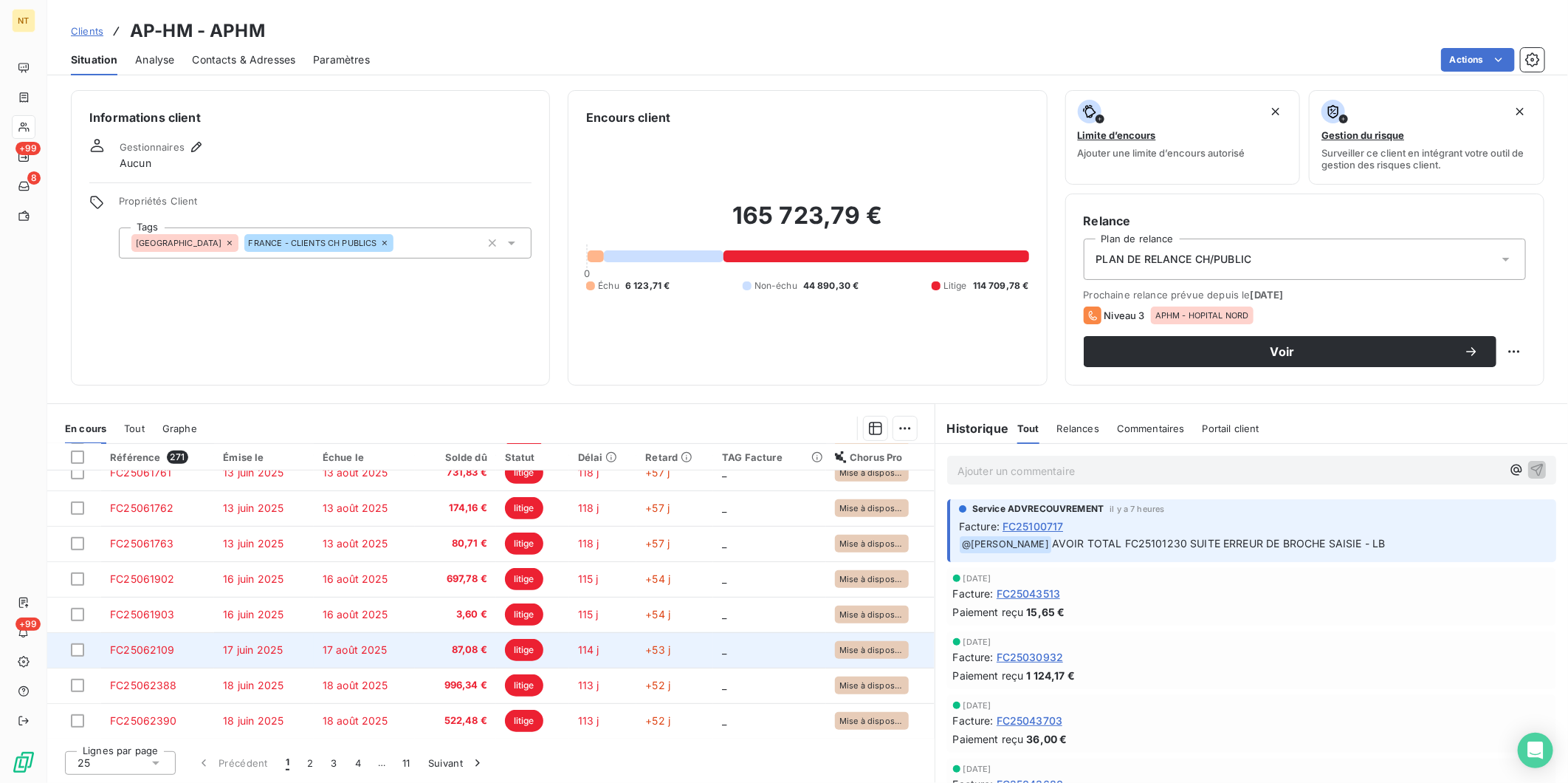
click at [374, 605] on td "17 août 2025" at bounding box center [364, 650] width 101 height 35
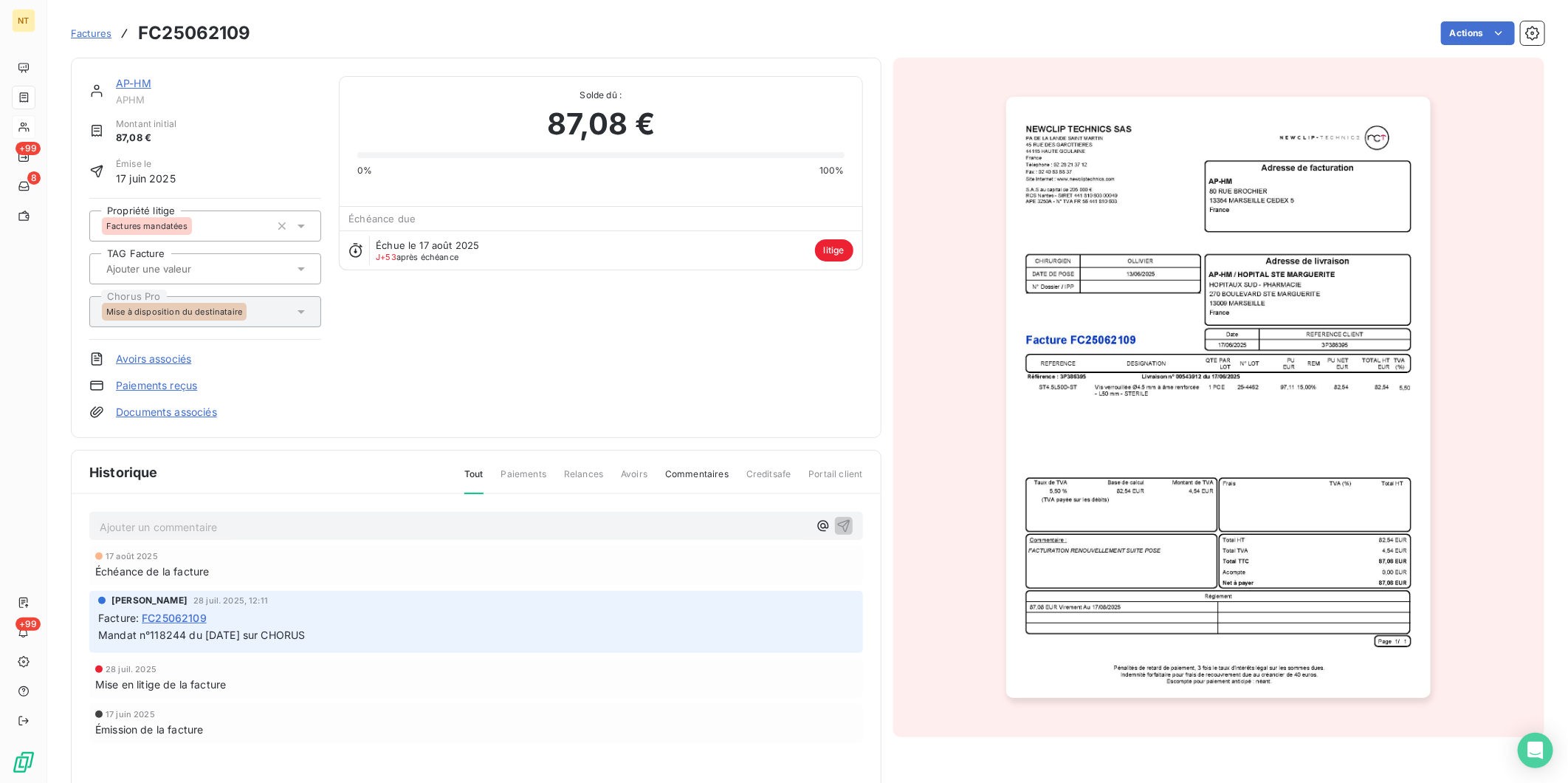
click at [131, 84] on link "AP-HM" at bounding box center [133, 83] width 35 height 13
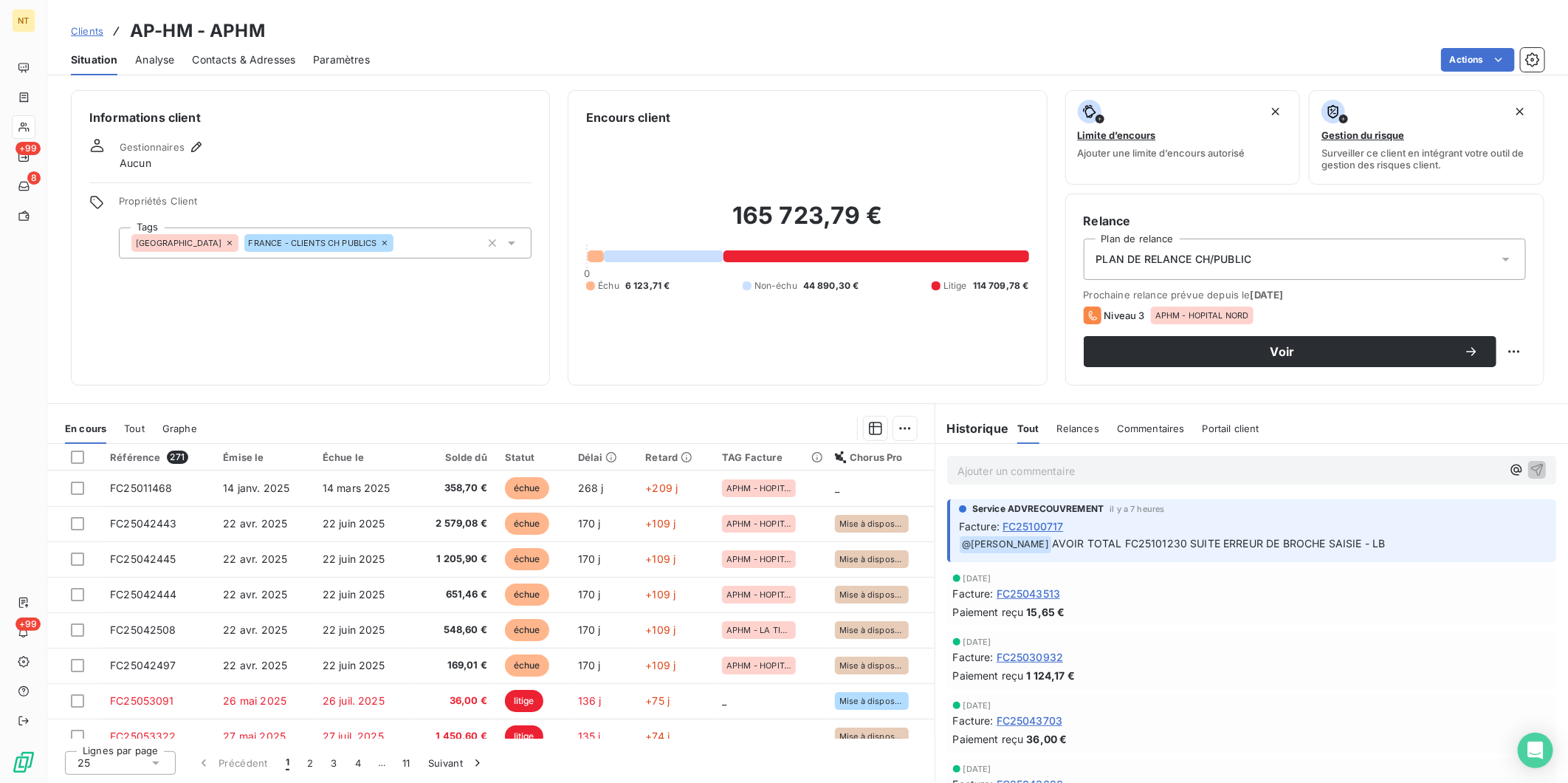
scroll to position [328, 0]
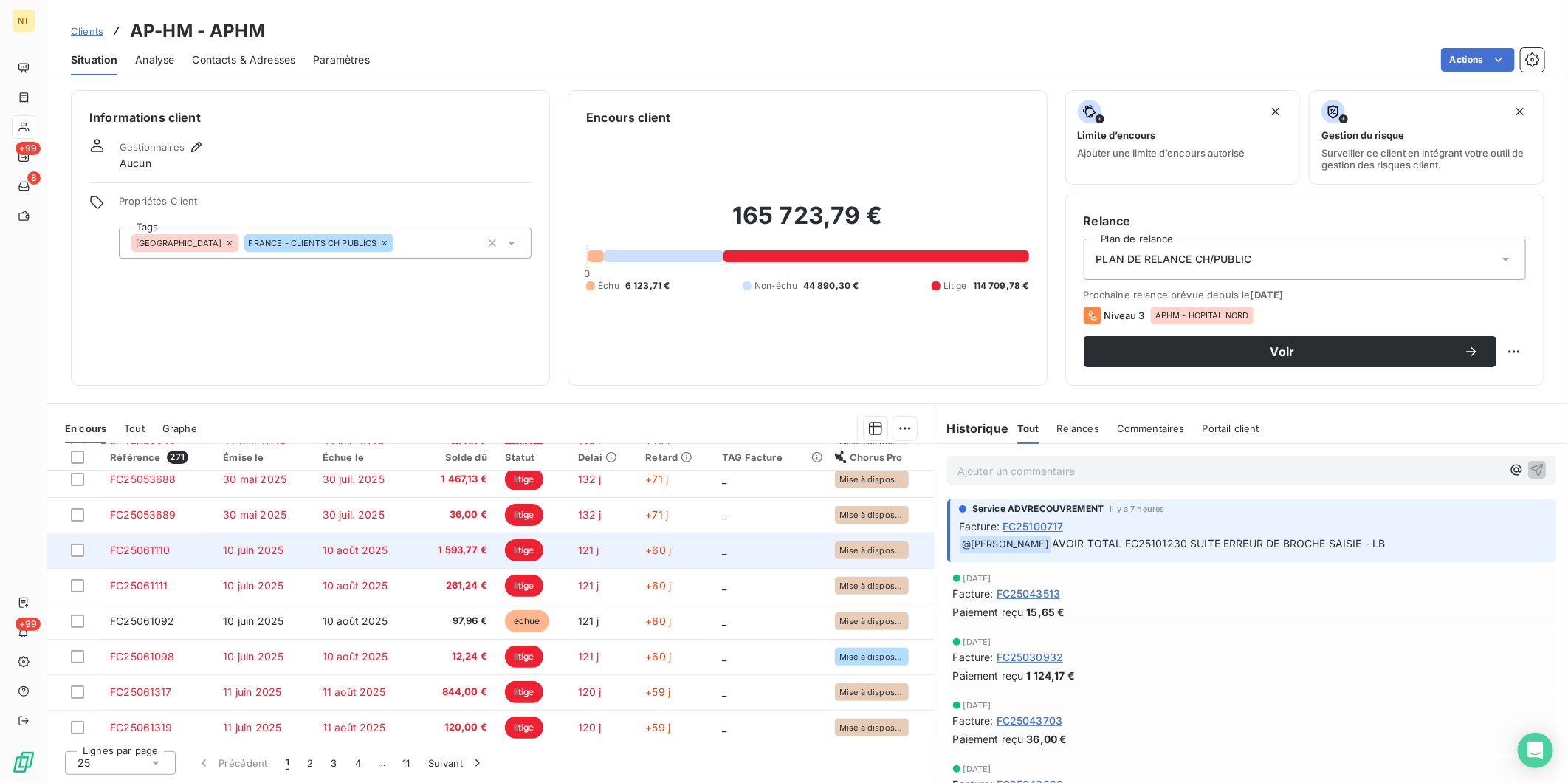
click at [368, 556] on td "10 août 2025" at bounding box center [364, 550] width 101 height 35
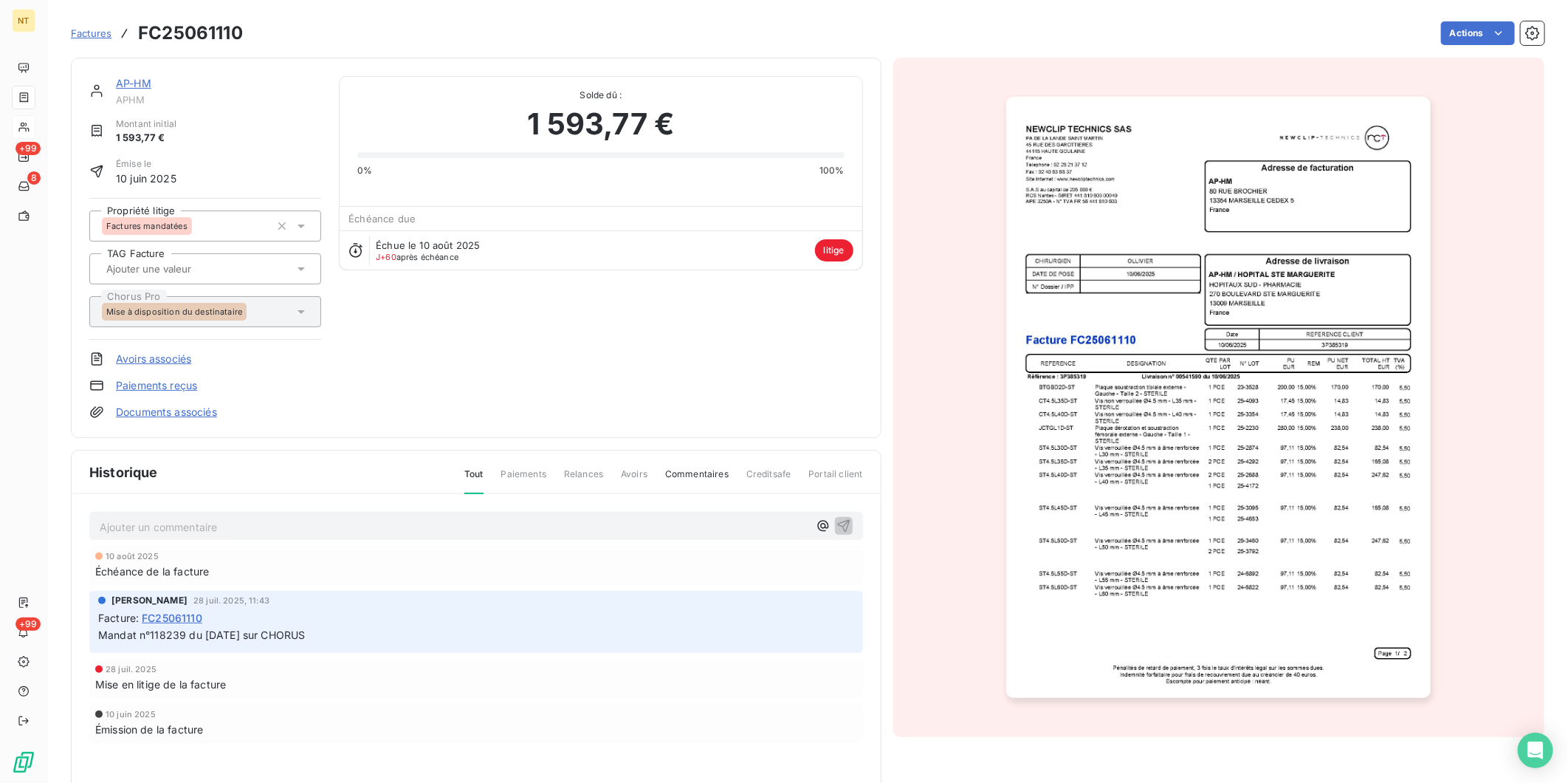
click at [1253, 401] on img "button" at bounding box center [1219, 396] width 424 height 601
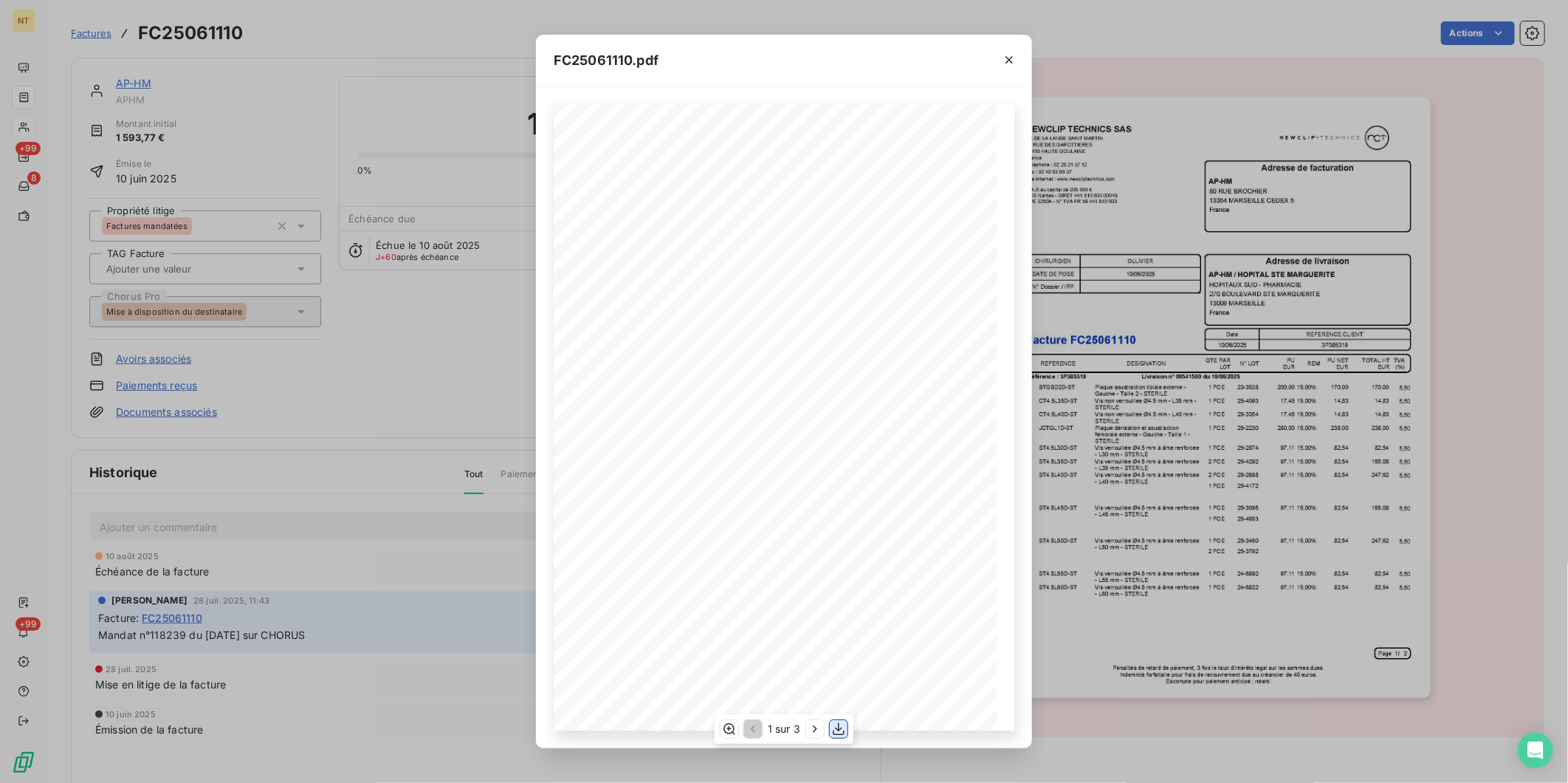
click at [839, 605] on icon "button" at bounding box center [838, 728] width 12 height 13
click at [1012, 53] on icon "button" at bounding box center [1008, 59] width 15 height 15
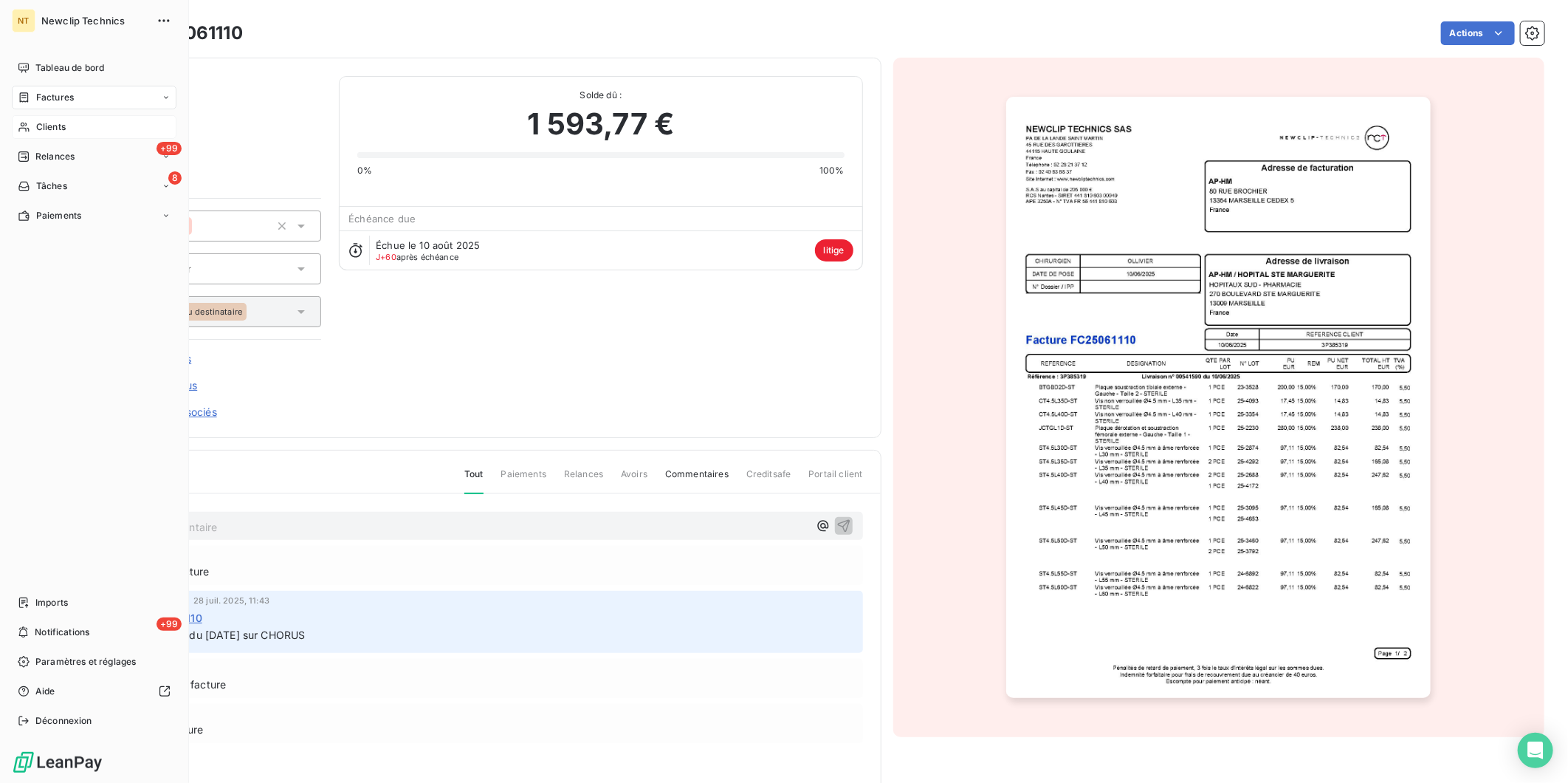
click at [23, 123] on icon at bounding box center [23, 128] width 11 height 10
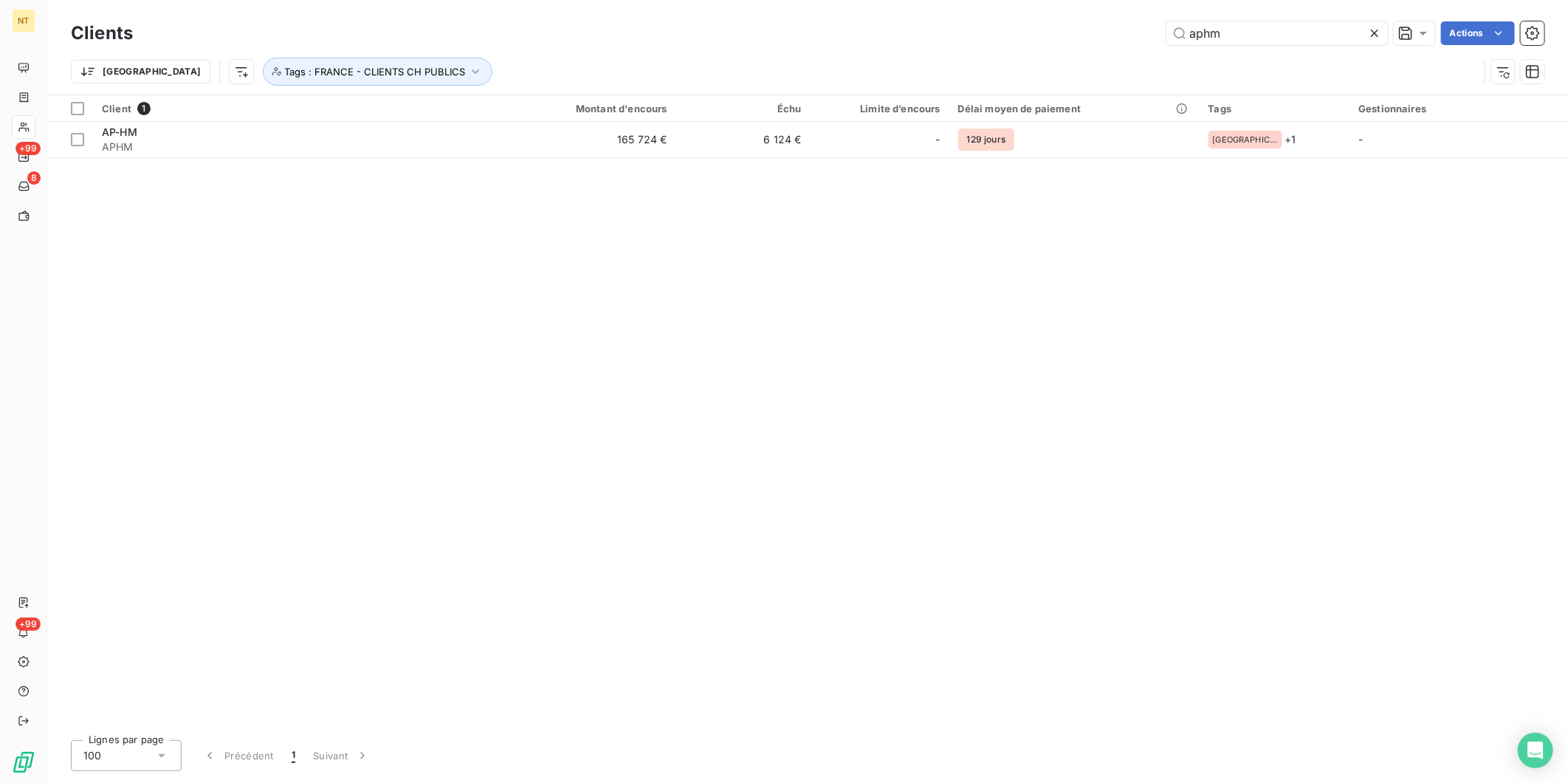
drag, startPoint x: 1230, startPoint y: 32, endPoint x: 1110, endPoint y: 26, distance: 120.1
click at [1110, 26] on div "aphm Actions" at bounding box center [848, 33] width 1394 height 23
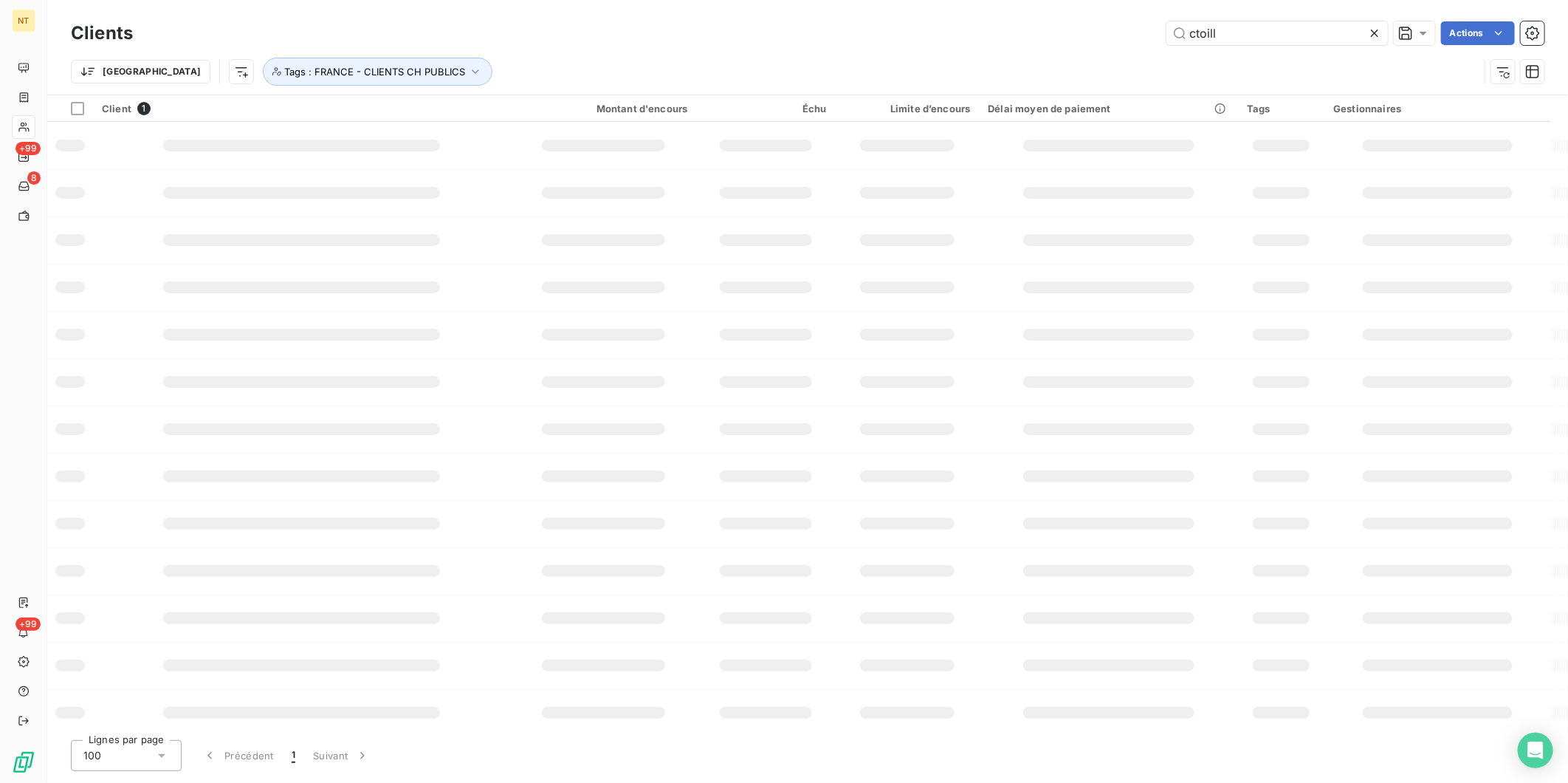
type input "ctoill"
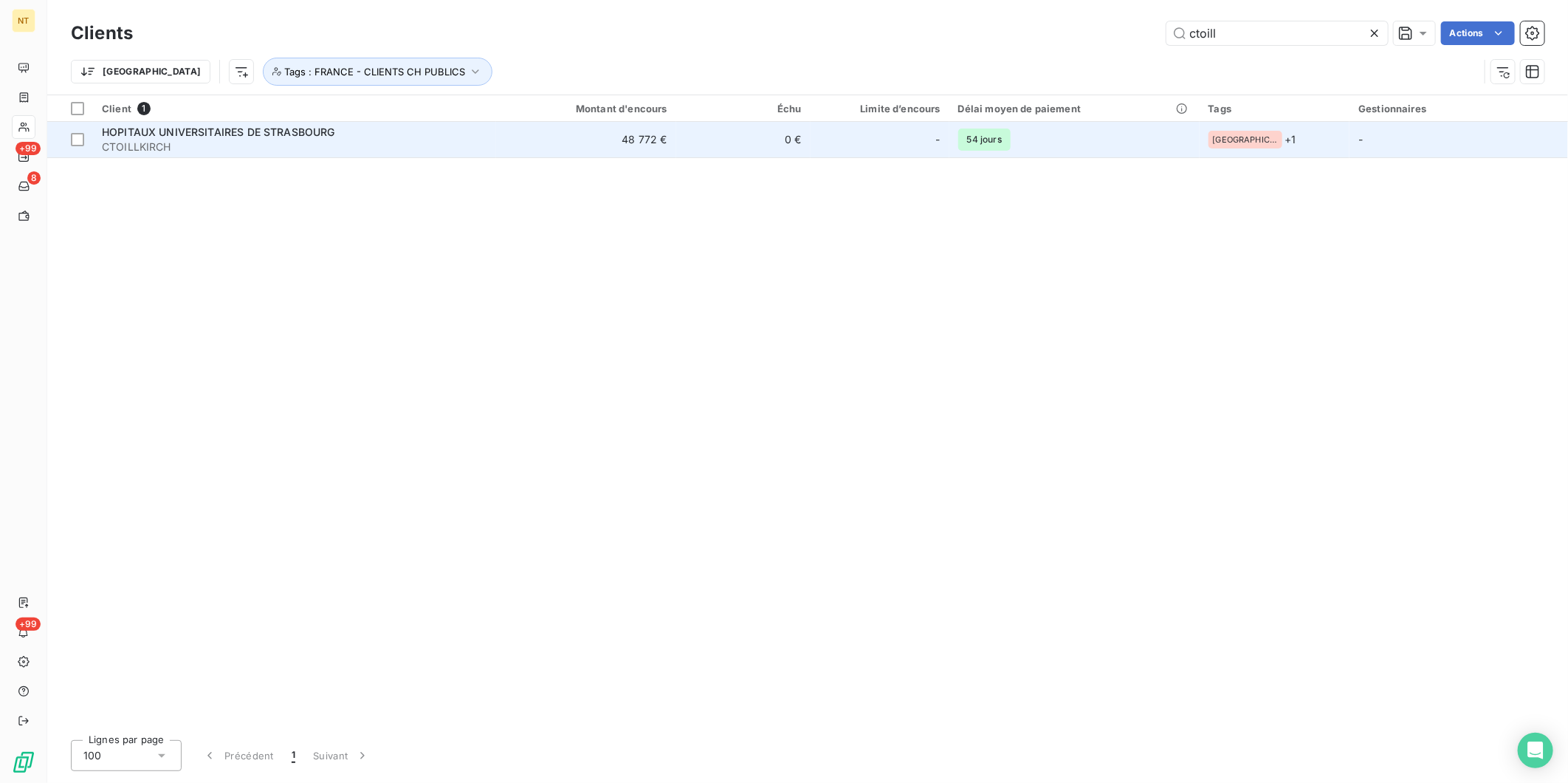
click at [544, 133] on td "48 772 €" at bounding box center [586, 139] width 180 height 35
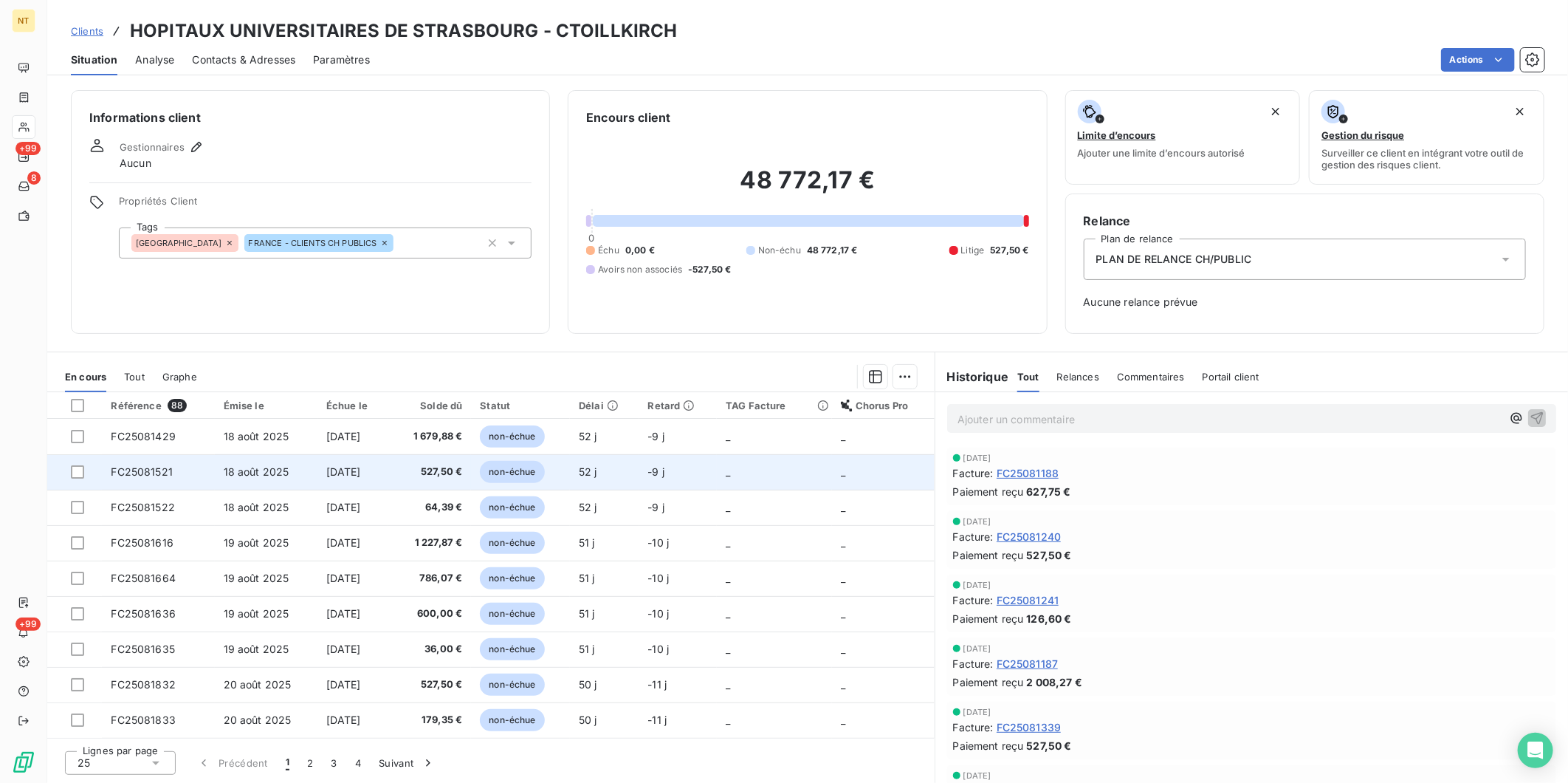
click at [251, 469] on span "18 août 2025" at bounding box center [256, 471] width 65 height 13
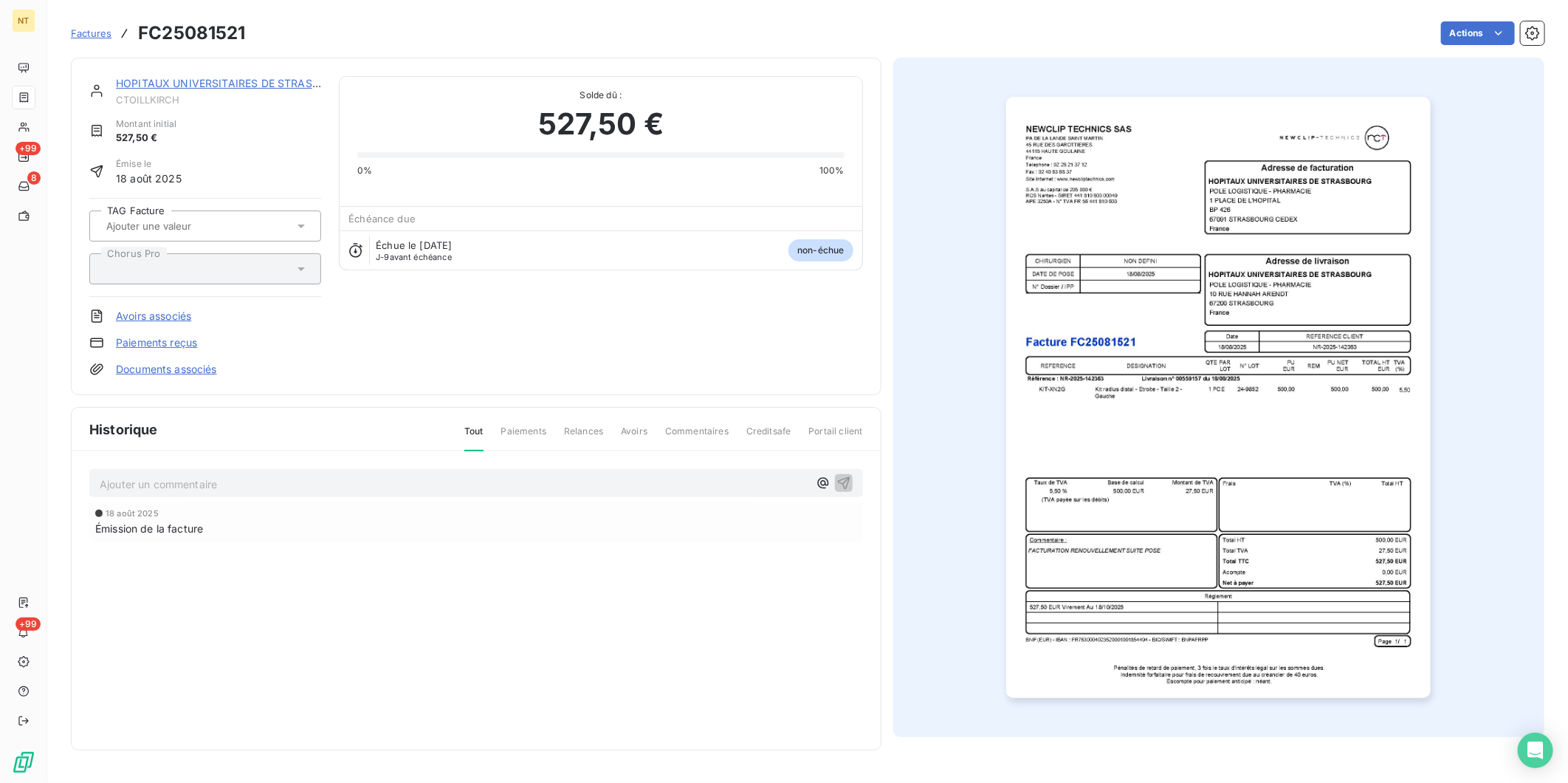
click at [1204, 316] on img "button" at bounding box center [1219, 396] width 424 height 601
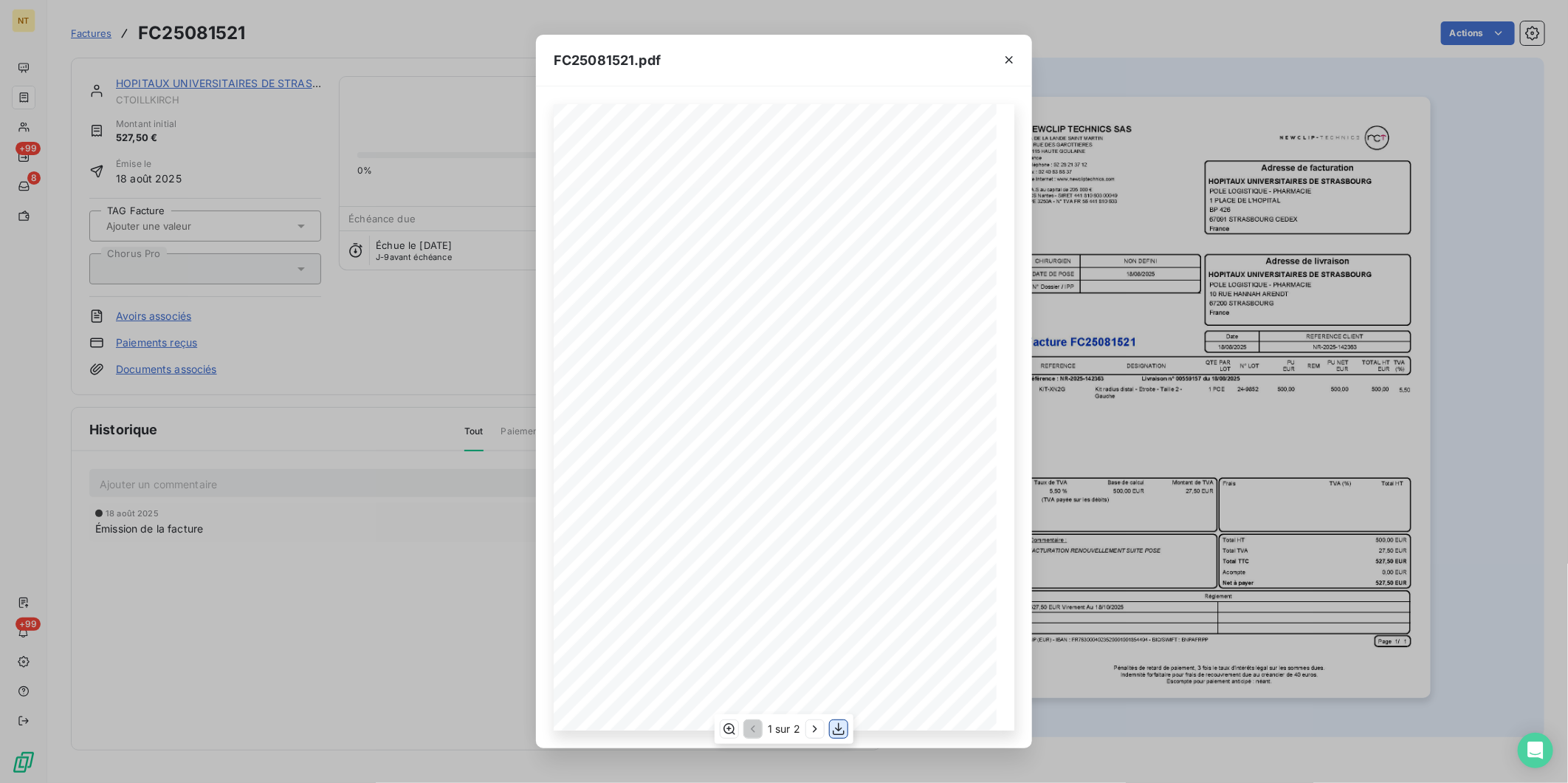
click at [839, 605] on icon "button" at bounding box center [838, 728] width 12 height 13
click at [1013, 56] on icon "button" at bounding box center [1008, 59] width 15 height 15
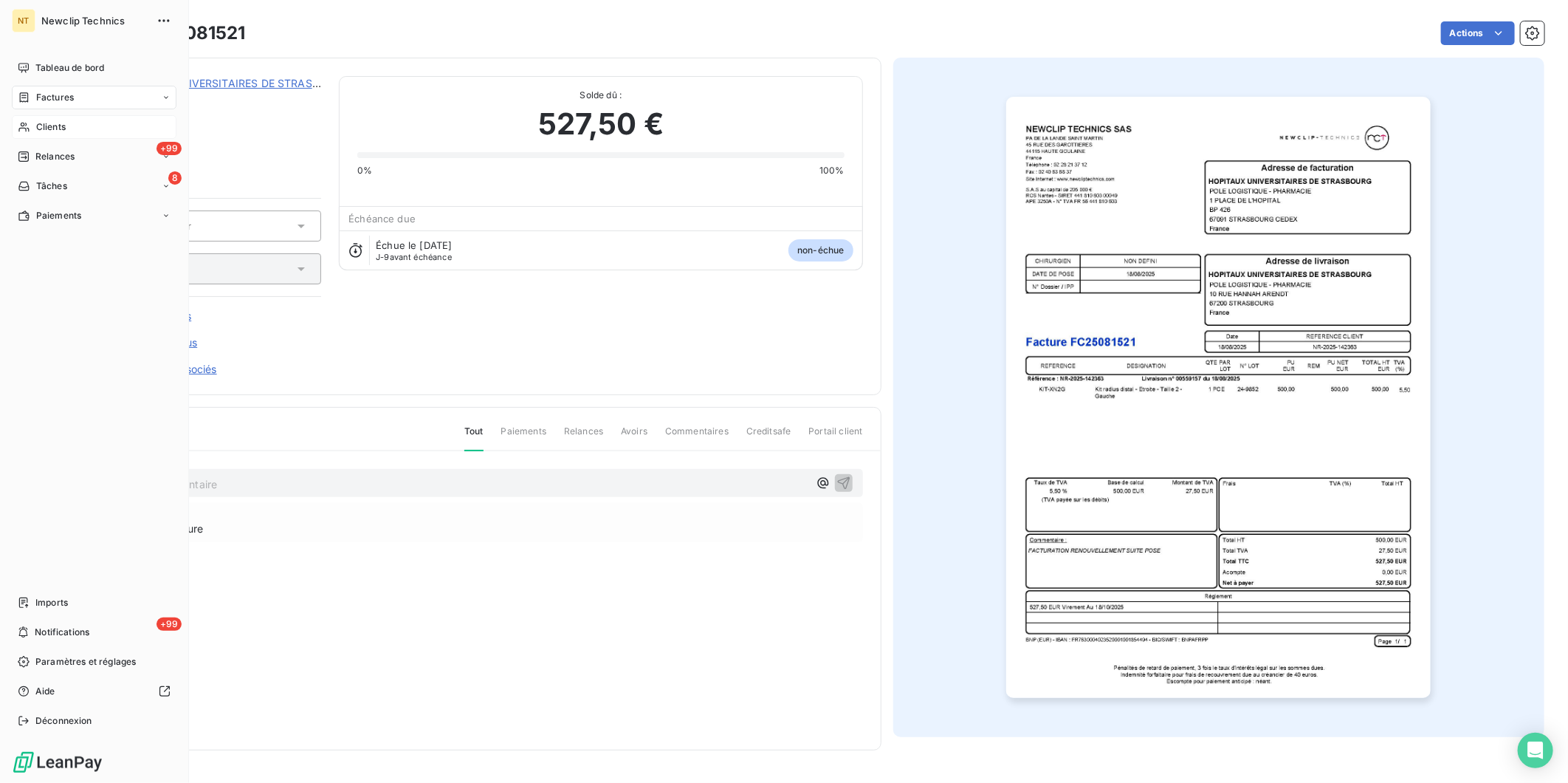
click at [38, 130] on span "Clients" at bounding box center [51, 128] width 29 height 14
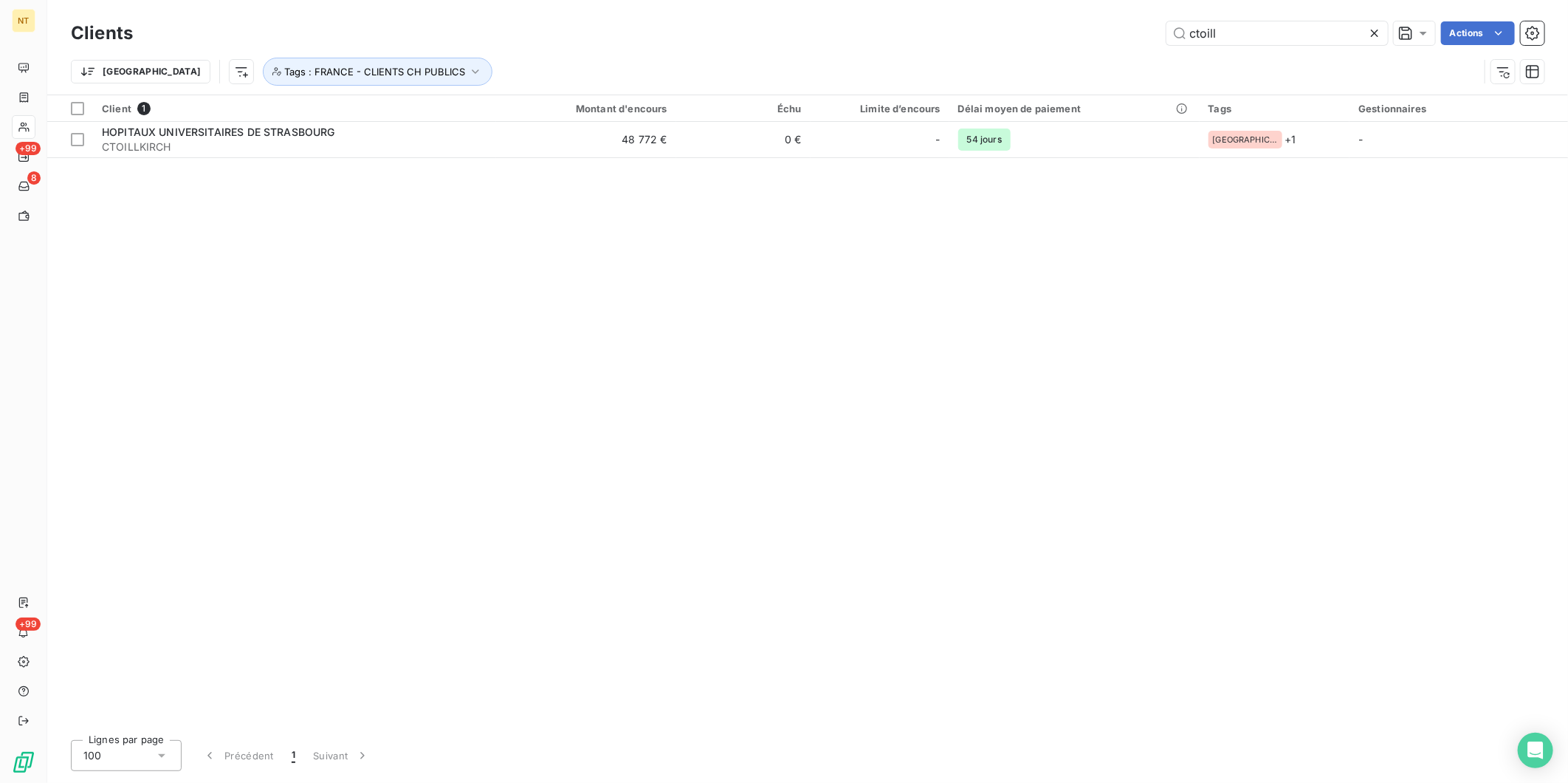
drag, startPoint x: 1215, startPoint y: 35, endPoint x: 1086, endPoint y: 39, distance: 129.1
click at [1086, 39] on div "ctoill Actions" at bounding box center [848, 33] width 1394 height 23
type input "l"
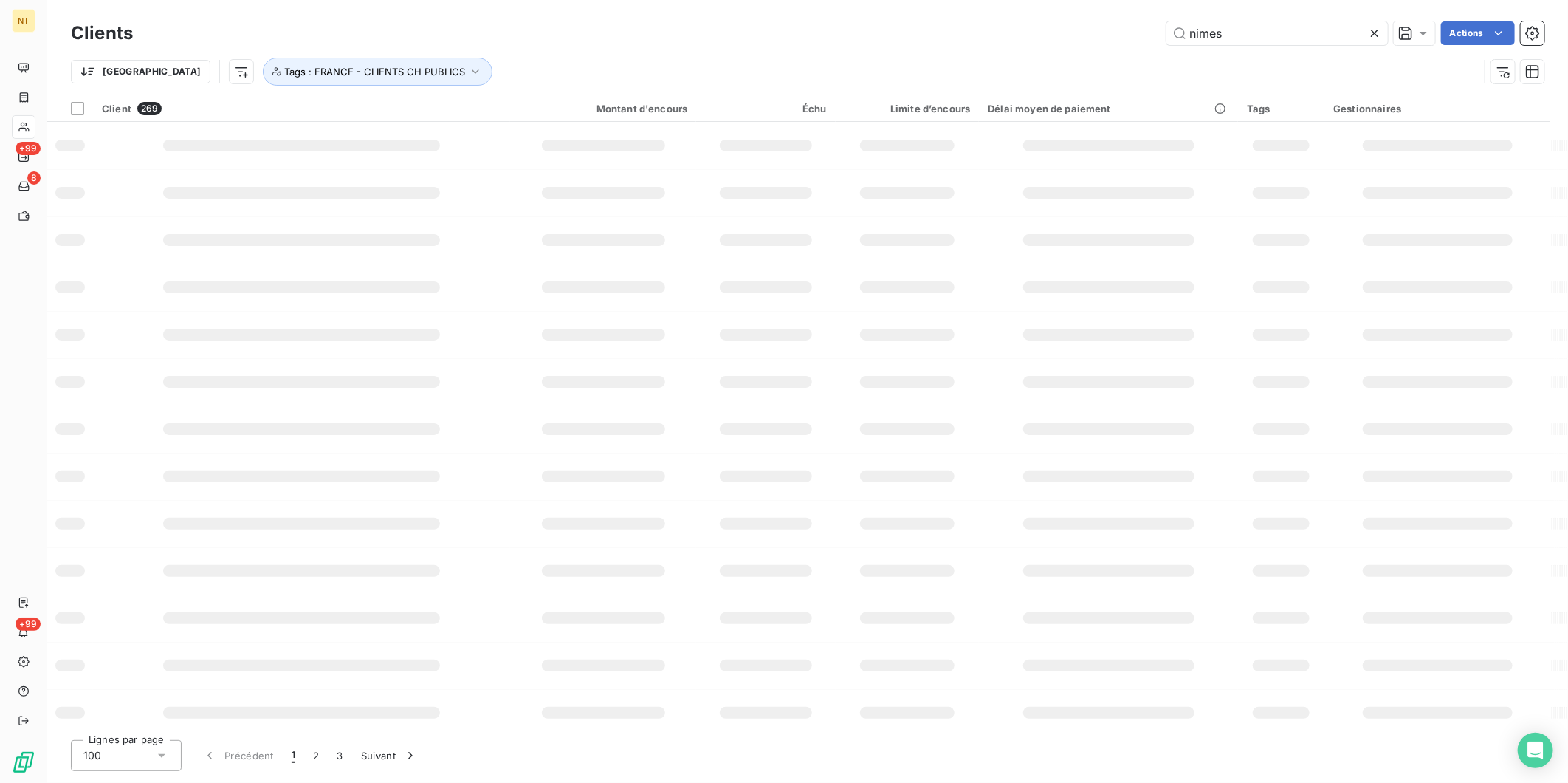
type input "nimes"
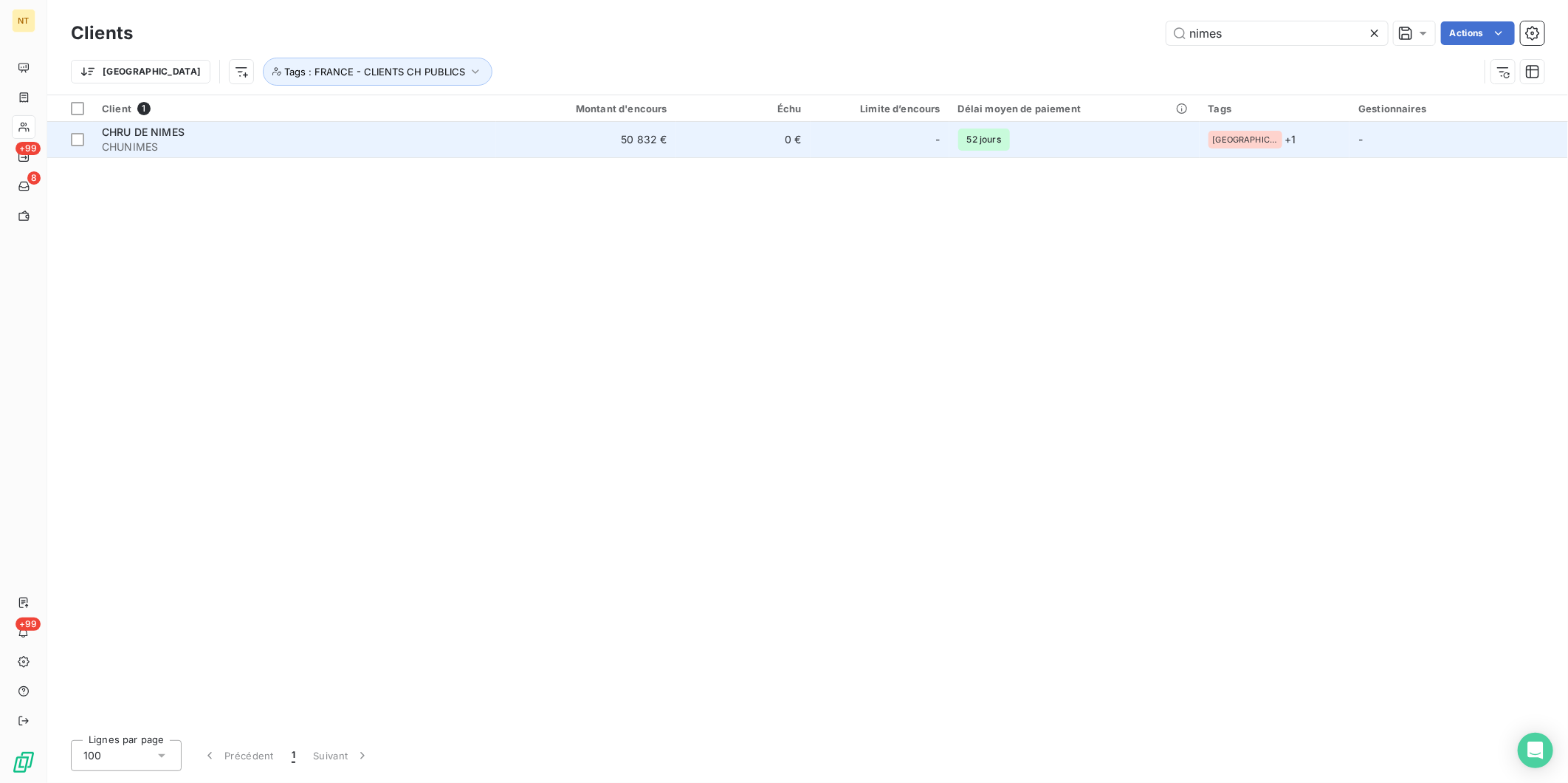
click at [496, 138] on td "CHRU DE NIMES [PERSON_NAME]" at bounding box center [295, 139] width 403 height 35
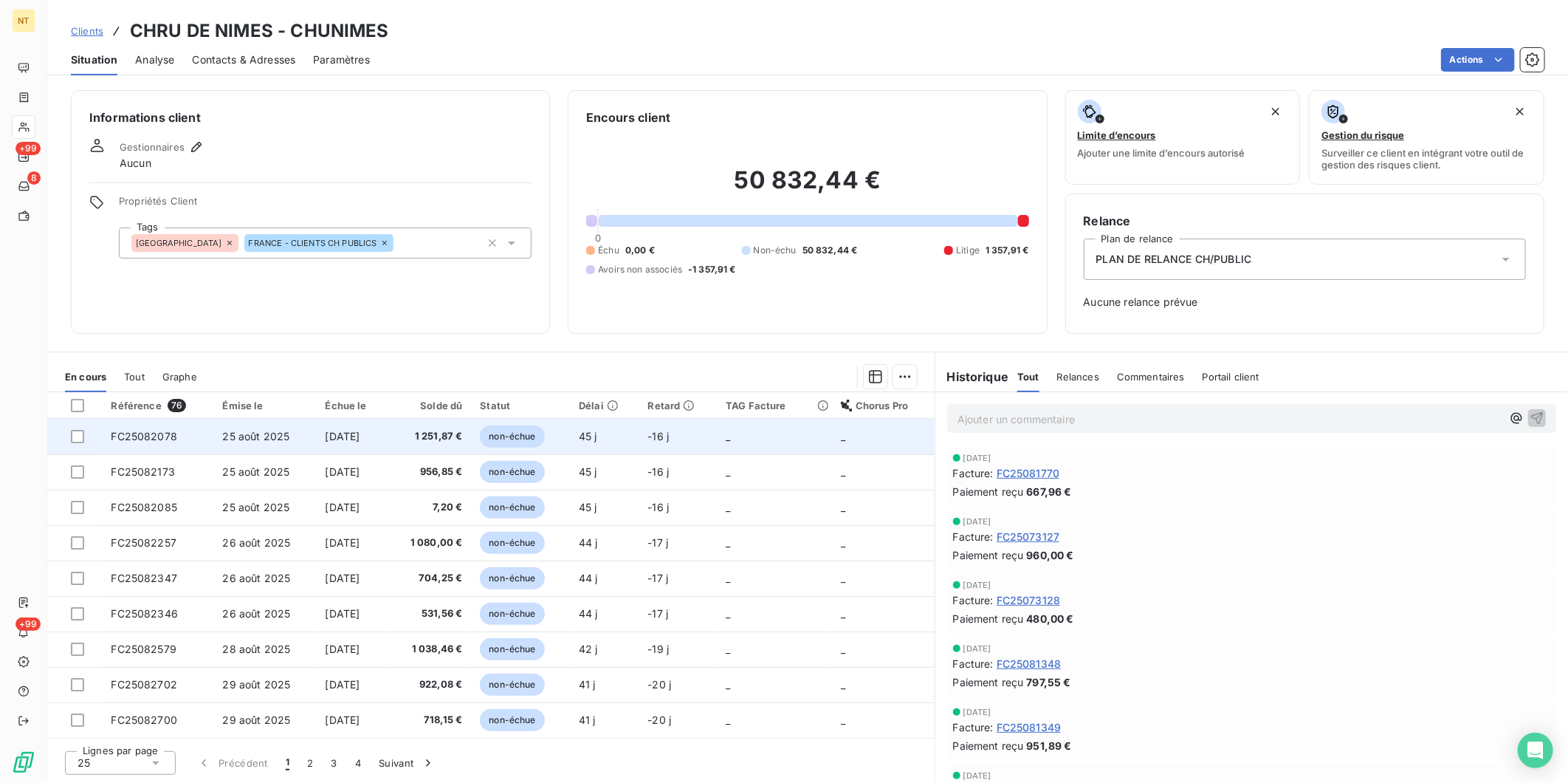
click at [316, 451] on td "[DATE]" at bounding box center [351, 436] width 71 height 35
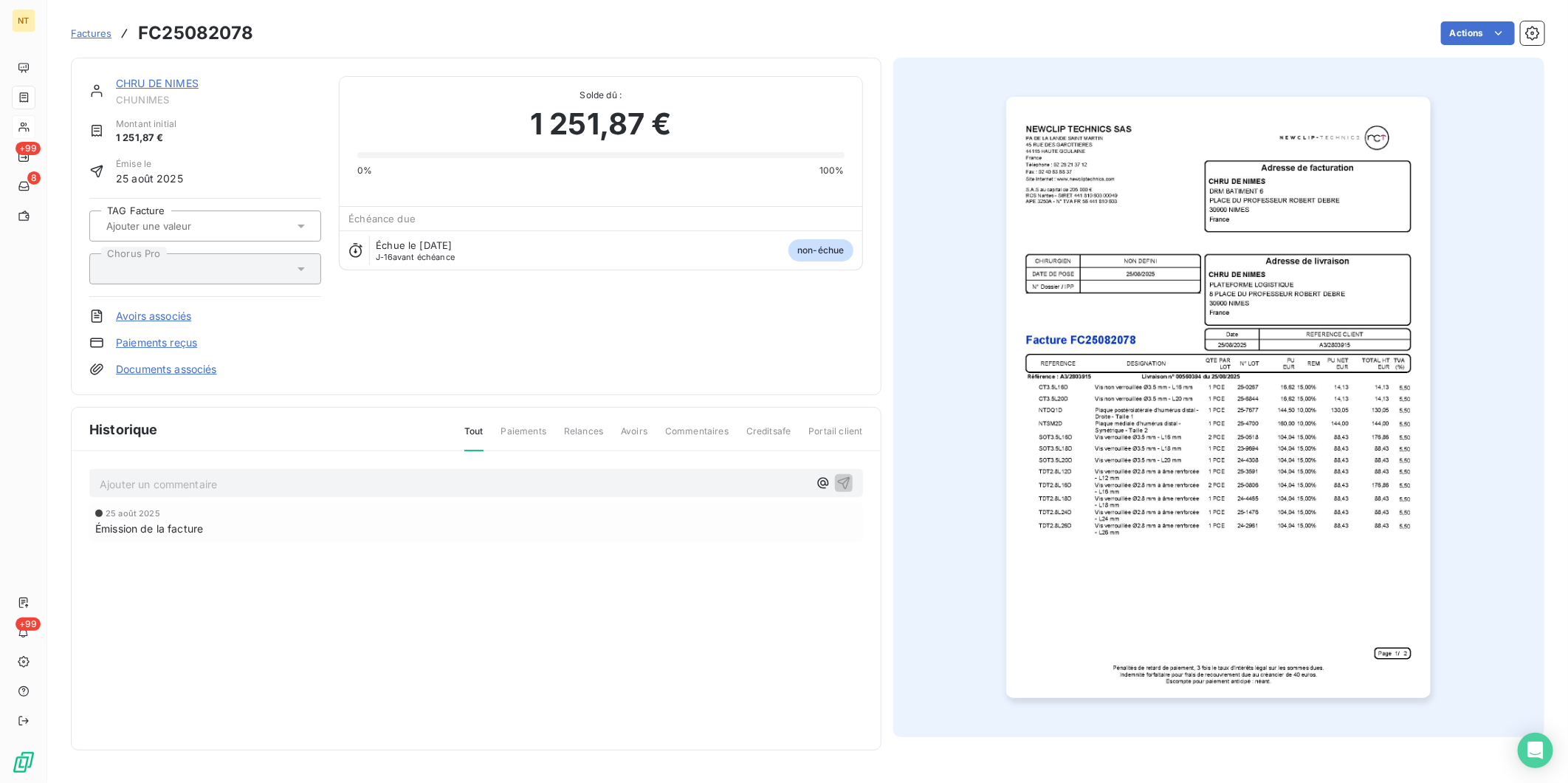
click at [1253, 348] on img "button" at bounding box center [1219, 396] width 424 height 601
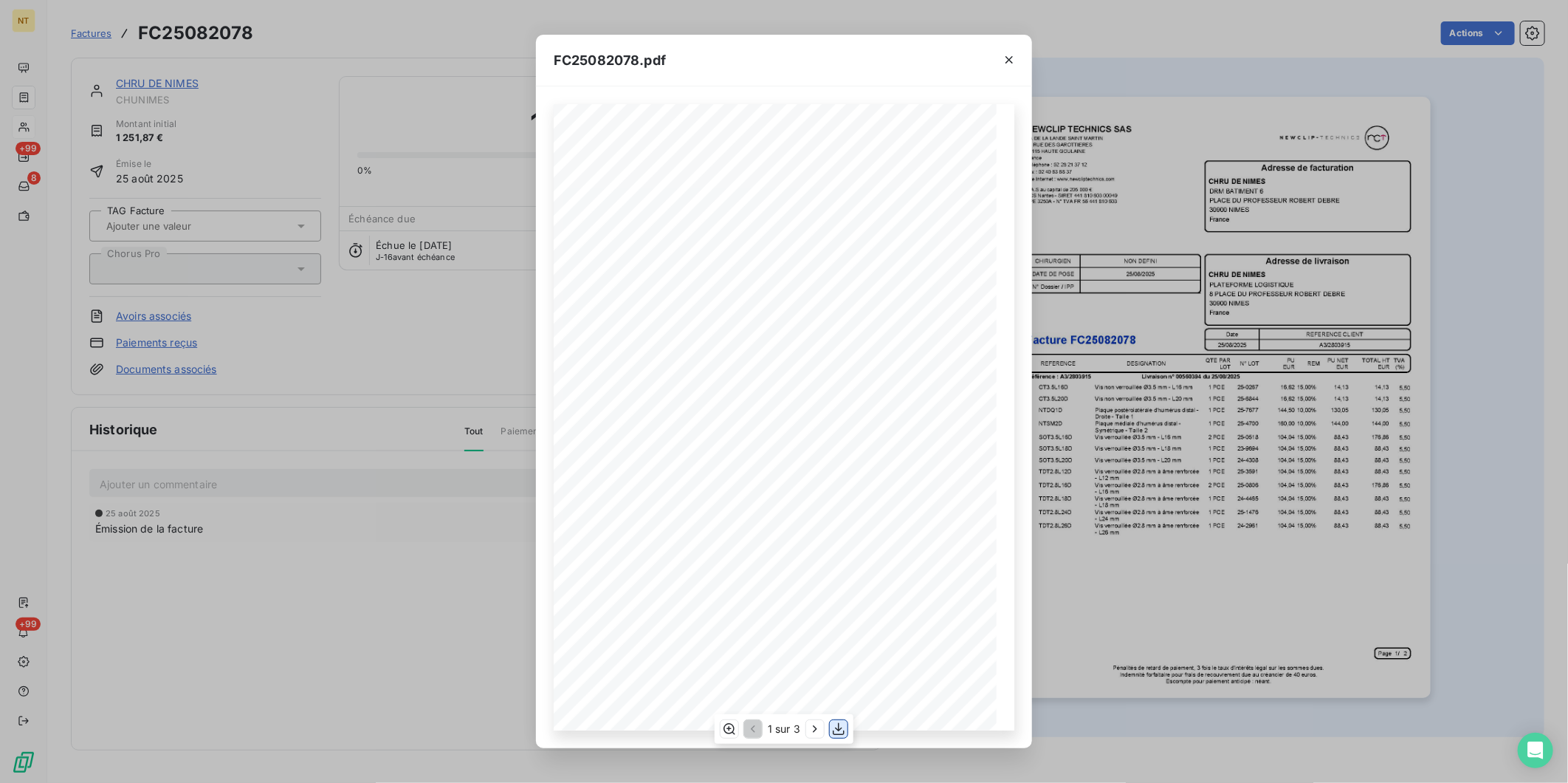
click at [837, 605] on icon "button" at bounding box center [838, 728] width 12 height 13
